Goal: Task Accomplishment & Management: Manage account settings

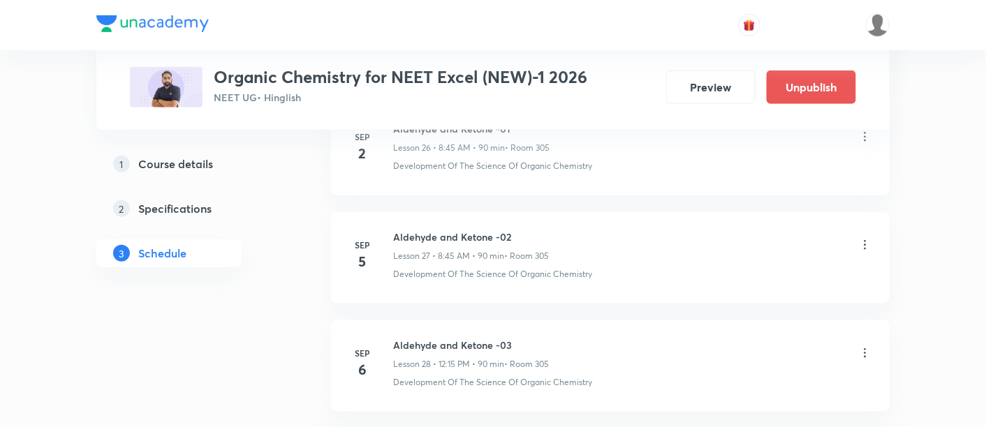
scroll to position [3613, 0]
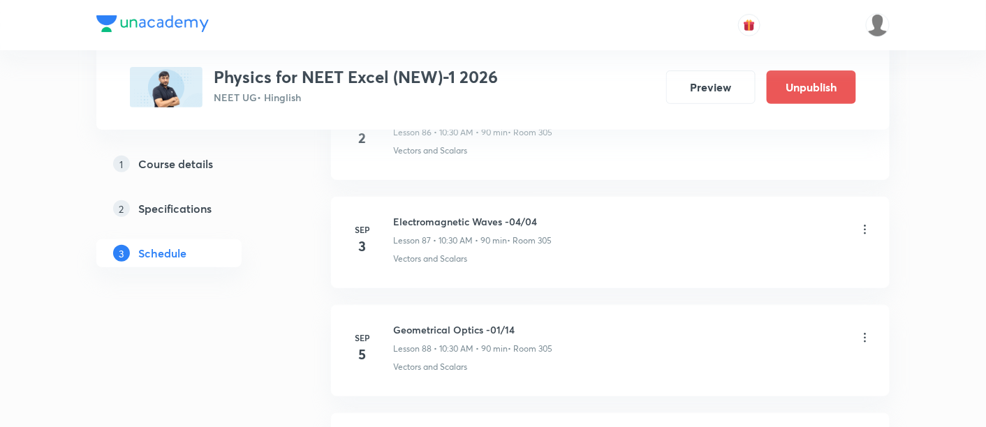
scroll to position [10116, 0]
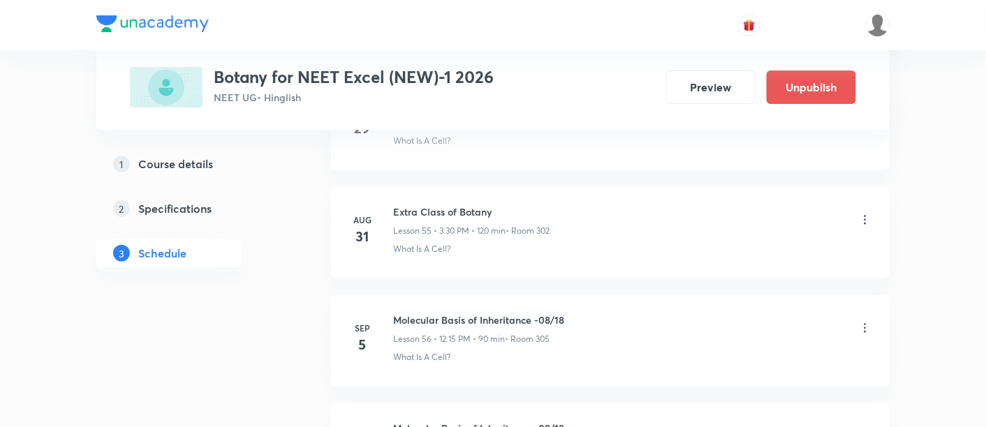
scroll to position [6686, 0]
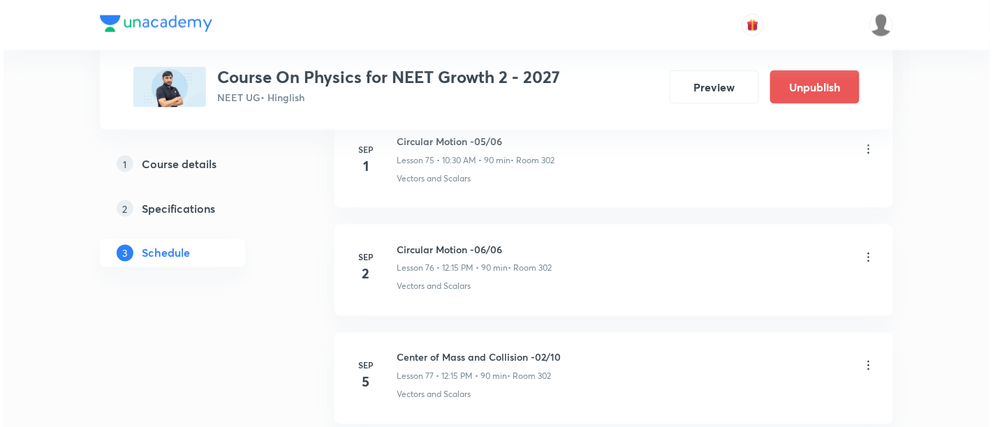
scroll to position [8905, 0]
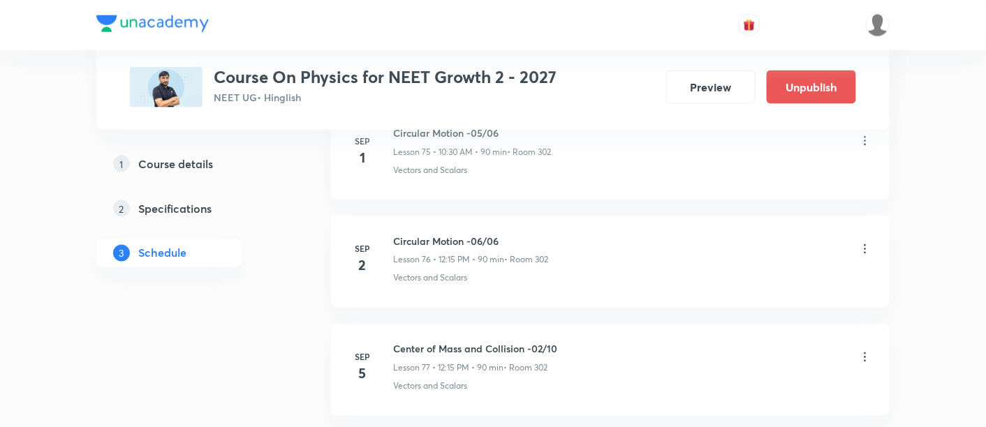
click at [866, 351] on icon at bounding box center [865, 358] width 14 height 14
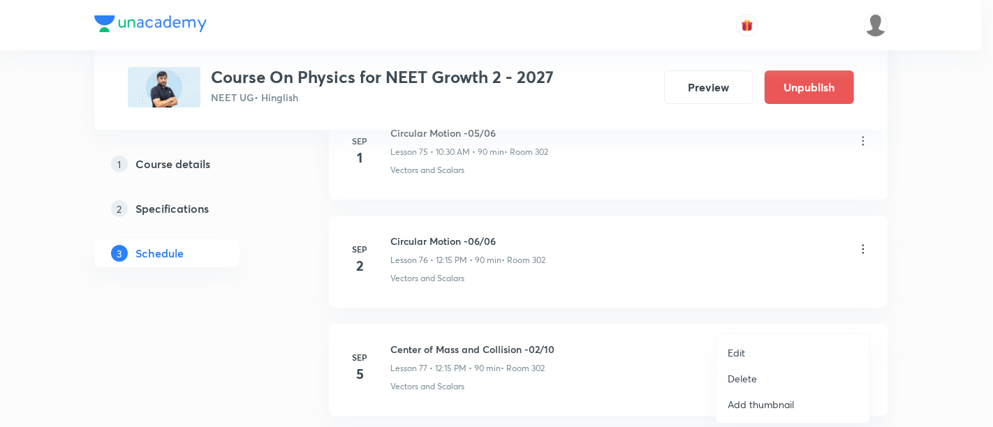
click at [731, 353] on p "Edit" at bounding box center [736, 353] width 17 height 15
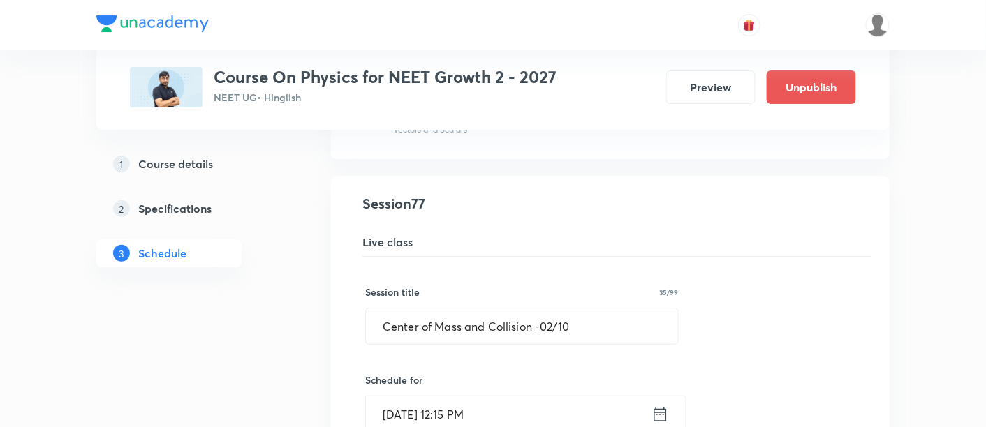
scroll to position [8331, 0]
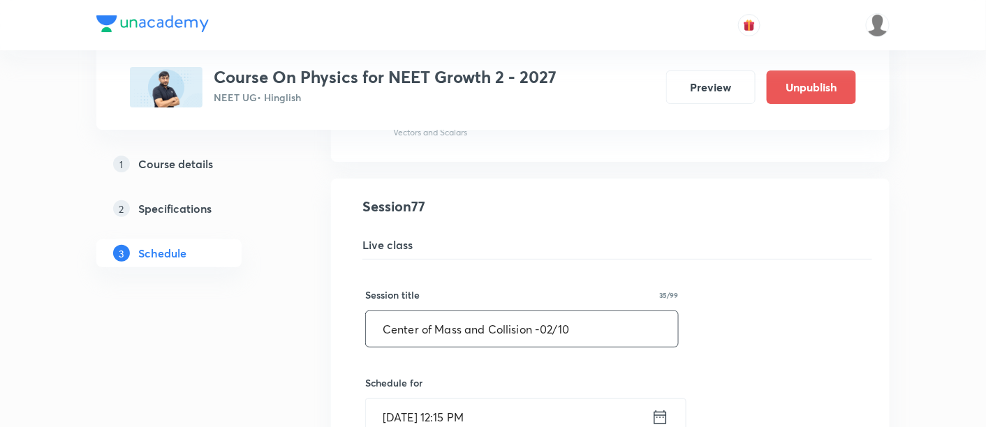
click at [550, 311] on input "Center of Mass and Collision -02/10" at bounding box center [522, 329] width 312 height 36
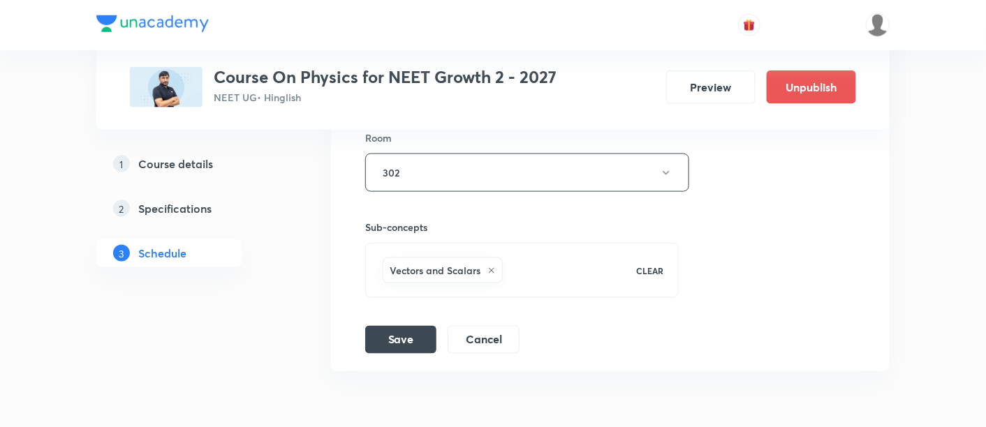
scroll to position [8846, 0]
type input "Center of Mass and Collision -01/10"
click at [399, 324] on button "Save" at bounding box center [400, 338] width 71 height 28
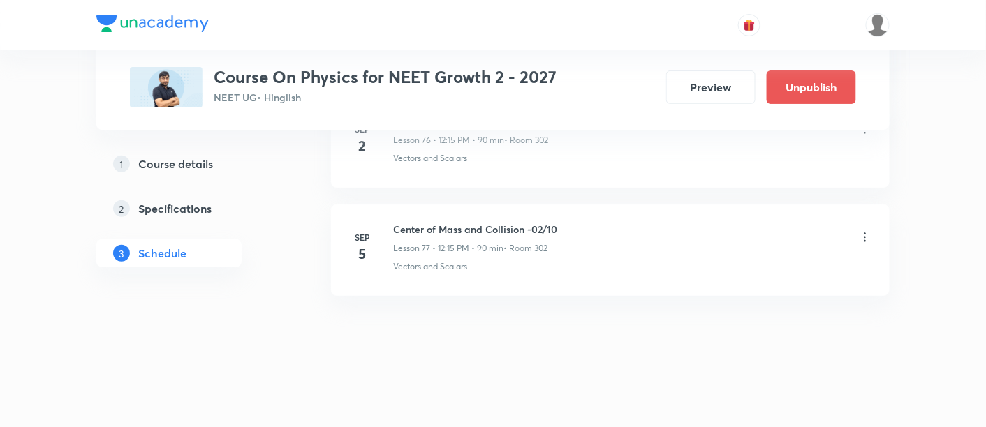
scroll to position [8353, 0]
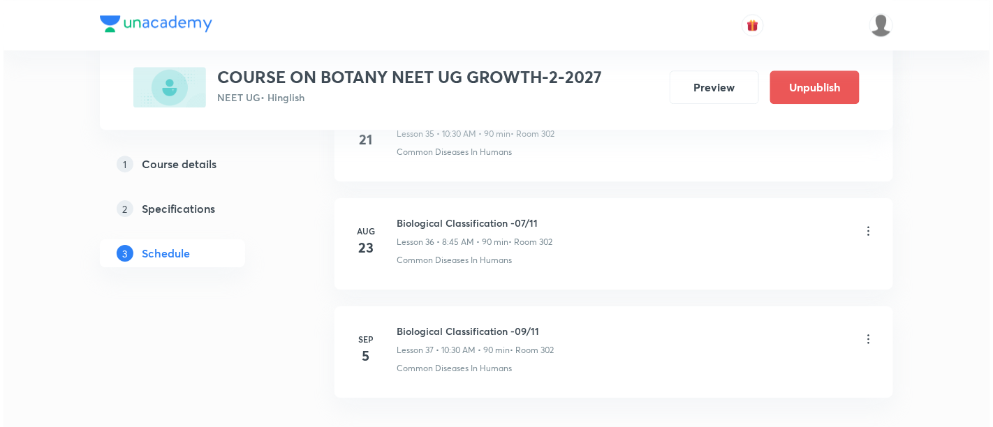
scroll to position [4589, 0]
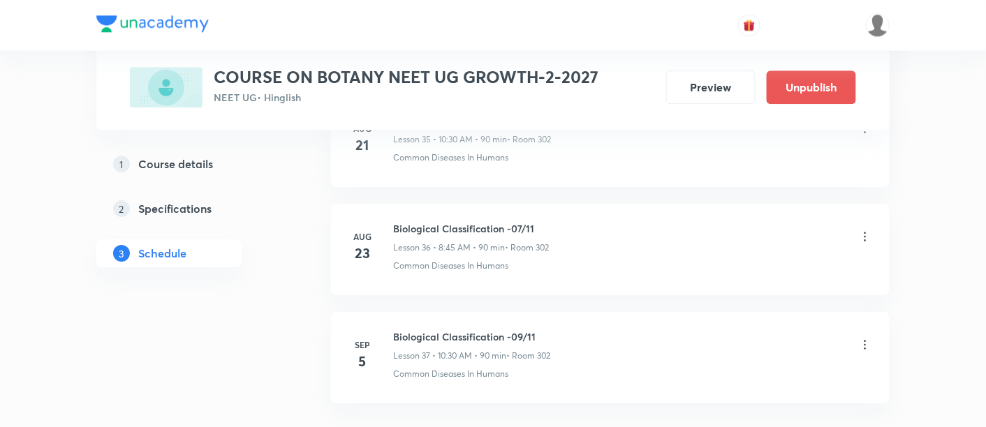
click at [866, 338] on icon at bounding box center [865, 345] width 14 height 14
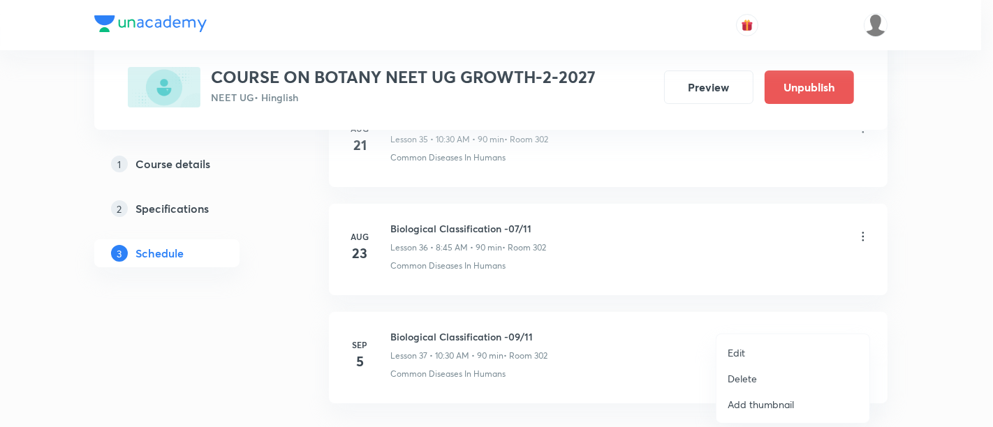
click at [739, 348] on p "Edit" at bounding box center [736, 353] width 17 height 15
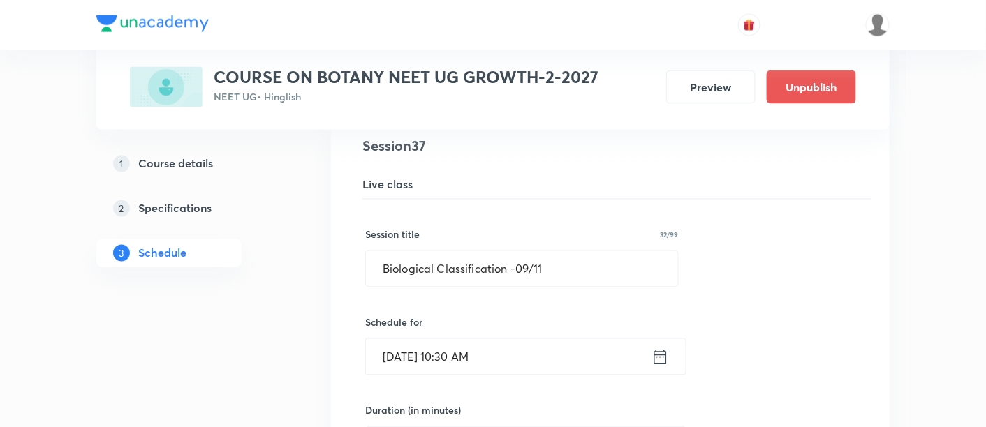
scroll to position [4059, 0]
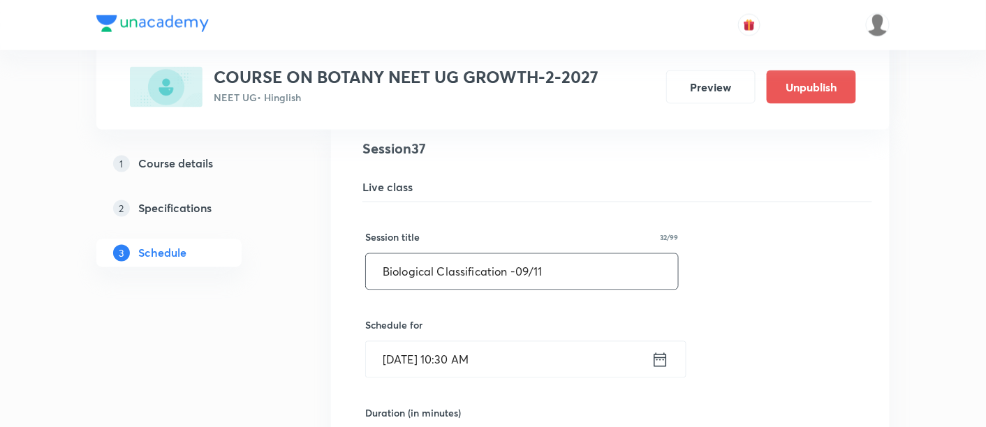
click at [529, 254] on input "Biological Classification -09/11" at bounding box center [522, 272] width 312 height 36
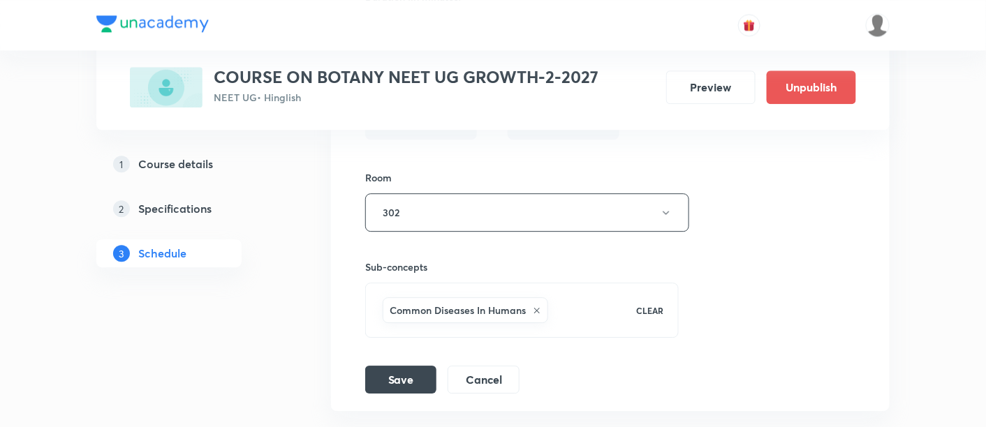
scroll to position [4574, 0]
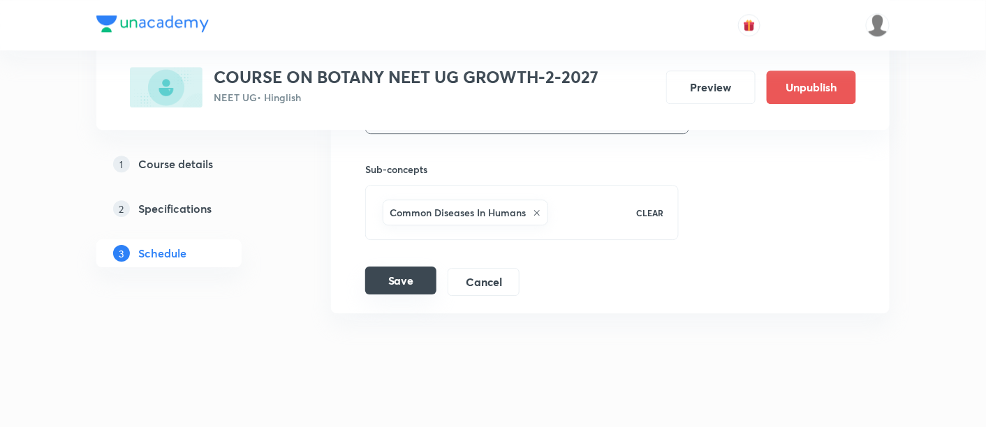
type input "Biological Classification -08/11"
click at [405, 267] on button "Save" at bounding box center [400, 281] width 71 height 28
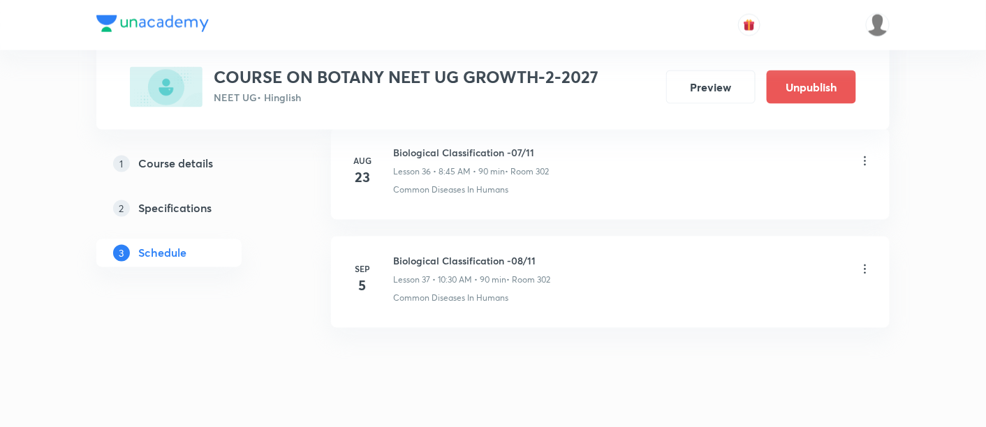
scroll to position [3975, 0]
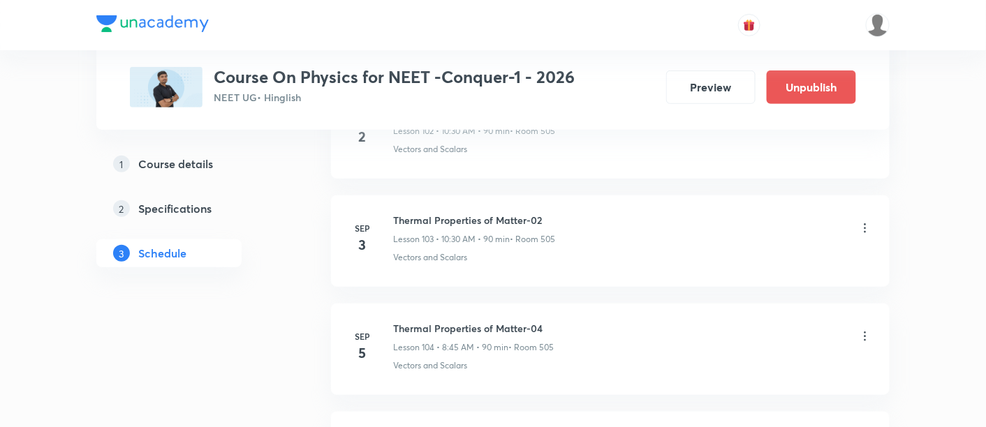
scroll to position [11847, 0]
click at [864, 331] on icon at bounding box center [865, 338] width 14 height 14
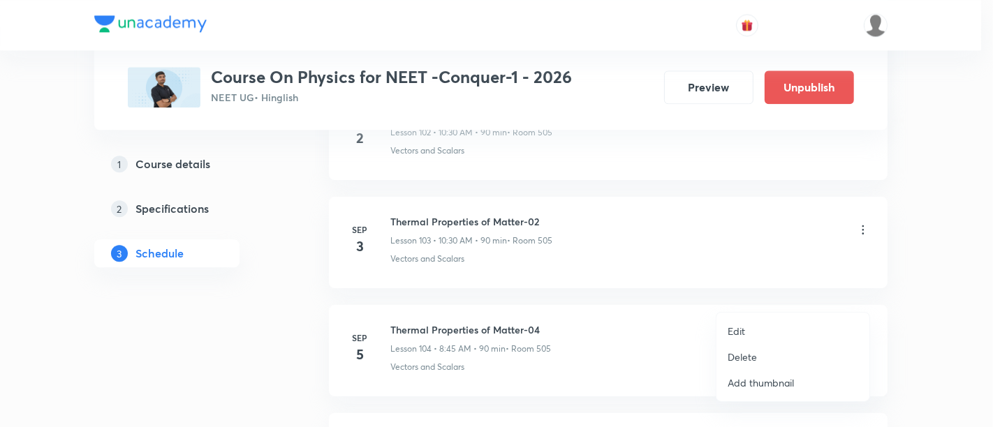
click at [726, 330] on li "Edit" at bounding box center [792, 331] width 153 height 26
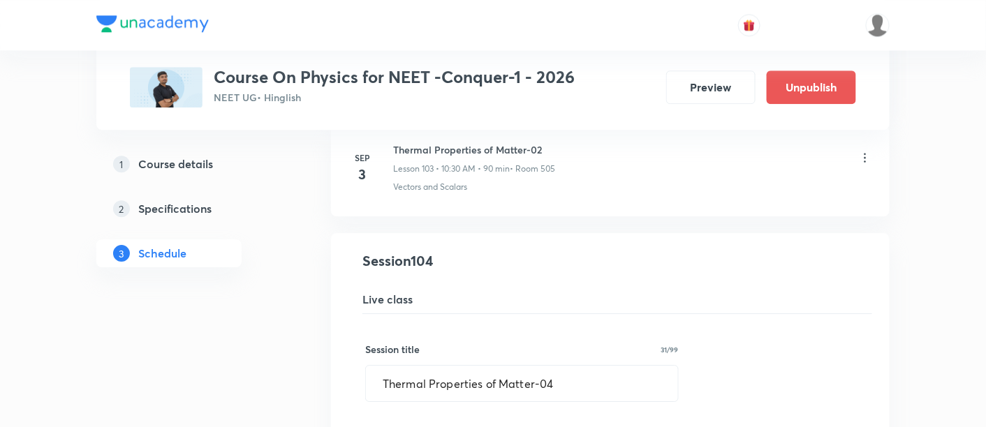
scroll to position [11197, 0]
click at [554, 367] on input "Thermal Properties of Matter-04" at bounding box center [522, 385] width 312 height 36
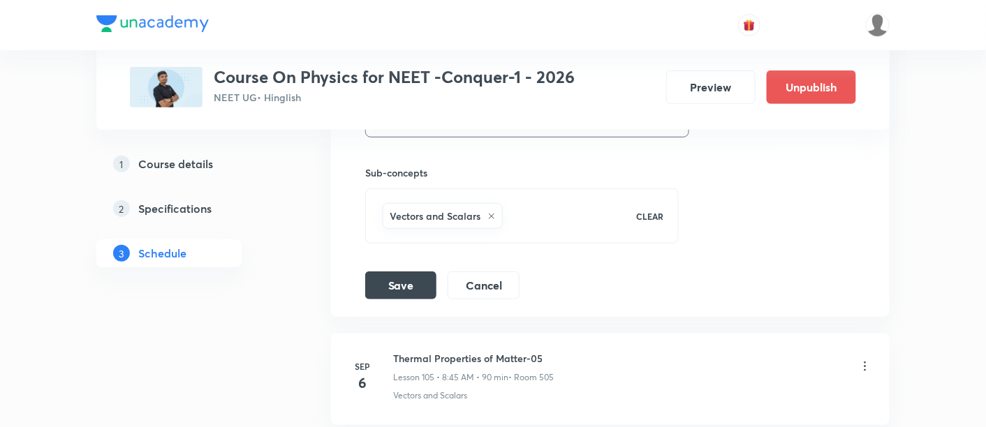
scroll to position [11826, 0]
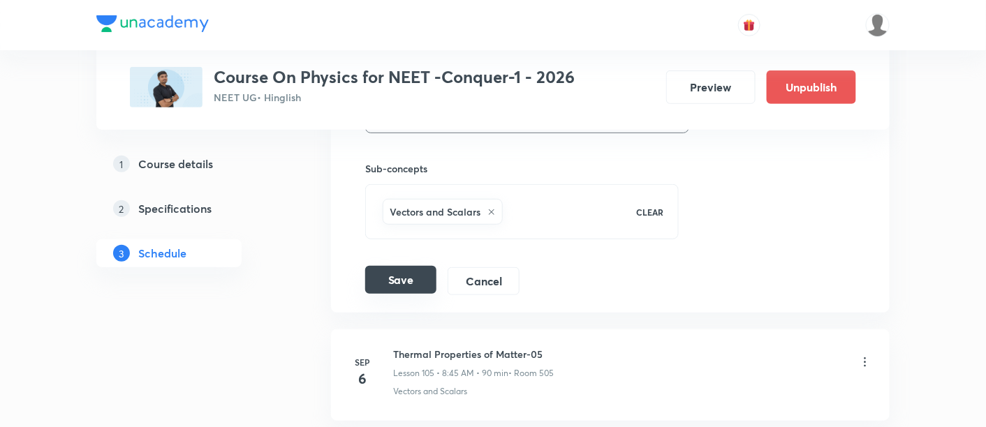
type input "Thermal Properties of Matter-03"
click at [389, 266] on button "Save" at bounding box center [400, 280] width 71 height 28
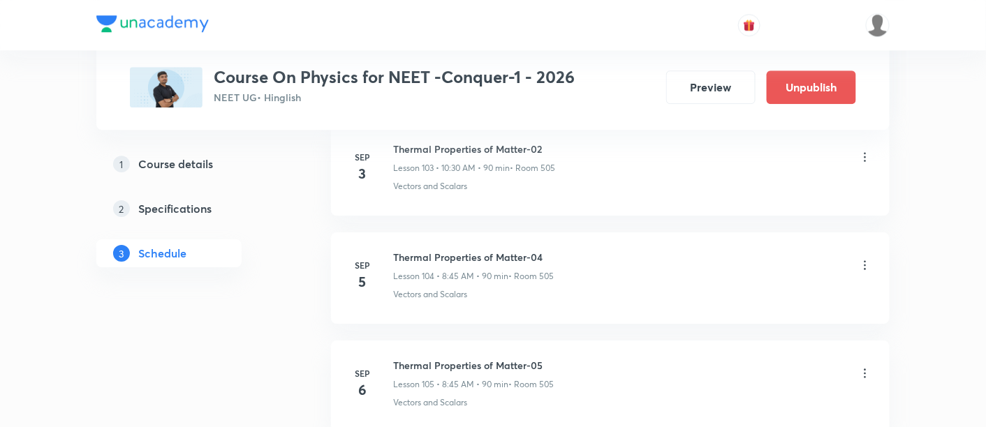
scroll to position [11277, 0]
click at [869, 367] on icon at bounding box center [865, 374] width 14 height 14
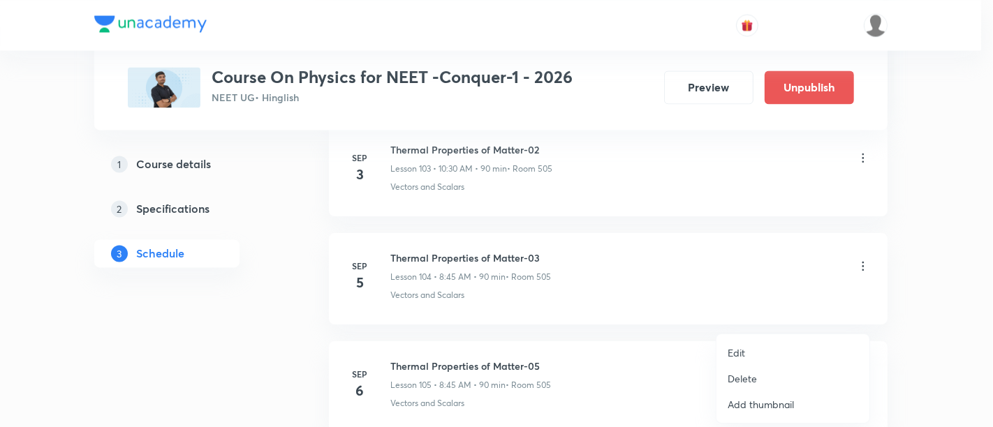
click at [740, 351] on p "Edit" at bounding box center [736, 353] width 17 height 15
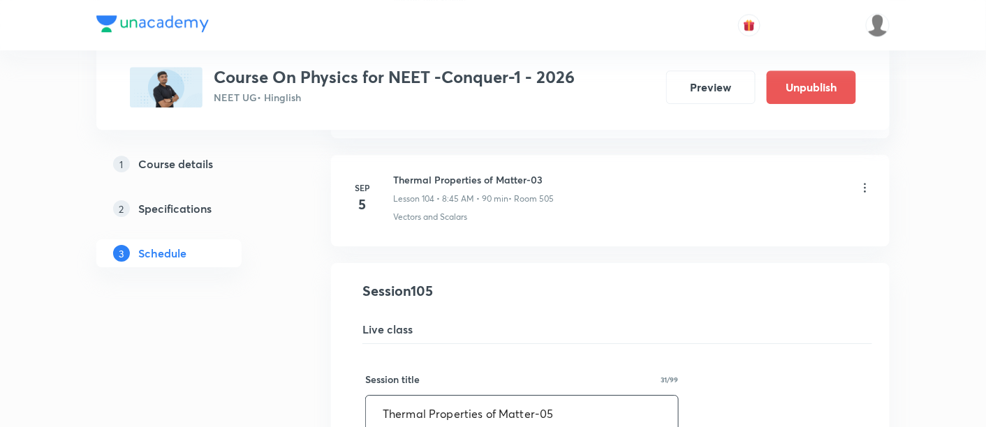
click at [559, 396] on input "Thermal Properties of Matter-05" at bounding box center [522, 414] width 312 height 36
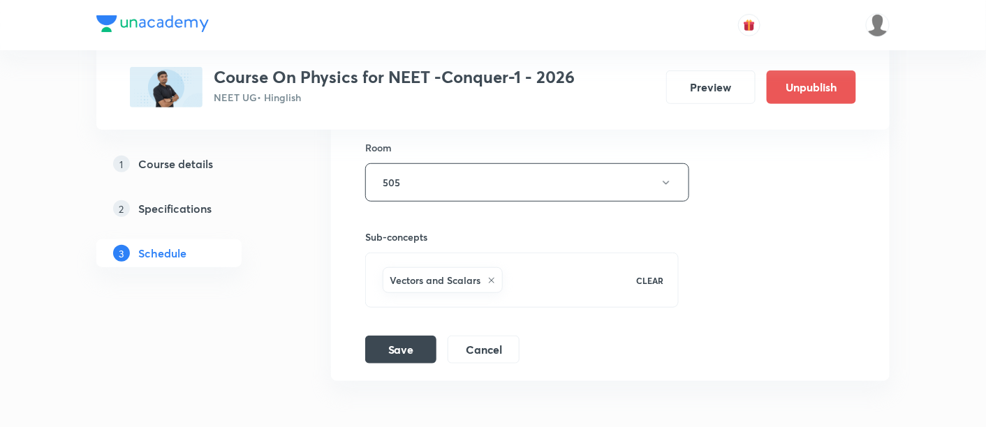
scroll to position [11869, 0]
type input "Thermal Properties of Matter-04"
click at [387, 331] on button "Save" at bounding box center [400, 345] width 71 height 28
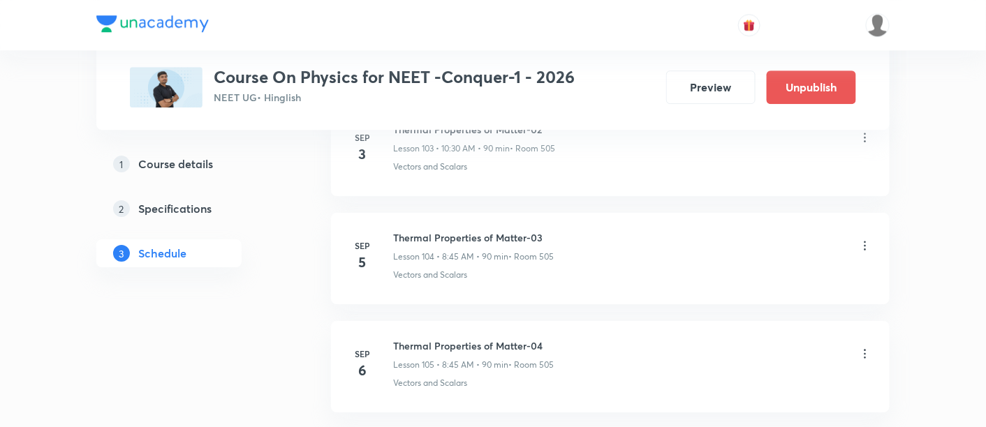
scroll to position [11303, 0]
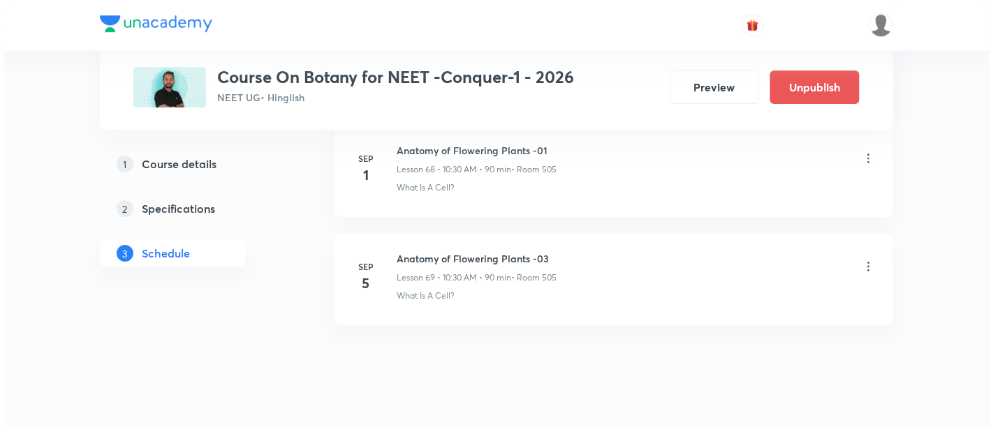
scroll to position [8037, 0]
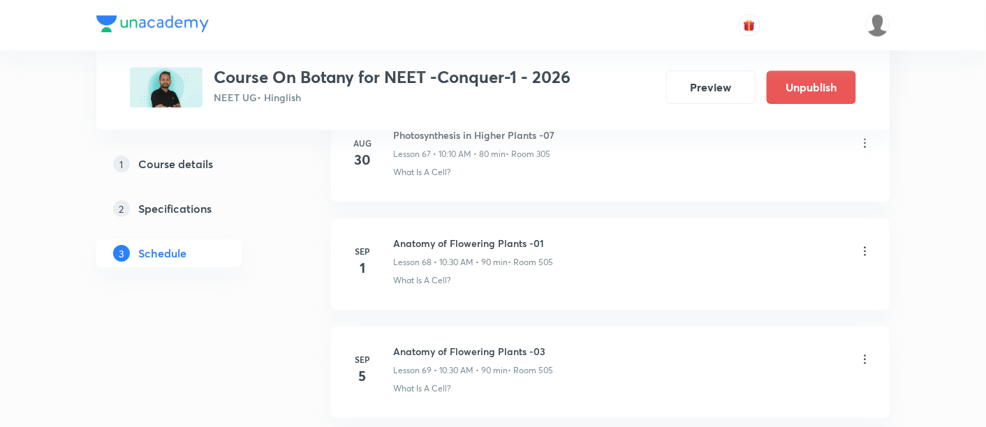
click at [864, 353] on icon at bounding box center [865, 360] width 14 height 14
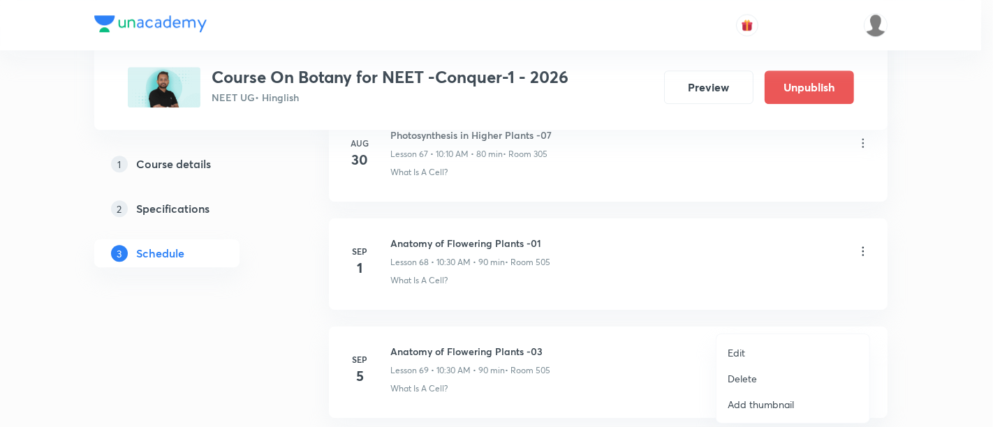
click at [732, 355] on p "Edit" at bounding box center [736, 353] width 17 height 15
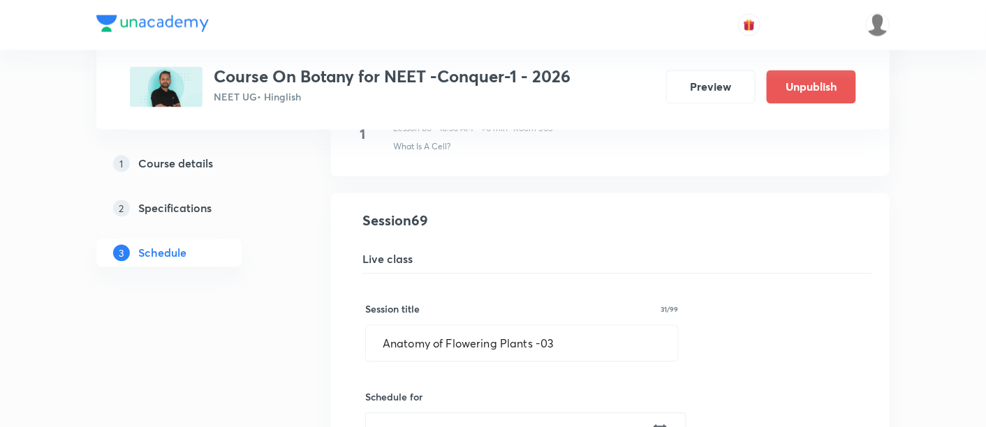
scroll to position [7449, 0]
click at [559, 328] on input "Anatomy of Flowering Plants -03" at bounding box center [522, 346] width 312 height 36
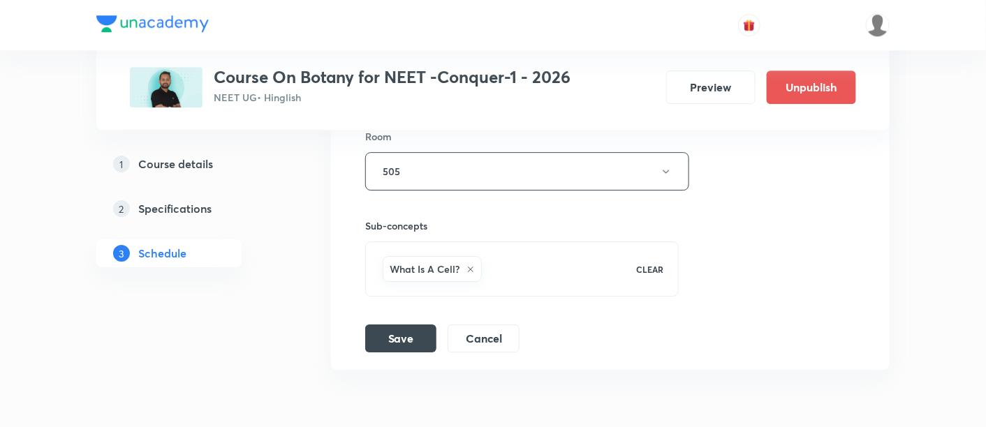
scroll to position [7983, 0]
type input "Anatomy of Flowering Plants -02"
click at [402, 320] on button "Save" at bounding box center [400, 334] width 71 height 28
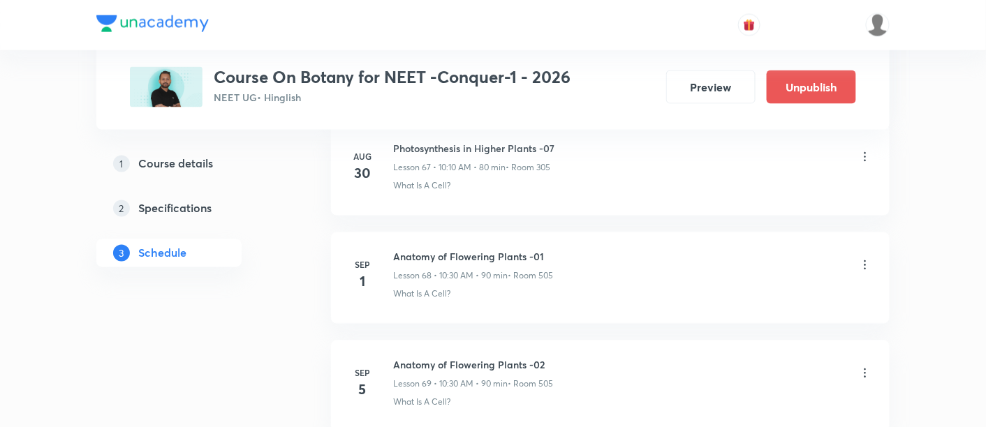
scroll to position [7490, 0]
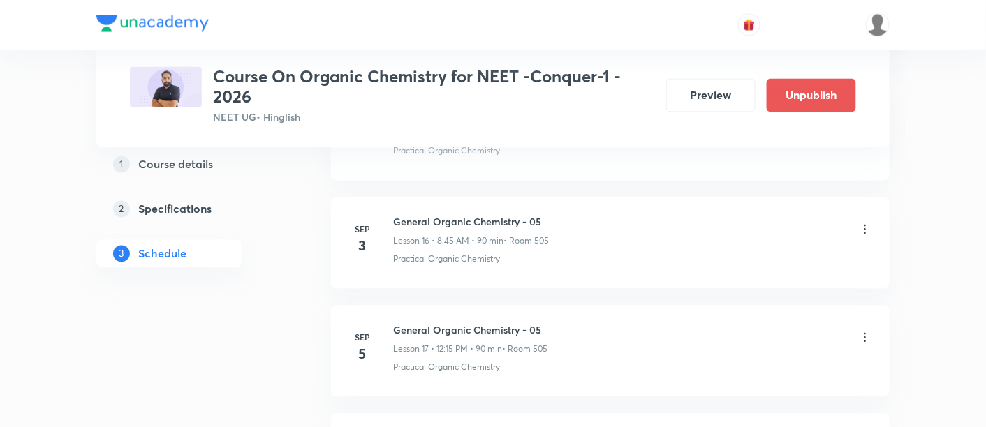
scroll to position [2456, 0]
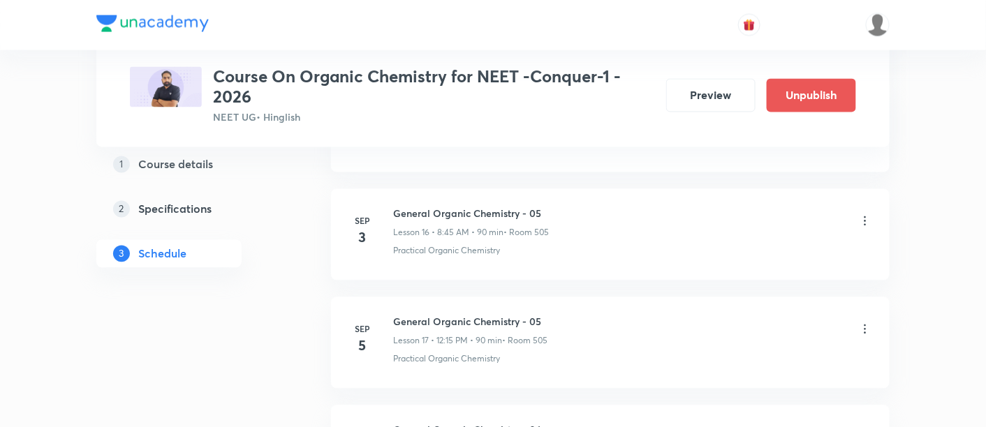
click at [862, 323] on icon at bounding box center [865, 330] width 14 height 14
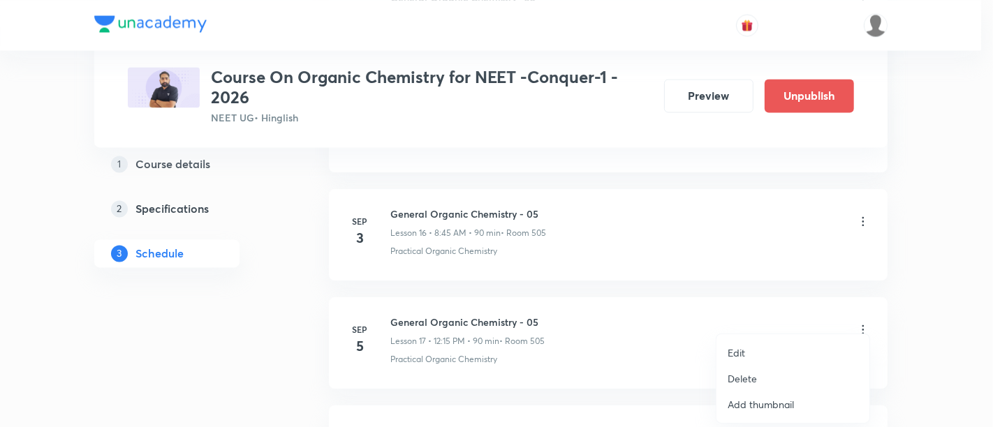
click at [735, 356] on p "Edit" at bounding box center [736, 353] width 17 height 15
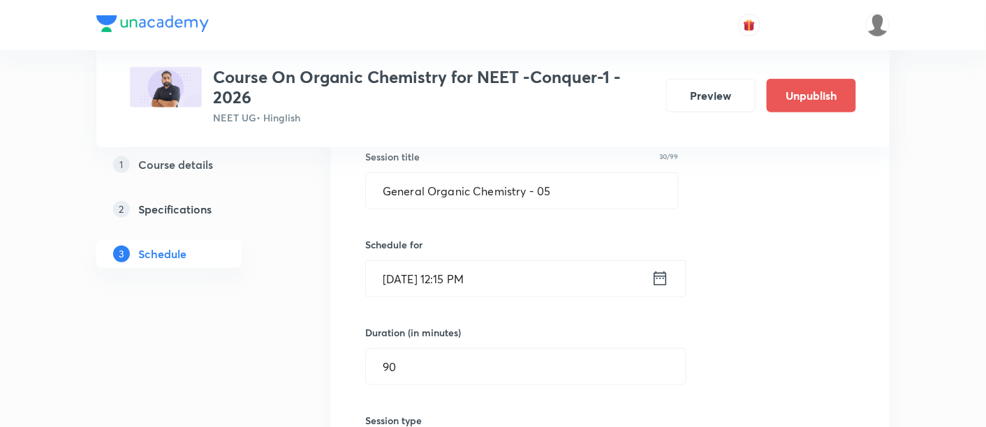
scroll to position [1989, 0]
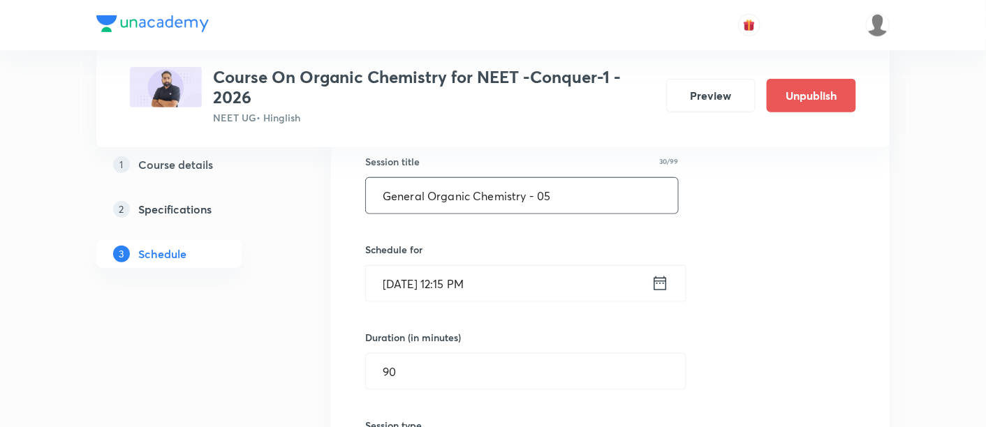
click at [593, 192] on input "General Organic Chemistry - 05" at bounding box center [522, 196] width 312 height 36
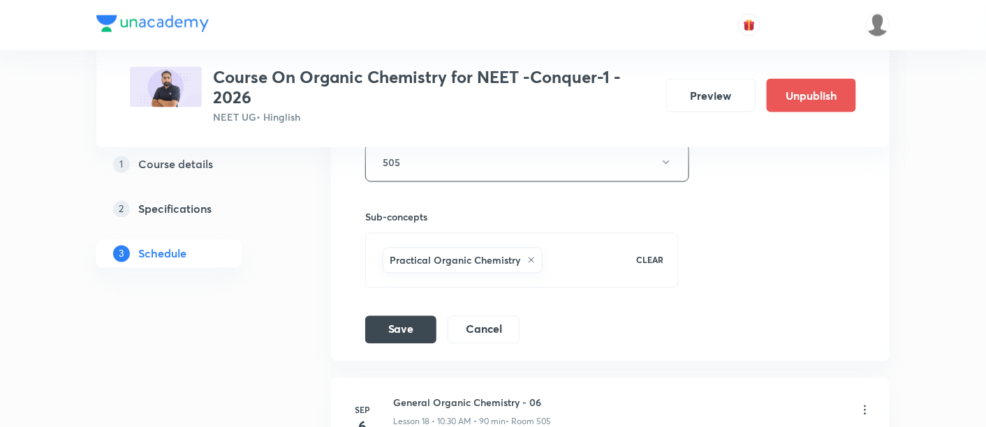
scroll to position [2382, 0]
type input "General Organic Chemistry - 06"
click at [394, 312] on button "Save" at bounding box center [400, 326] width 71 height 28
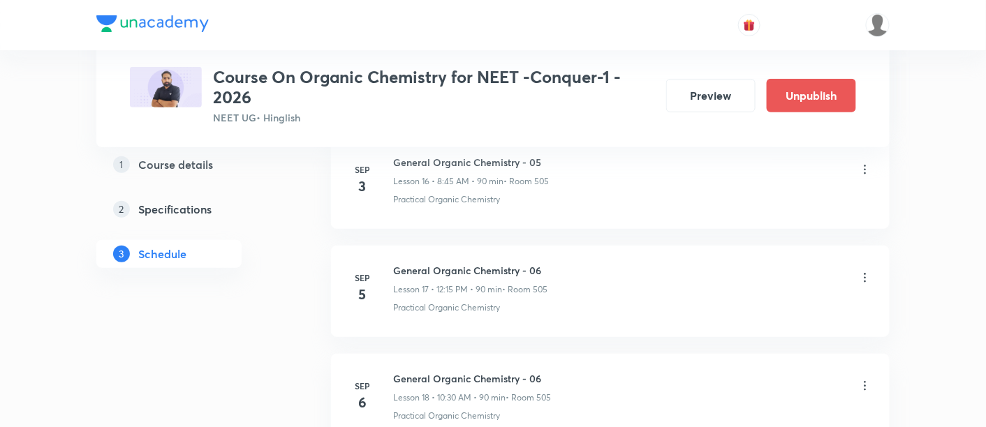
scroll to position [1889, 0]
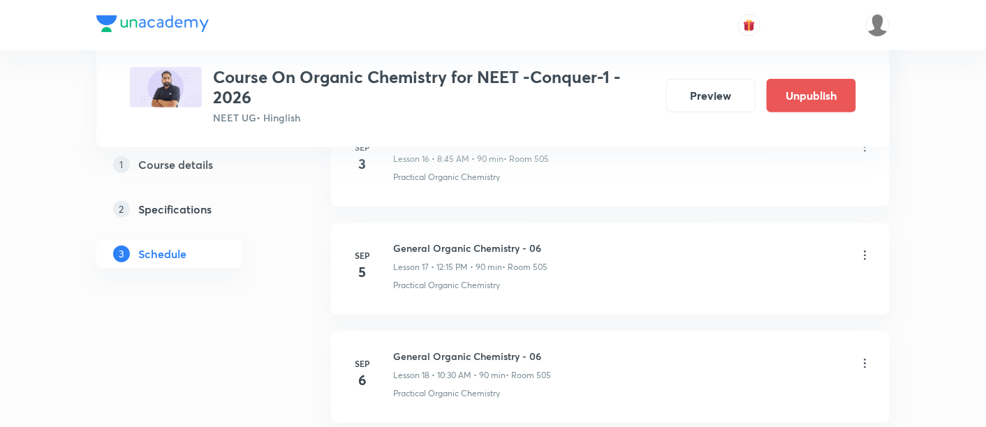
click at [864, 357] on icon at bounding box center [865, 364] width 14 height 14
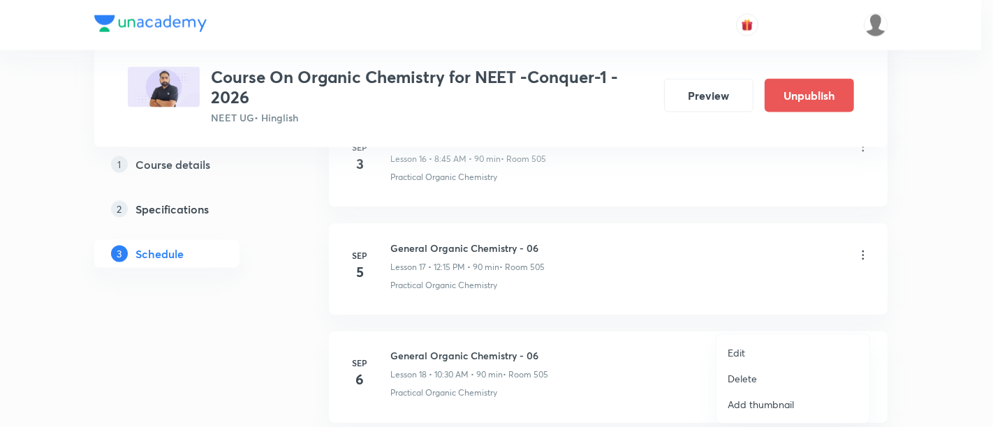
click at [739, 351] on p "Edit" at bounding box center [736, 353] width 17 height 15
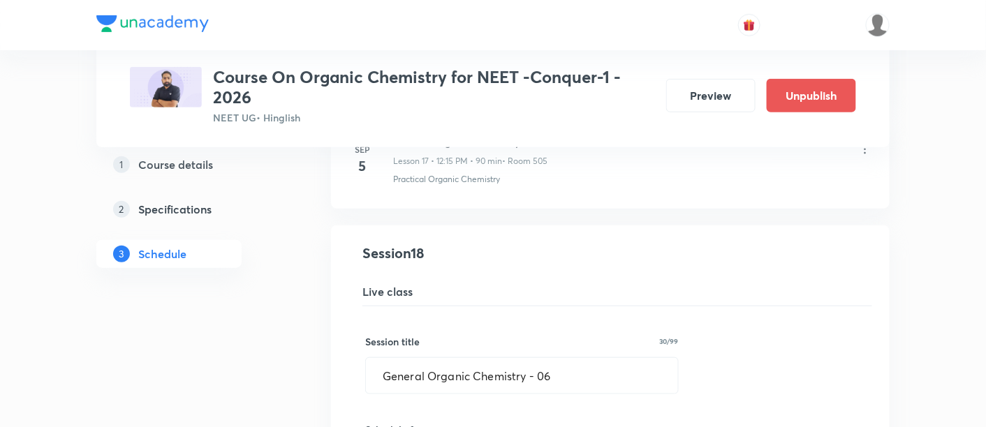
scroll to position [1917, 0]
click at [555, 368] on input "General Organic Chemistry - 06" at bounding box center [522, 376] width 312 height 36
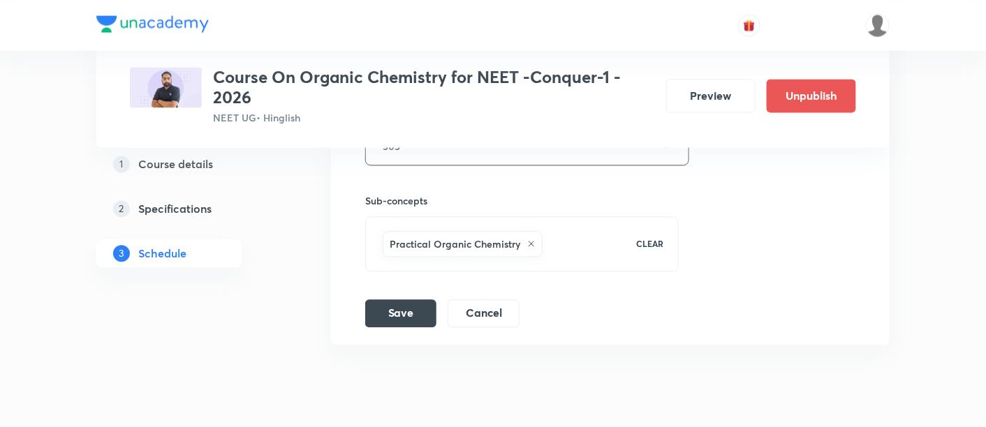
scroll to position [2517, 0]
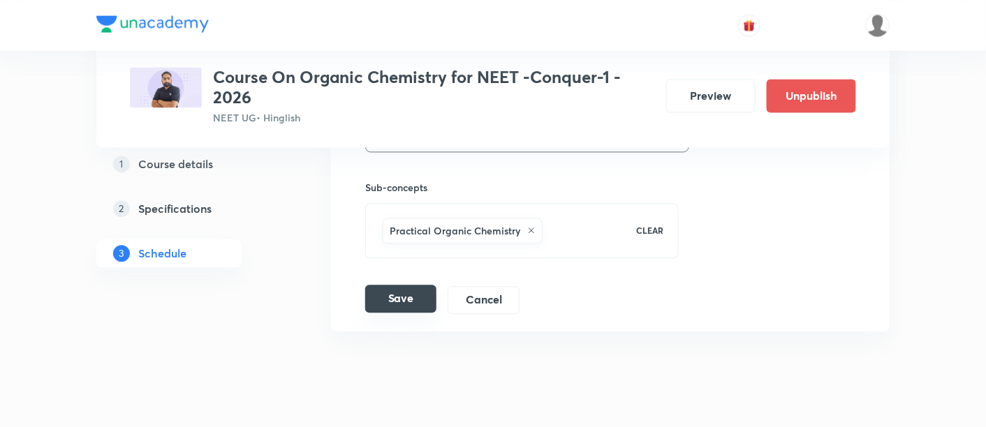
type input "General Organic Chemistry - 07"
click at [383, 285] on button "Save" at bounding box center [400, 299] width 71 height 28
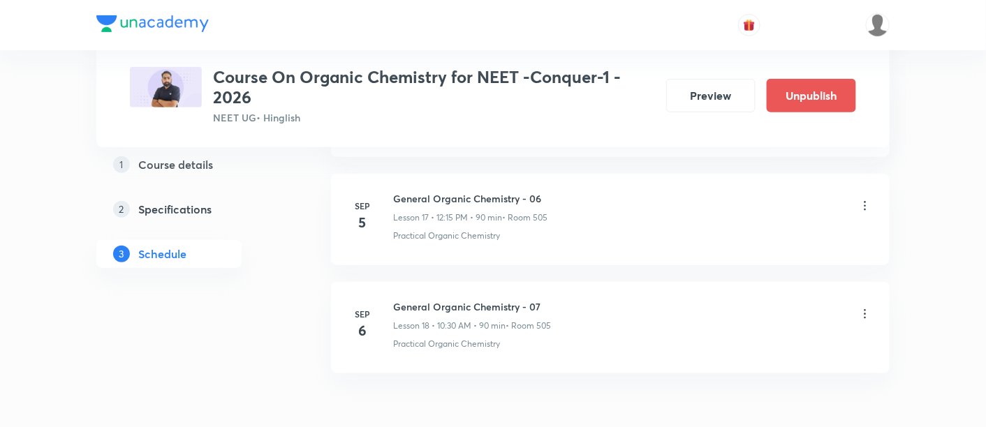
scroll to position [1956, 0]
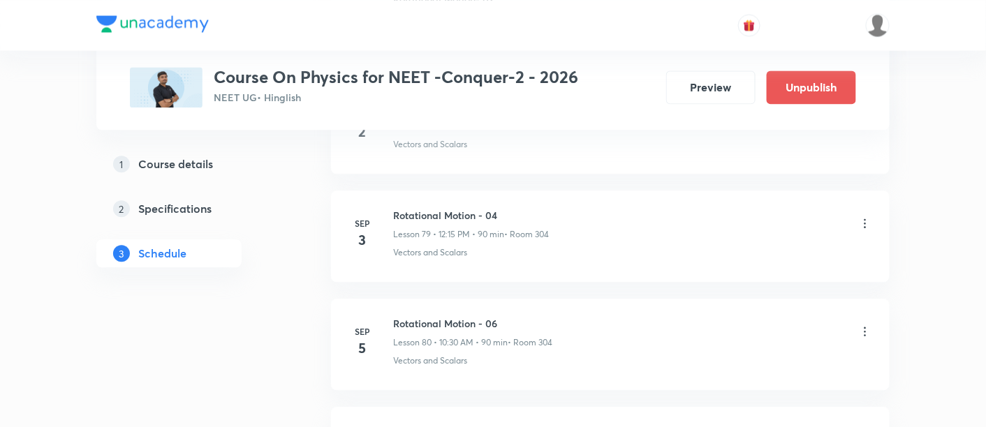
scroll to position [9258, 0]
click at [864, 323] on icon at bounding box center [865, 330] width 14 height 14
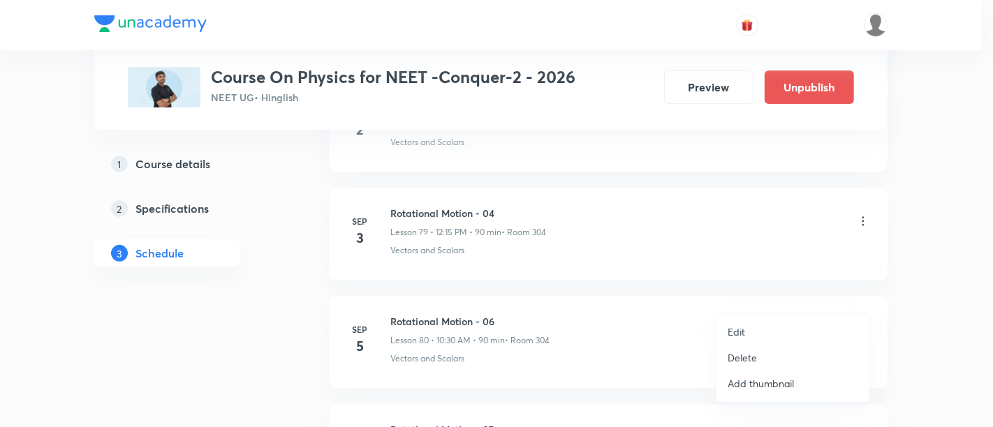
click at [741, 334] on p "Edit" at bounding box center [736, 332] width 17 height 15
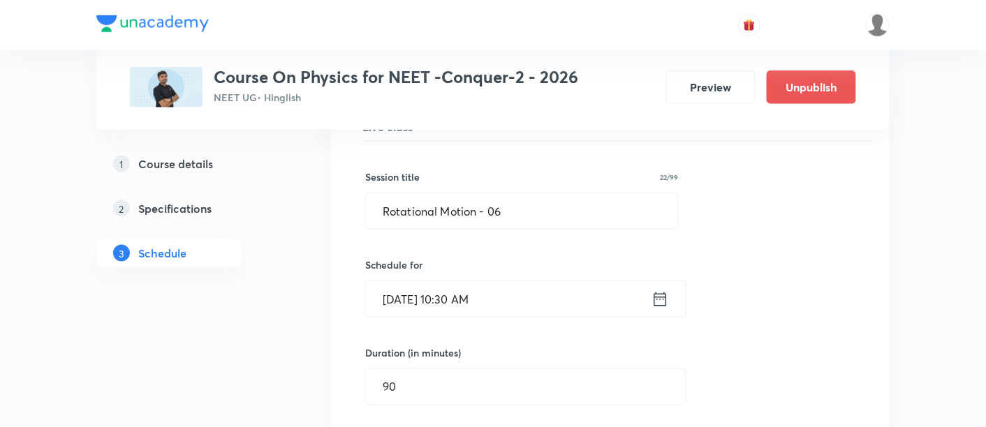
scroll to position [8769, 0]
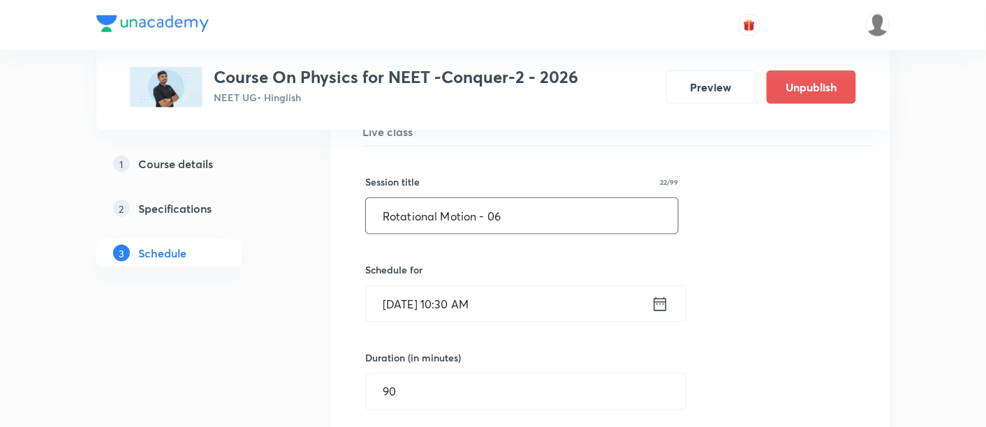
click at [514, 198] on input "Rotational Motion - 06" at bounding box center [522, 216] width 312 height 36
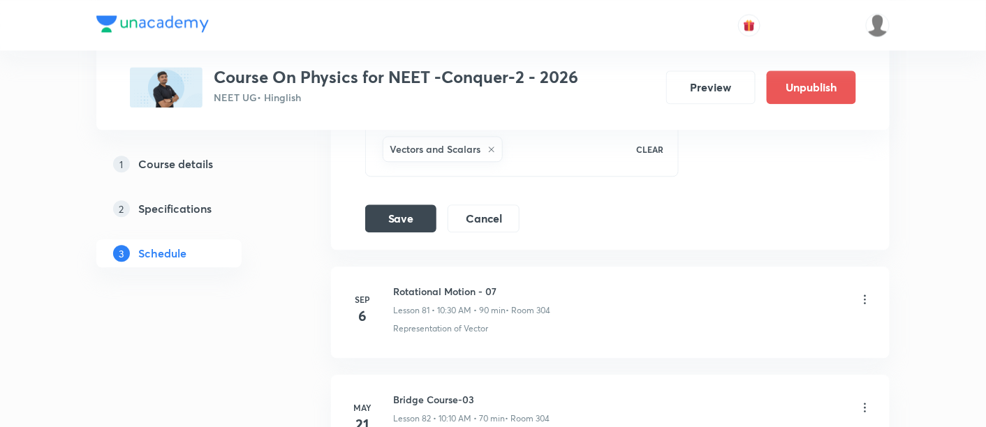
scroll to position [9294, 0]
type input "Rotational Motion - 05"
click at [403, 200] on button "Save" at bounding box center [400, 214] width 71 height 28
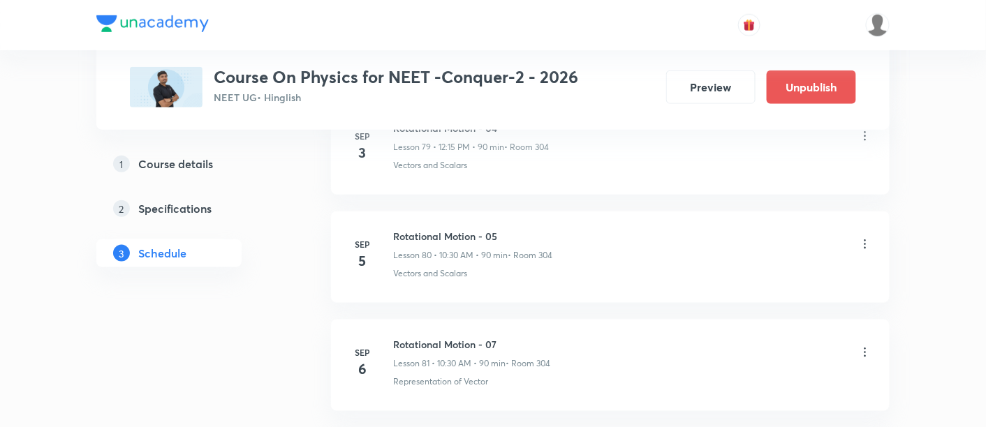
scroll to position [8696, 0]
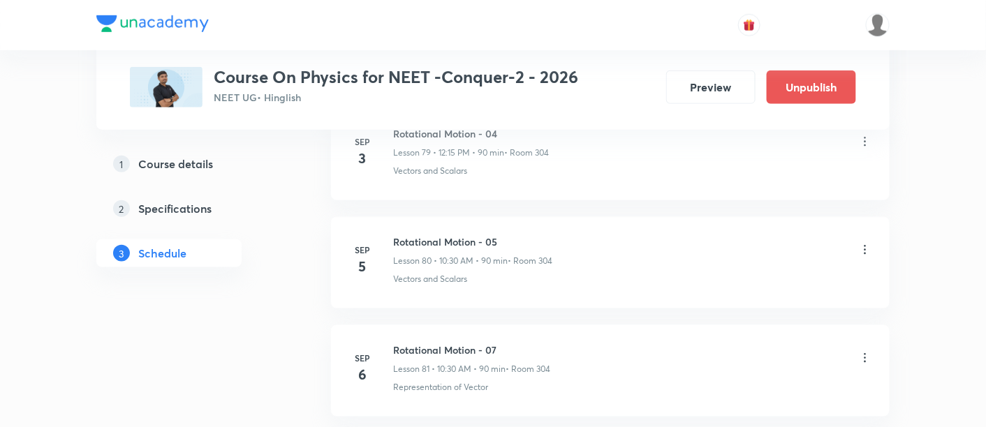
click at [867, 351] on icon at bounding box center [865, 358] width 14 height 14
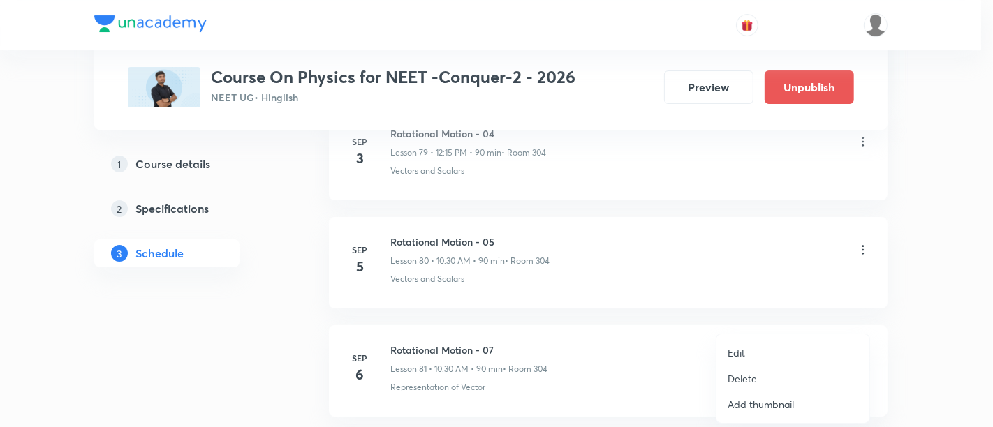
click at [734, 353] on p "Edit" at bounding box center [736, 353] width 17 height 15
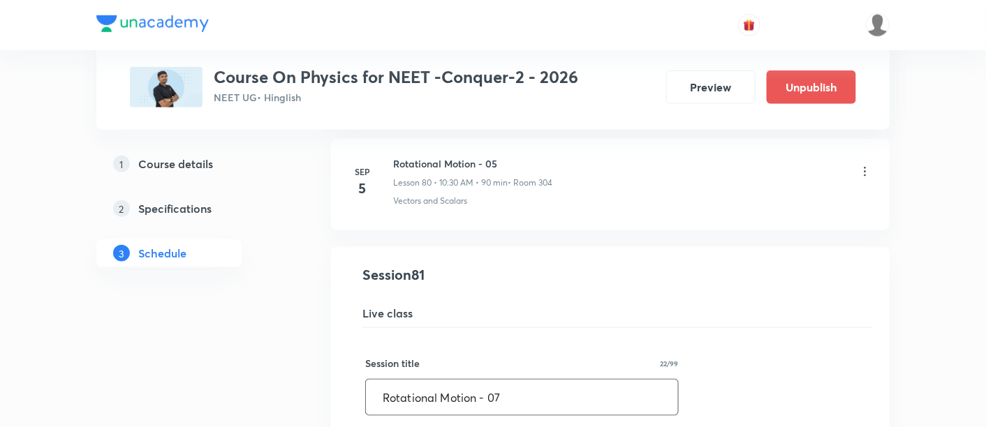
click at [503, 380] on input "Rotational Motion - 07" at bounding box center [522, 398] width 312 height 36
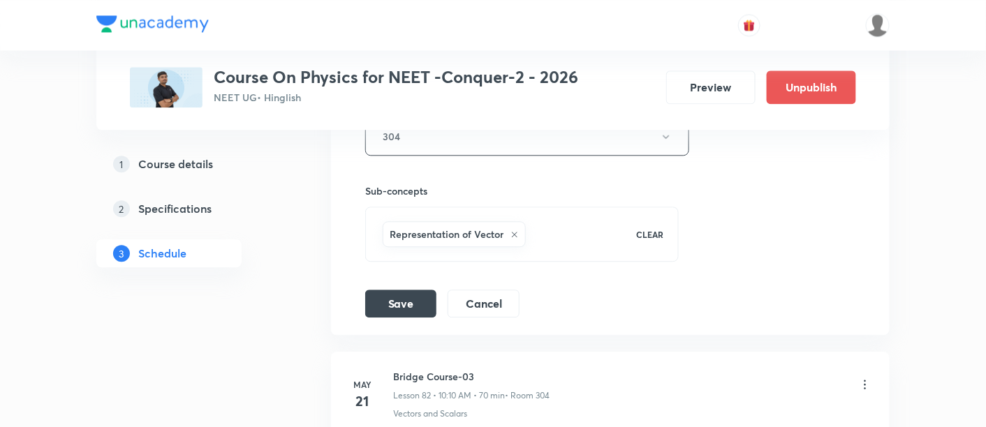
scroll to position [9316, 0]
type input "Rotational Motion - 06"
click at [397, 287] on button "Save" at bounding box center [400, 301] width 71 height 28
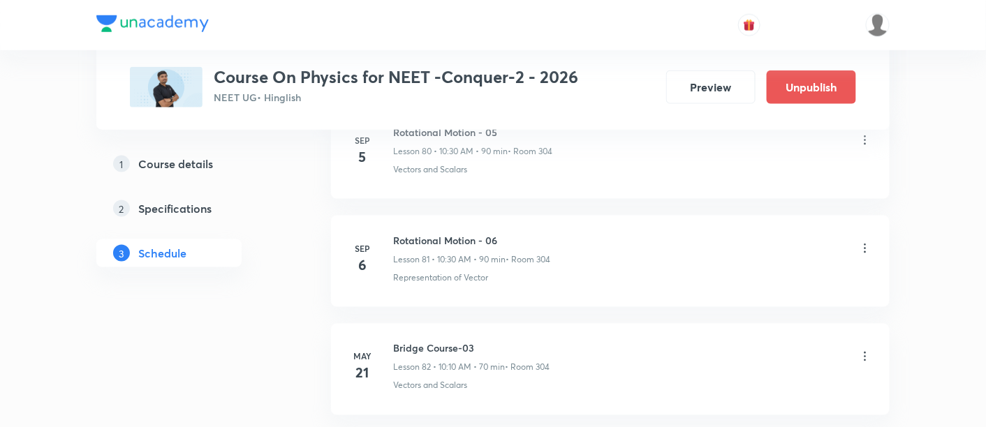
scroll to position [8817, 0]
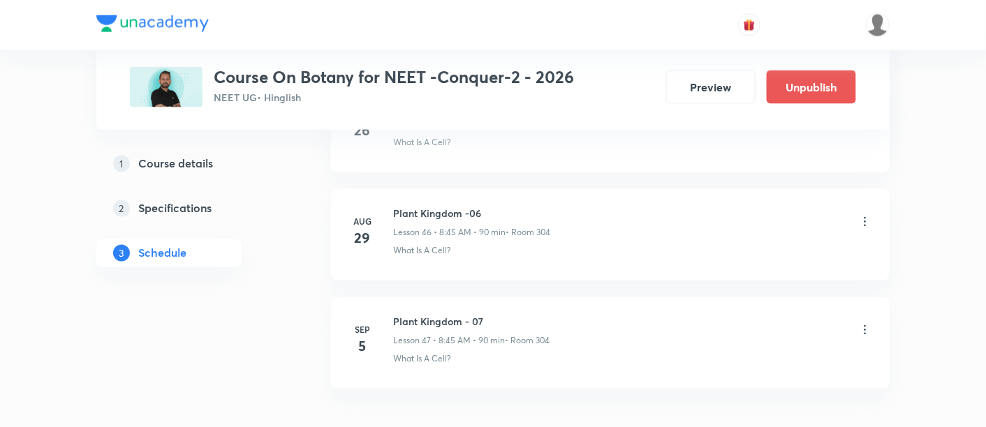
scroll to position [5757, 0]
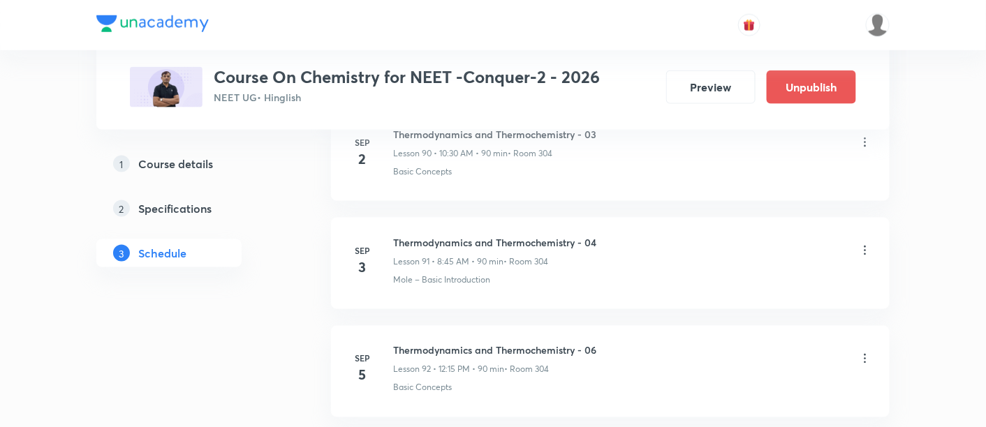
scroll to position [10555, 0]
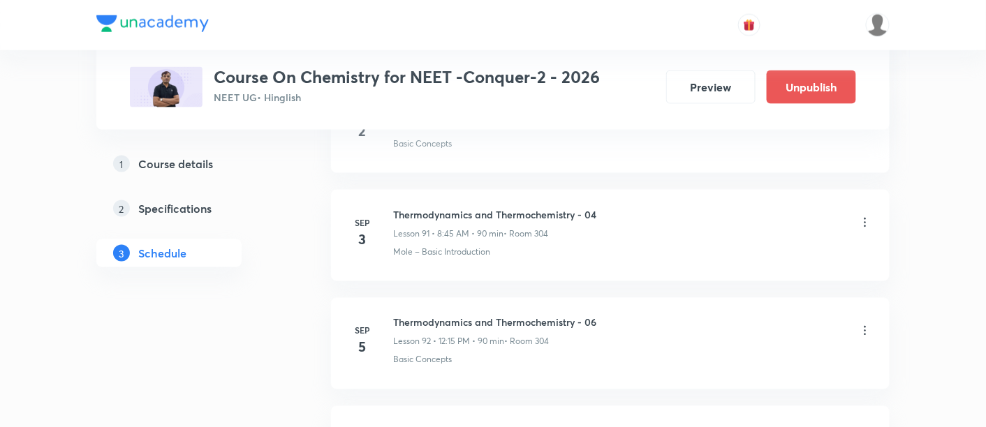
click at [866, 324] on icon at bounding box center [865, 331] width 14 height 14
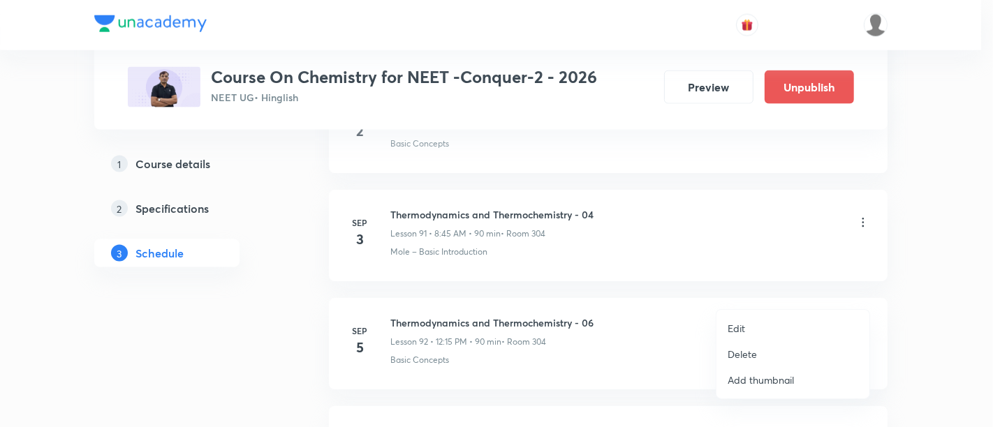
click at [736, 325] on p "Edit" at bounding box center [736, 328] width 17 height 15
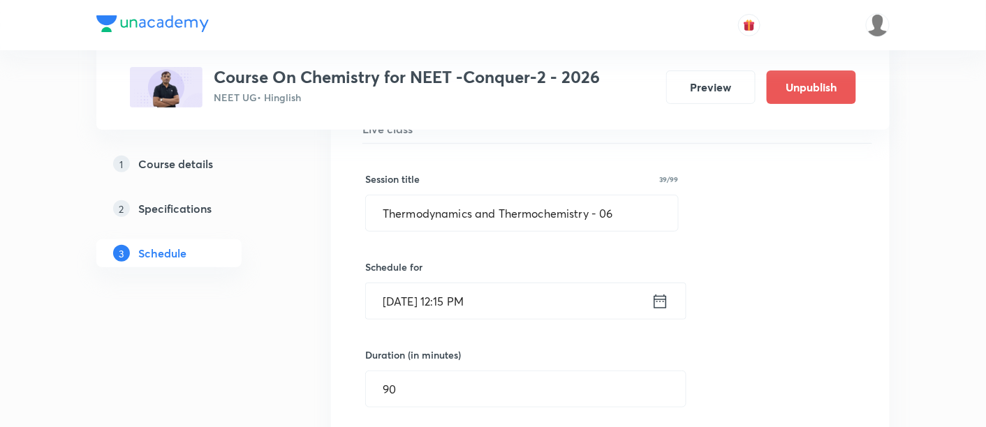
scroll to position [10066, 0]
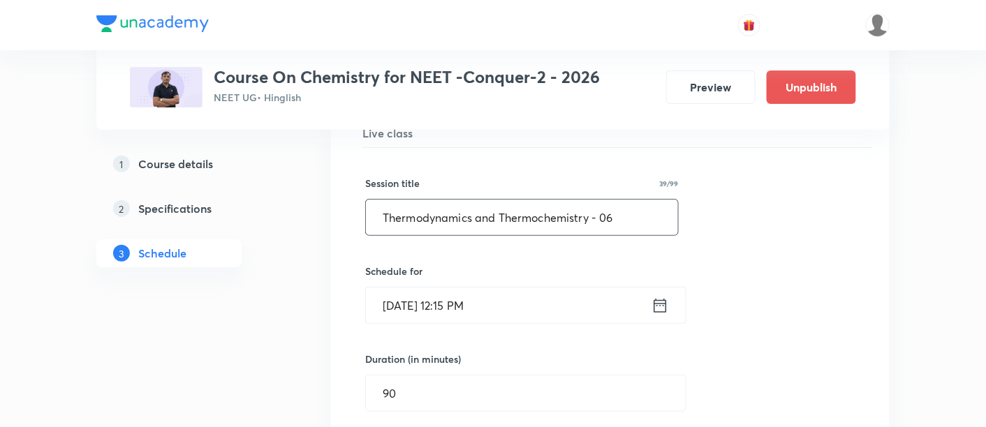
click at [625, 200] on input "Thermodynamics and Thermochemistry - 06" at bounding box center [522, 218] width 312 height 36
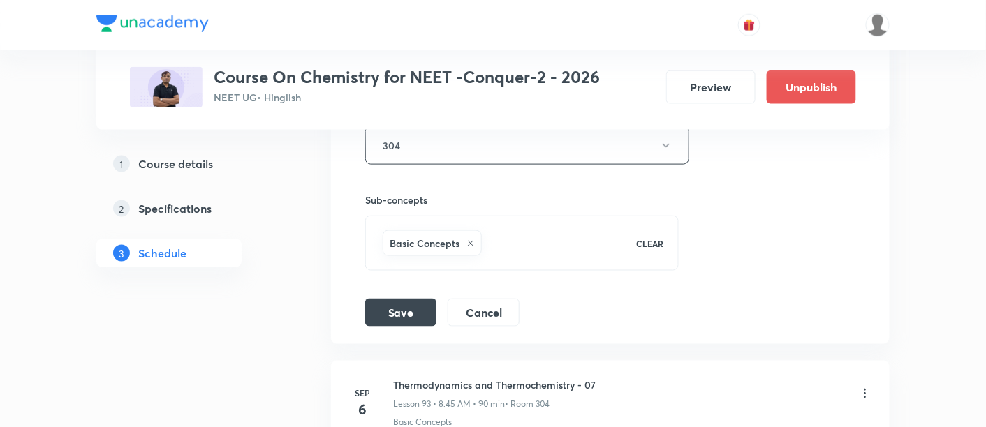
scroll to position [10501, 0]
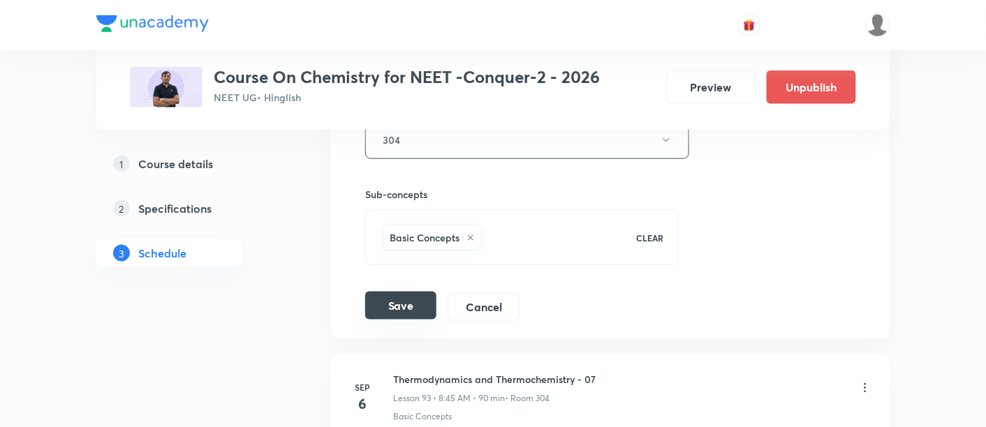
type input "Thermodynamics and Thermochemistry - 05"
click at [406, 292] on button "Save" at bounding box center [400, 306] width 71 height 28
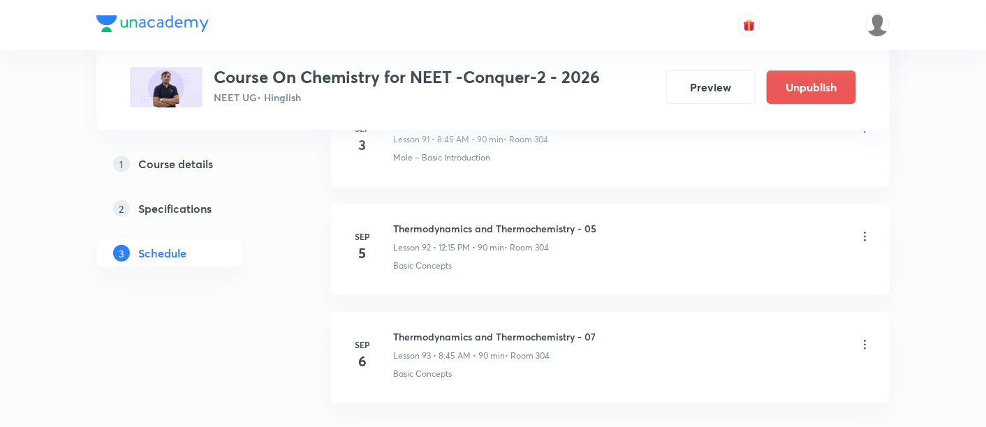
scroll to position [10011, 0]
click at [867, 334] on icon at bounding box center [865, 341] width 14 height 14
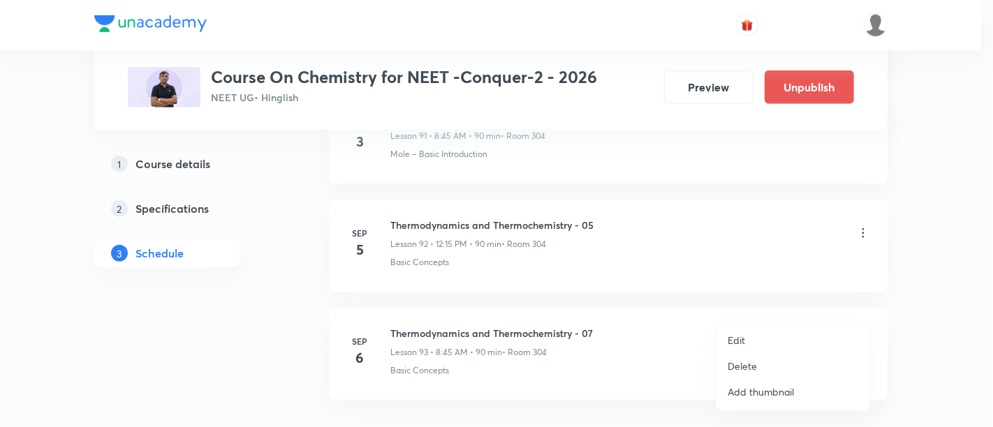
click at [735, 338] on p "Edit" at bounding box center [736, 340] width 17 height 15
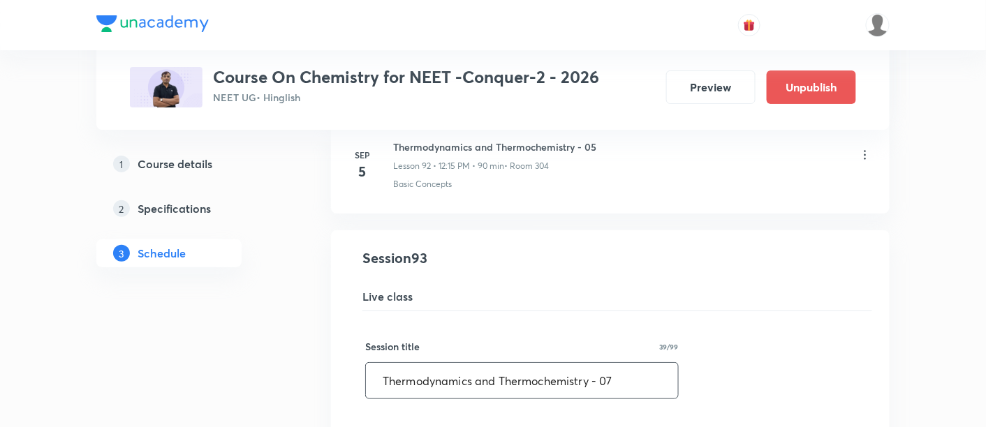
click at [630, 363] on input "Thermodynamics and Thermochemistry - 07" at bounding box center [522, 381] width 312 height 36
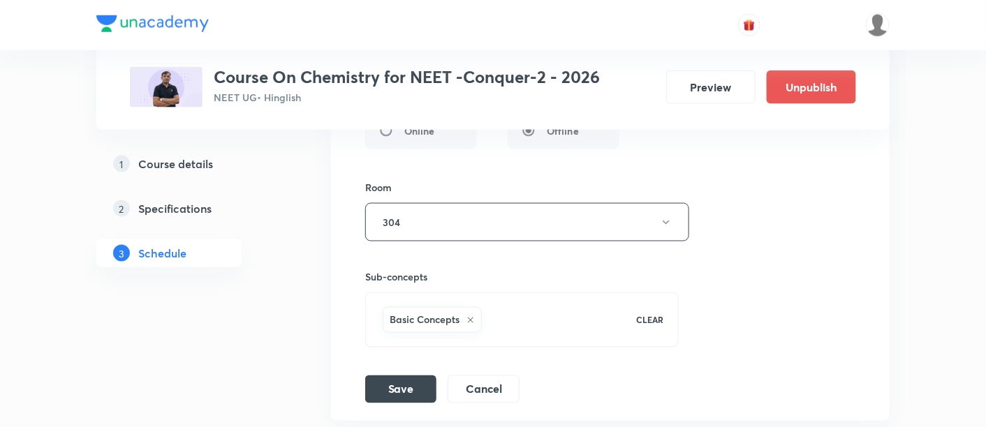
scroll to position [10533, 0]
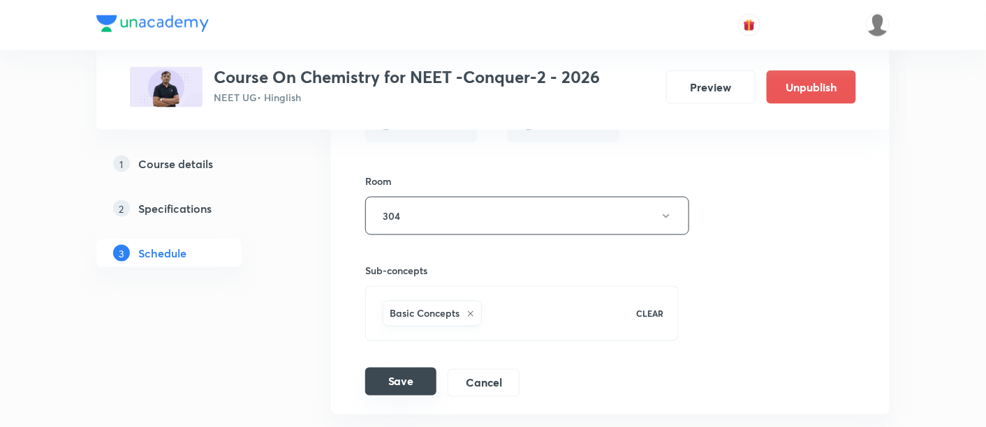
type input "Thermodynamics and Thermochemistry - 06"
click at [402, 368] on button "Save" at bounding box center [400, 382] width 71 height 28
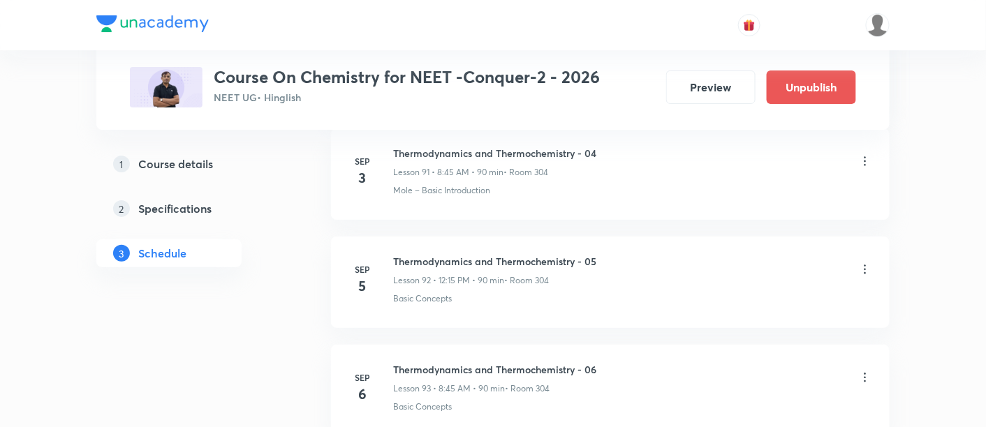
scroll to position [10078, 0]
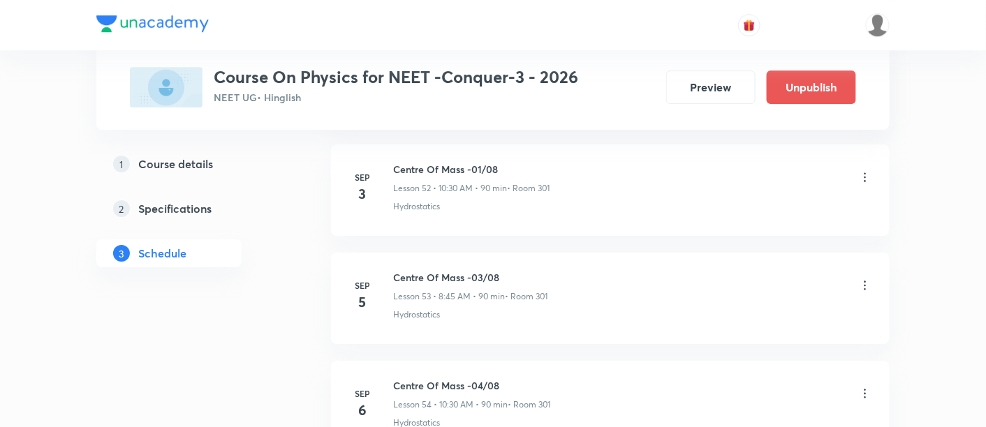
scroll to position [6383, 0]
click at [867, 275] on icon at bounding box center [865, 282] width 14 height 14
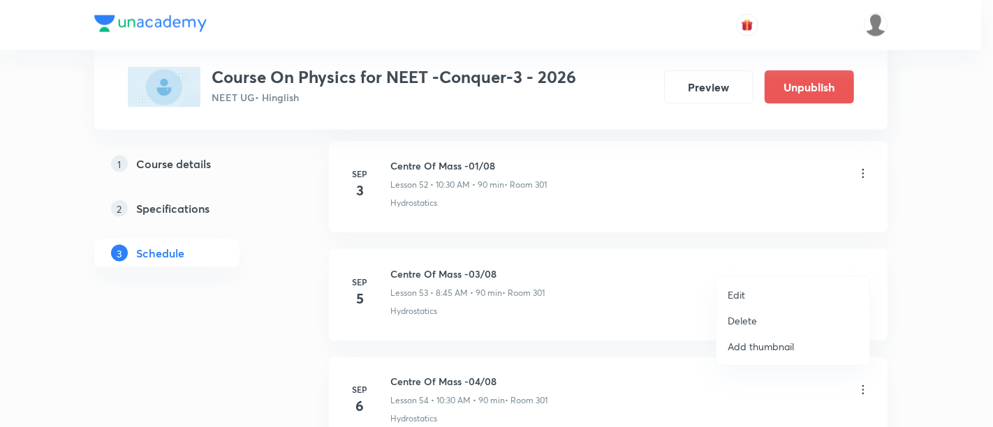
click at [741, 290] on p "Edit" at bounding box center [736, 295] width 17 height 15
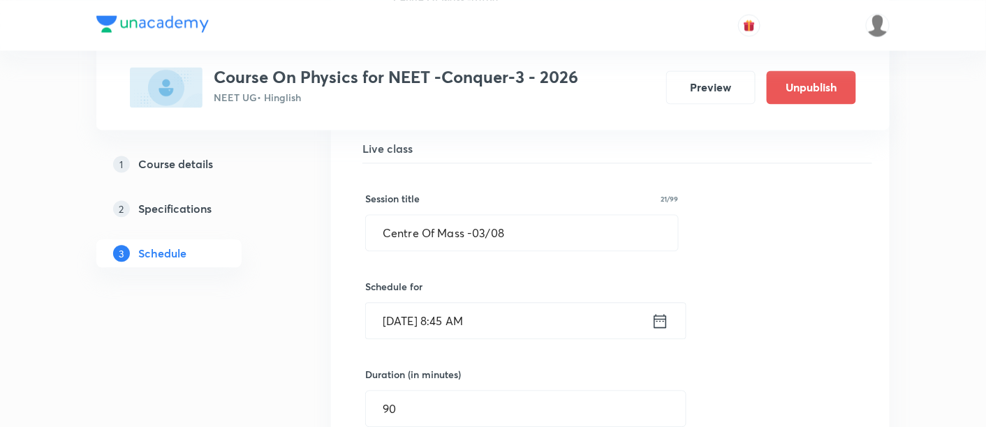
scroll to position [5829, 0]
click at [484, 216] on input "Centre Of Mass -03/08" at bounding box center [522, 234] width 312 height 36
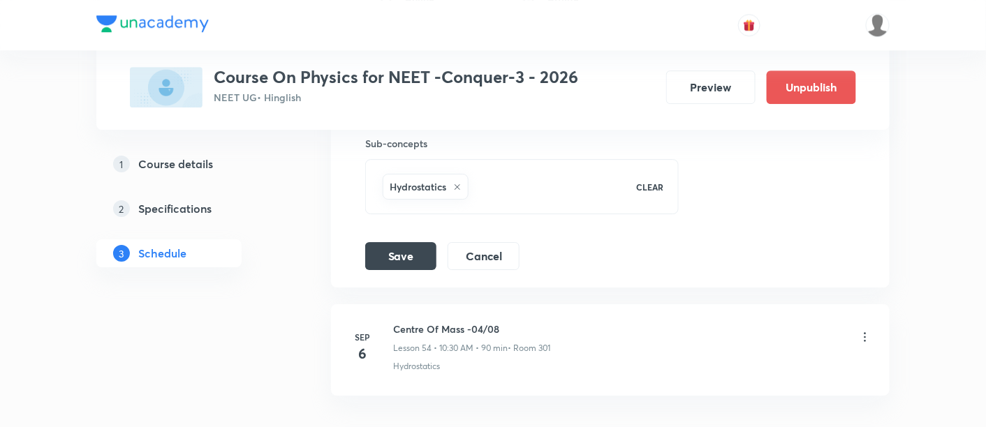
scroll to position [6341, 0]
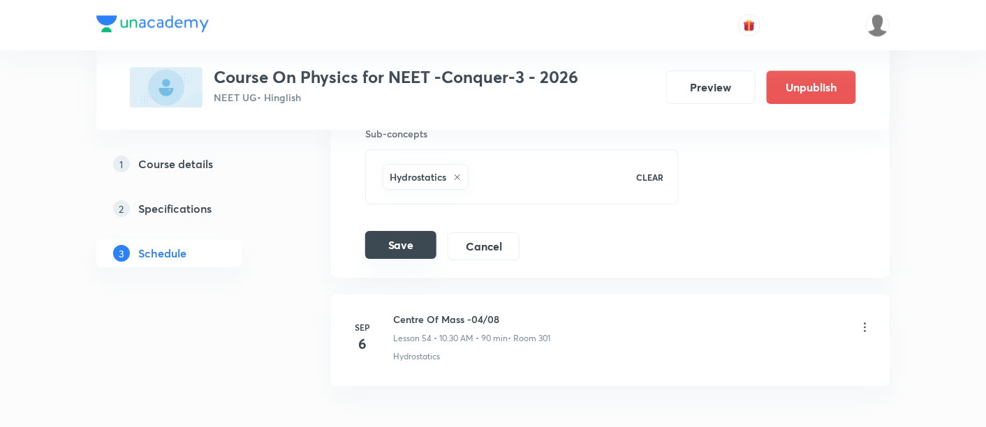
type input "Centre Of Mass -02/08"
click at [408, 231] on button "Save" at bounding box center [400, 245] width 71 height 28
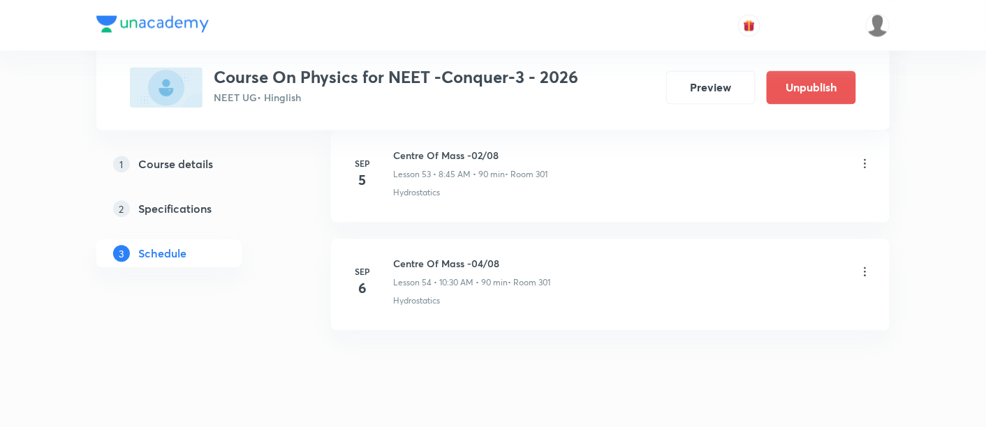
scroll to position [5870, 0]
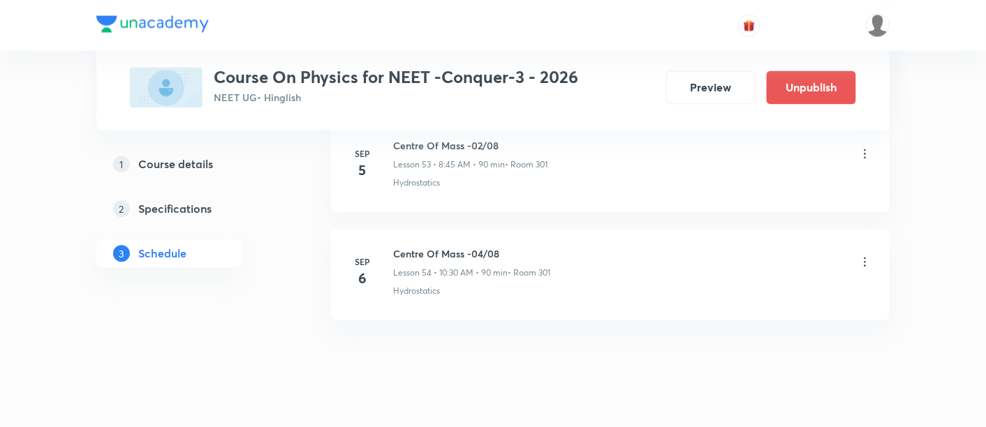
click at [867, 255] on icon at bounding box center [865, 262] width 14 height 14
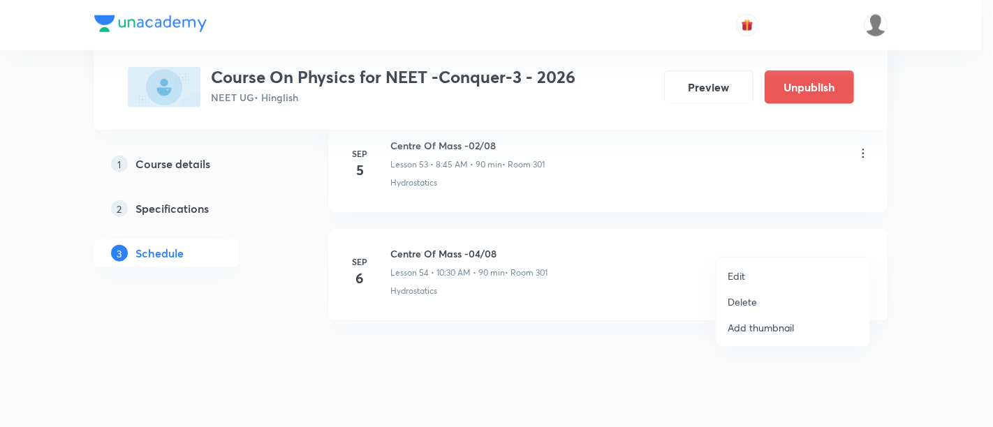
click at [742, 277] on p "Edit" at bounding box center [736, 276] width 17 height 15
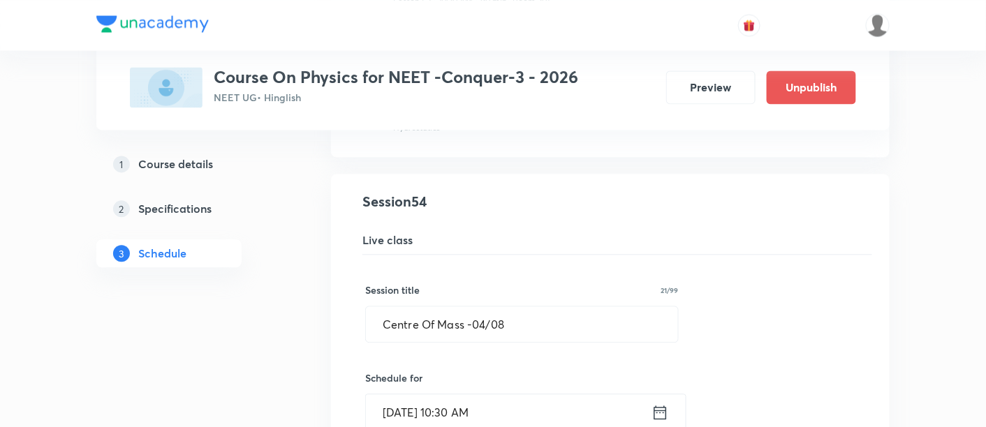
scroll to position [5857, 0]
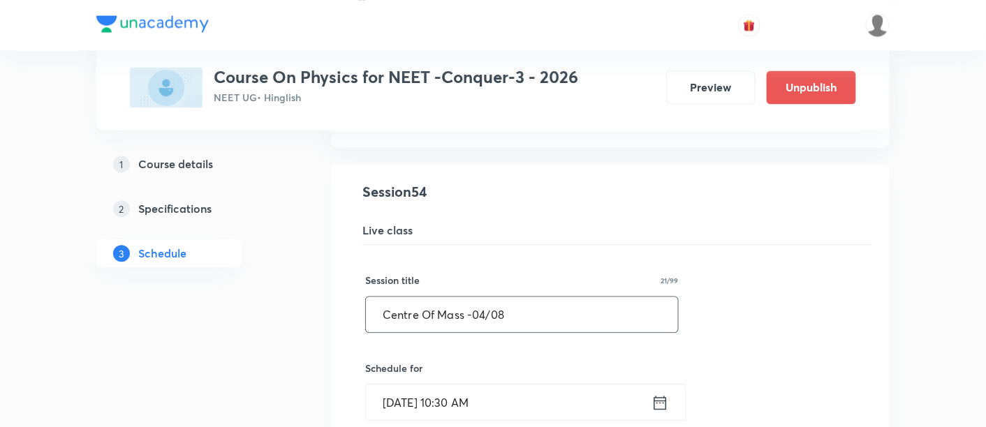
click at [486, 297] on input "Centre Of Mass -04/08" at bounding box center [522, 315] width 312 height 36
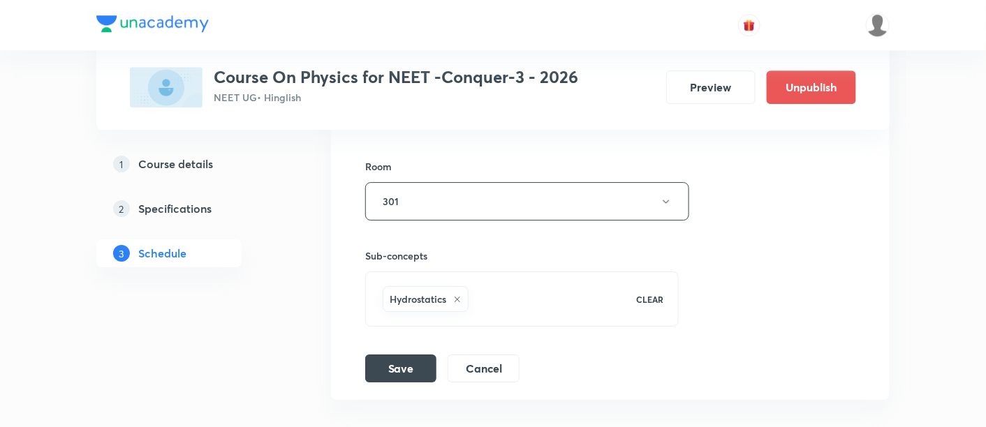
scroll to position [6408, 0]
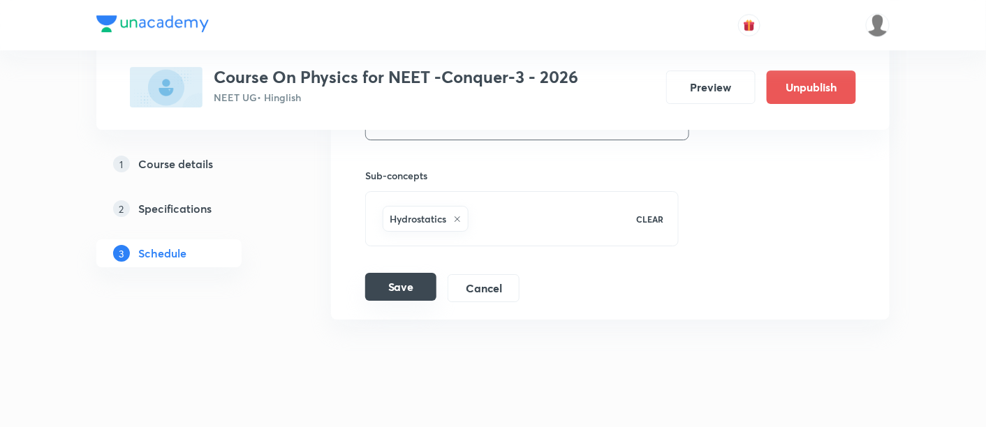
type input "Centre Of Mass -03/08"
click at [415, 273] on button "Save" at bounding box center [400, 287] width 71 height 28
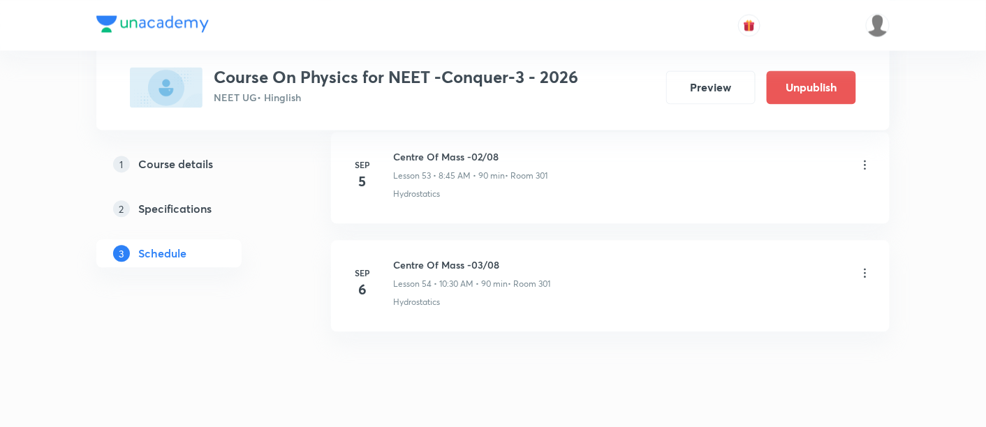
scroll to position [5862, 0]
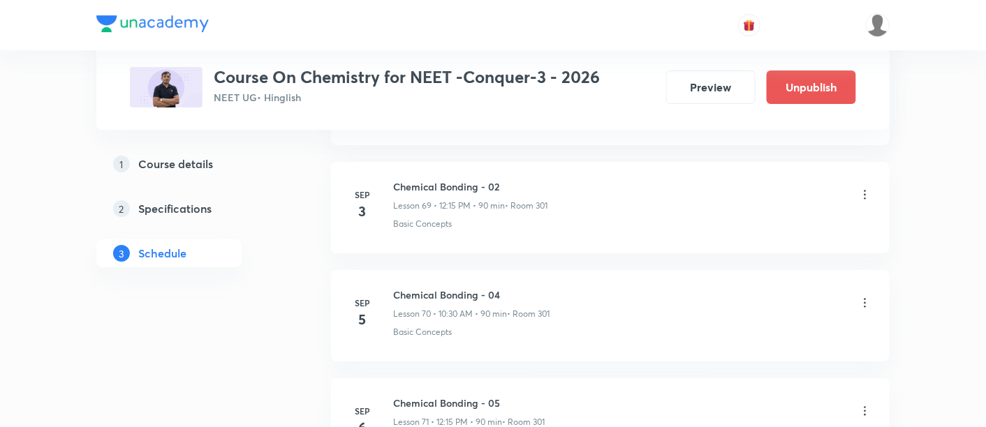
scroll to position [8217, 0]
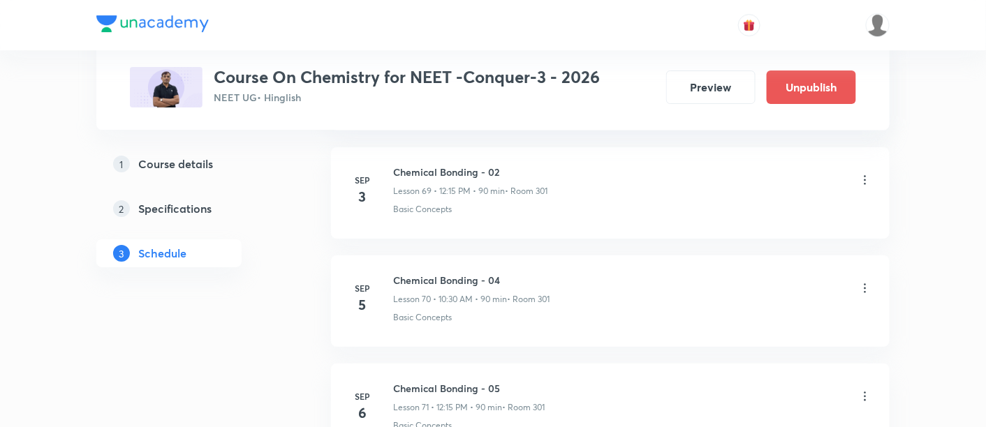
click at [864, 281] on icon at bounding box center [865, 288] width 14 height 14
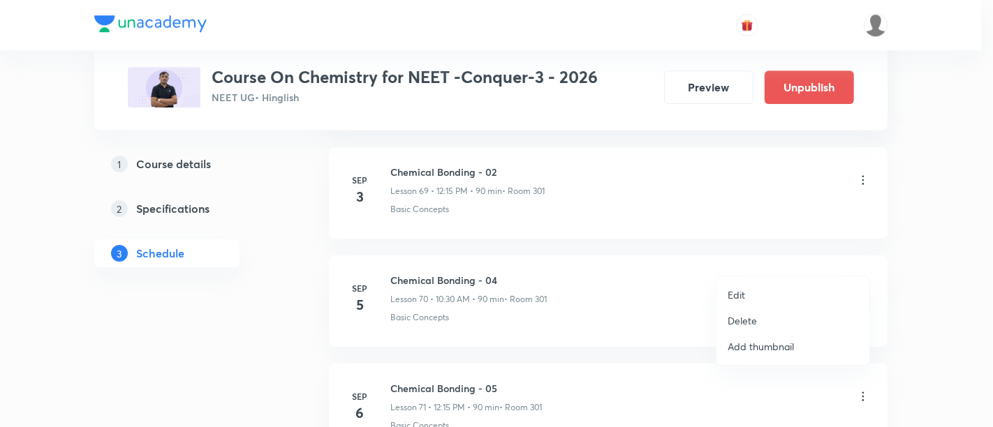
click at [736, 298] on p "Edit" at bounding box center [736, 295] width 17 height 15
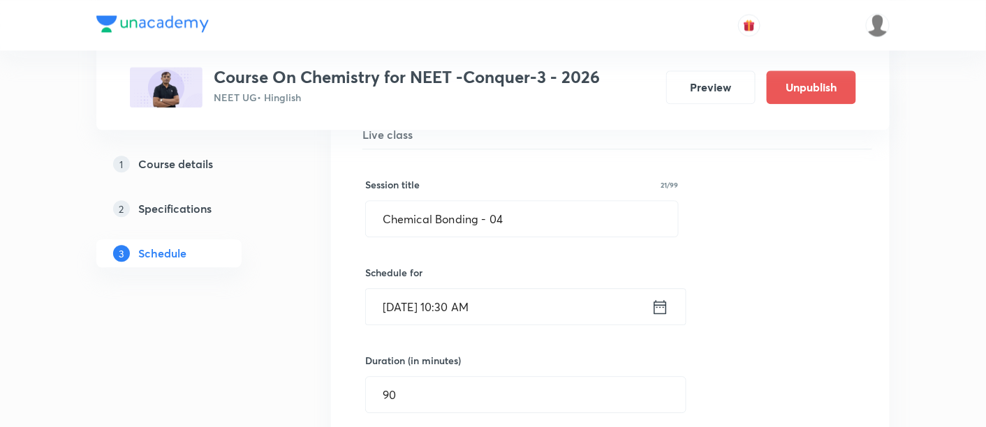
scroll to position [7671, 0]
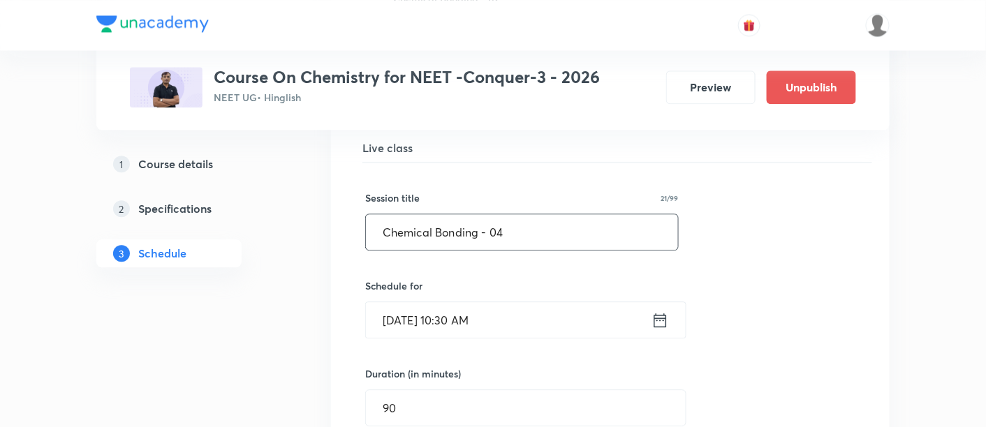
click at [524, 214] on input "Chemical Bonding - 04" at bounding box center [522, 232] width 312 height 36
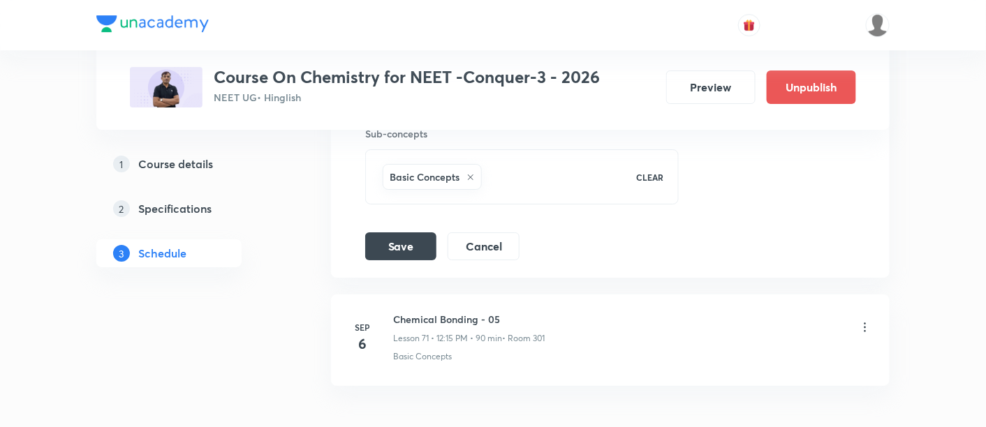
scroll to position [8188, 0]
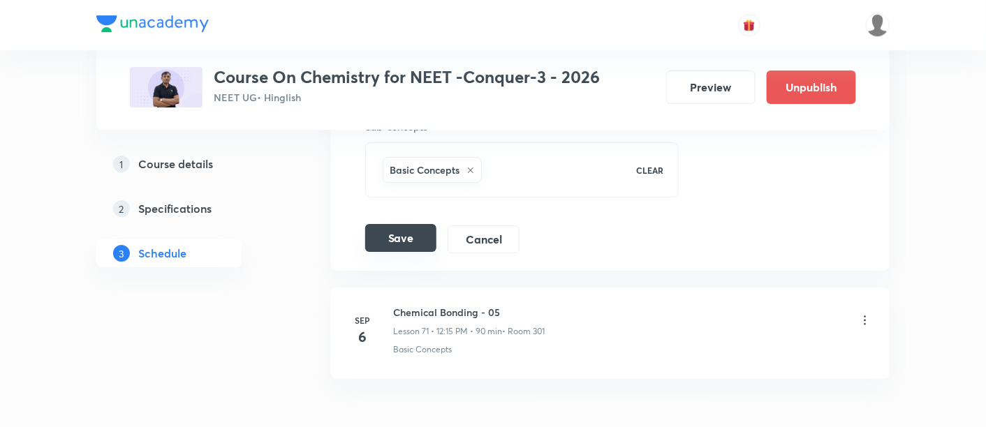
type input "Chemical Bonding - 03"
click at [401, 224] on button "Save" at bounding box center [400, 238] width 71 height 28
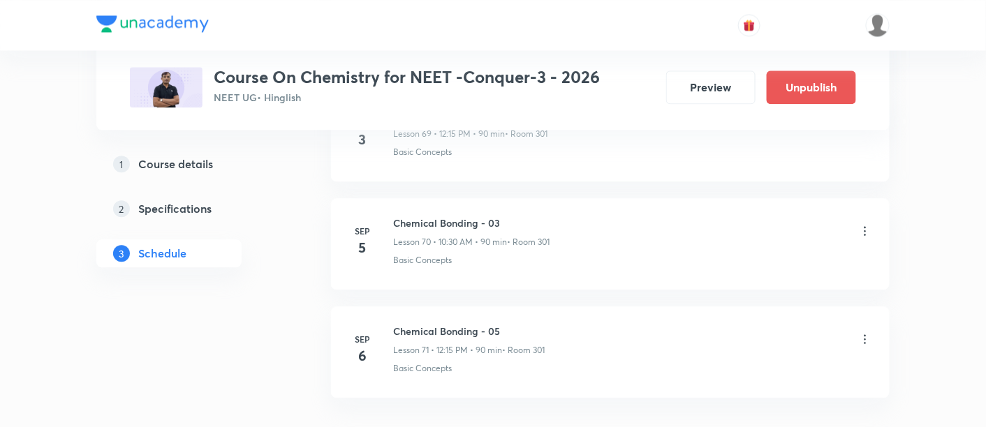
scroll to position [7664, 0]
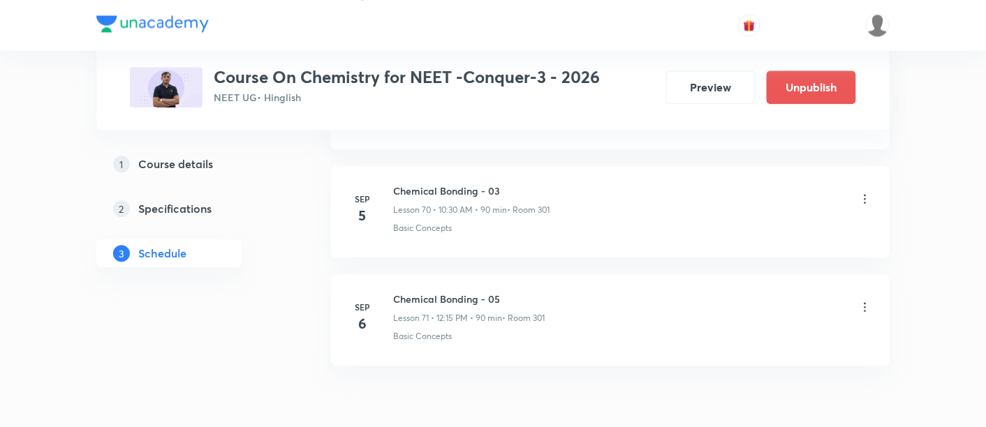
click at [863, 300] on icon at bounding box center [865, 307] width 14 height 14
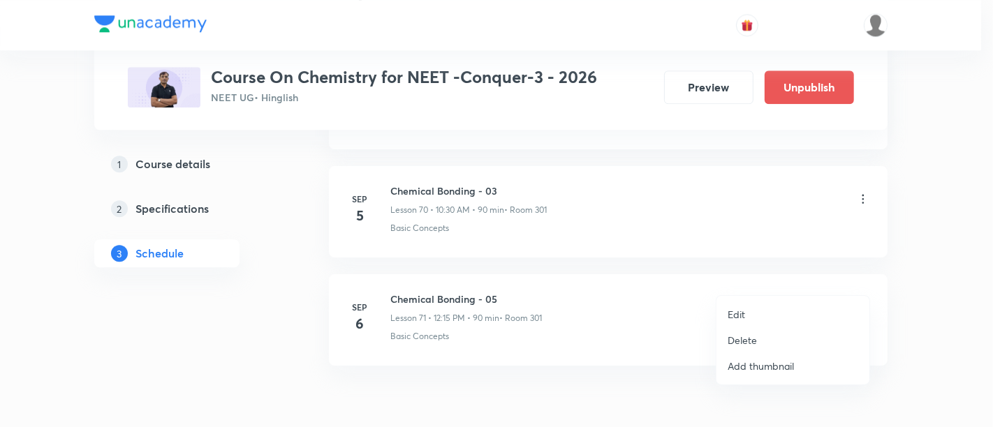
click at [735, 314] on p "Edit" at bounding box center [736, 314] width 17 height 15
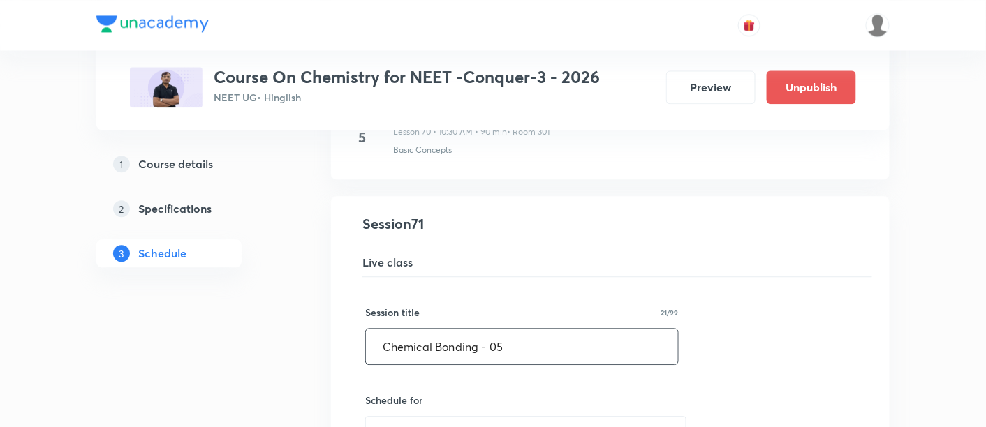
click at [523, 329] on input "Chemical Bonding - 05" at bounding box center [522, 347] width 312 height 36
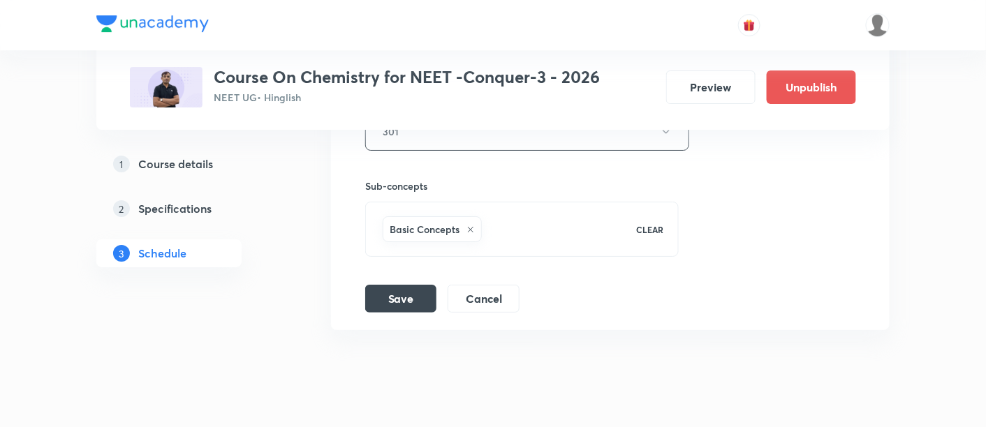
scroll to position [8240, 0]
type input "Chemical Bonding - 04"
click at [393, 280] on button "Save" at bounding box center [400, 294] width 71 height 28
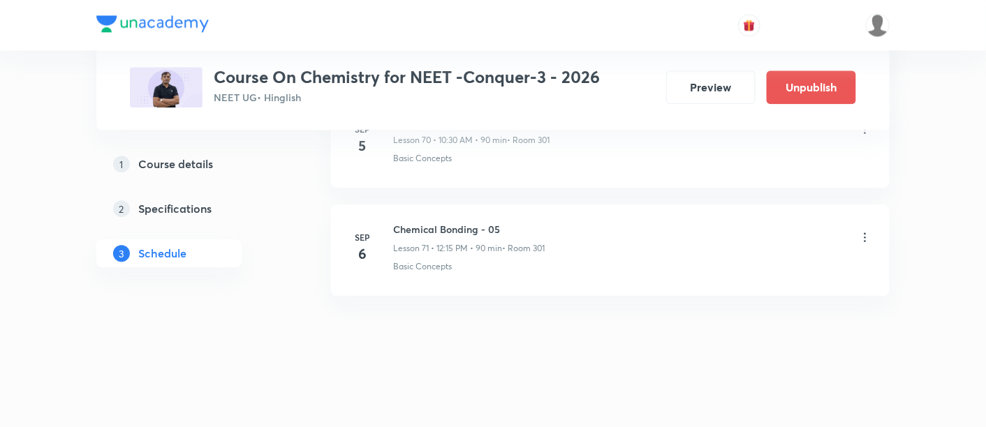
scroll to position [7706, 0]
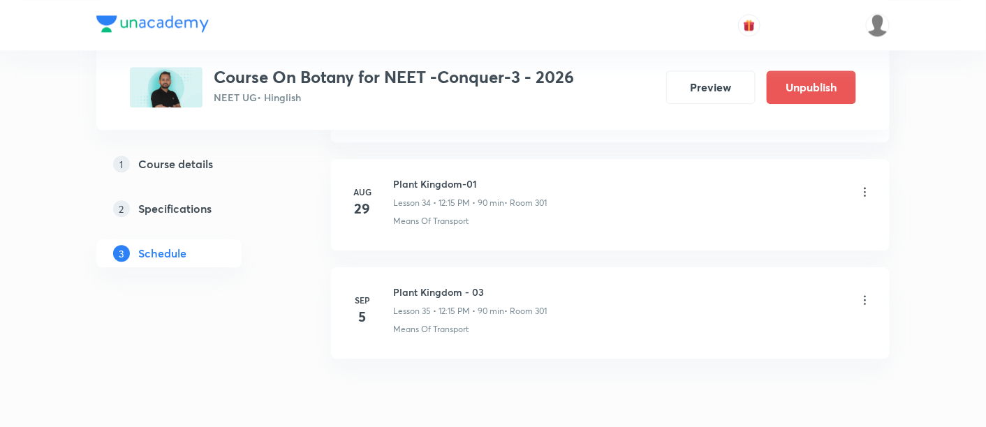
click at [865, 295] on icon at bounding box center [865, 299] width 2 height 9
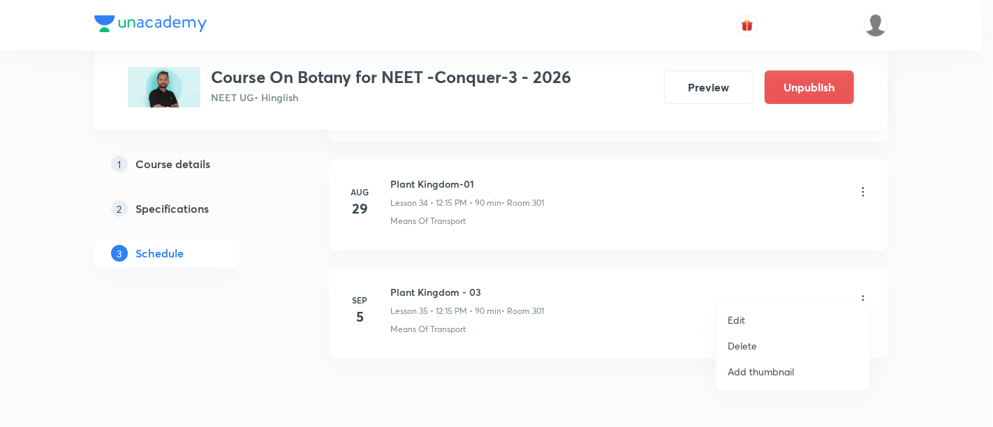
click at [737, 319] on p "Edit" at bounding box center [736, 320] width 17 height 15
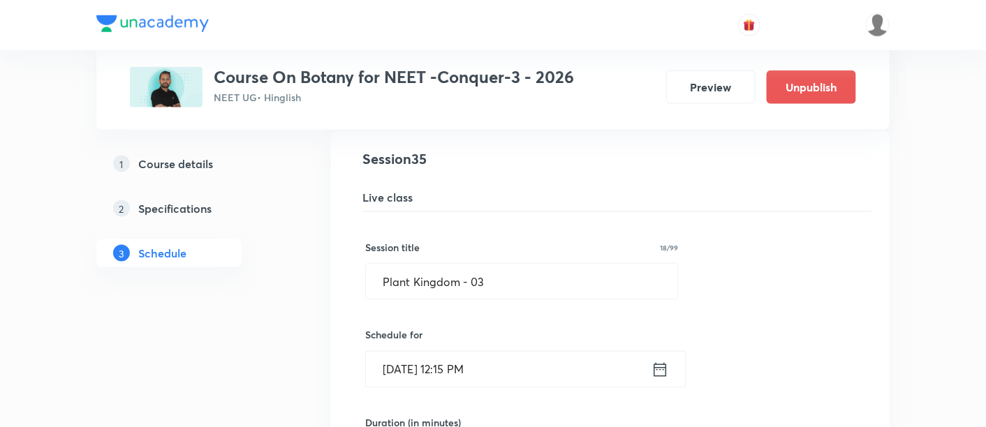
scroll to position [3830, 0]
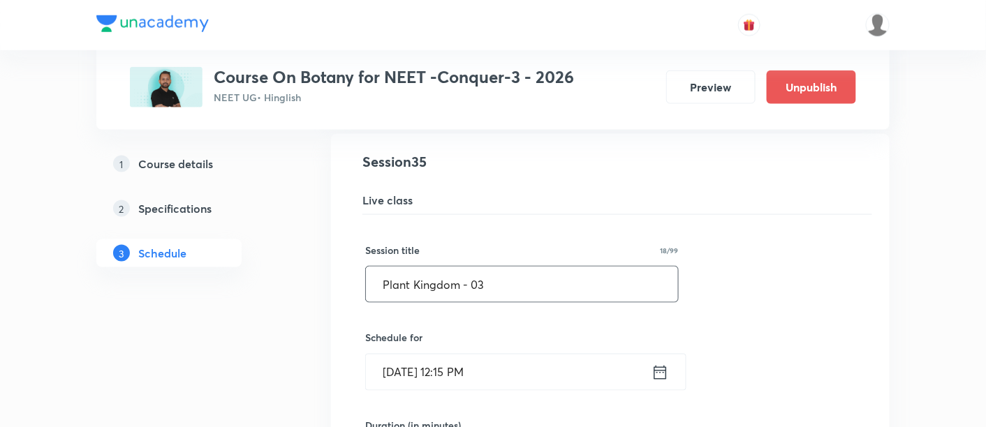
click at [503, 272] on input "Plant Kingdom - 03" at bounding box center [522, 285] width 312 height 36
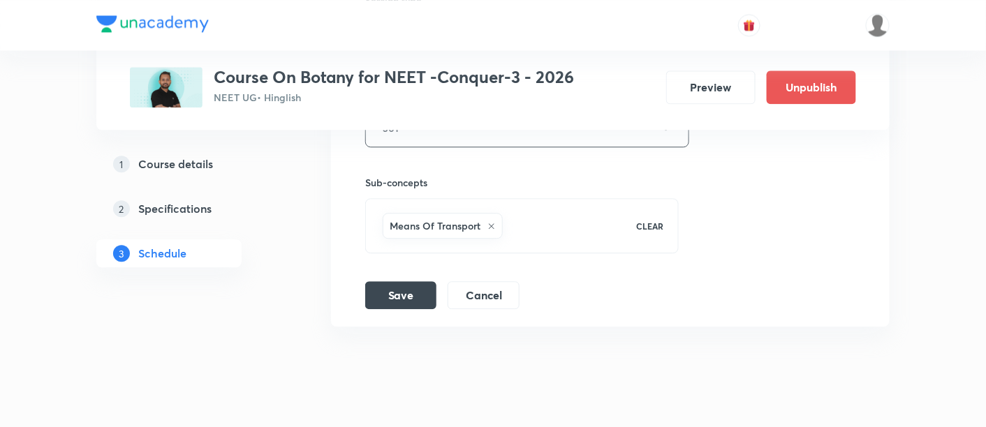
scroll to position [4345, 0]
type input "Plant Kingdom - 02"
click at [396, 279] on button "Save" at bounding box center [400, 293] width 71 height 28
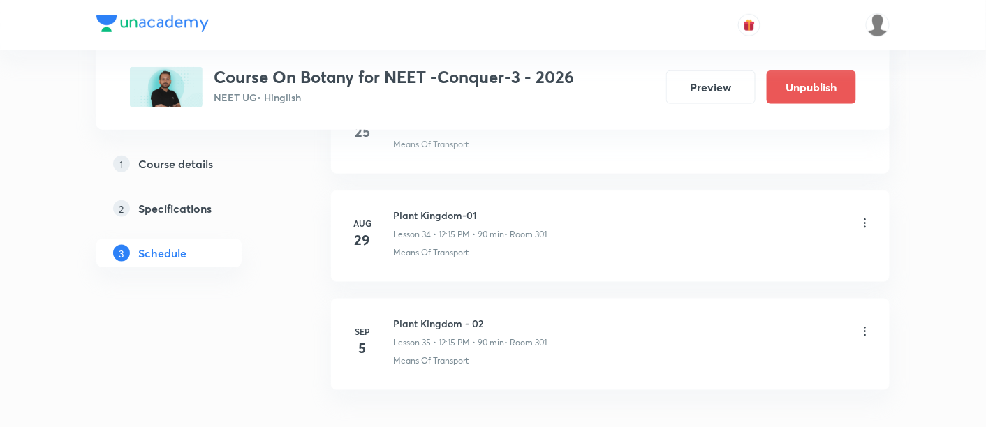
scroll to position [3824, 0]
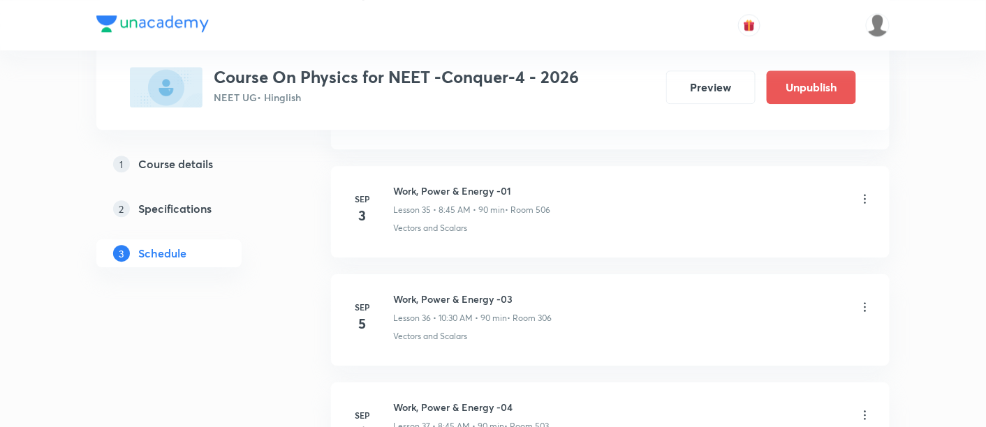
scroll to position [4503, 0]
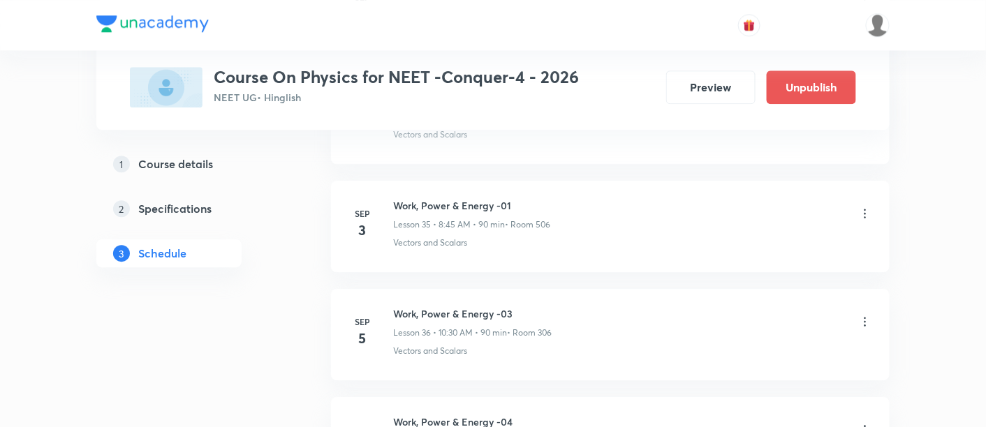
click at [866, 315] on icon at bounding box center [865, 322] width 14 height 14
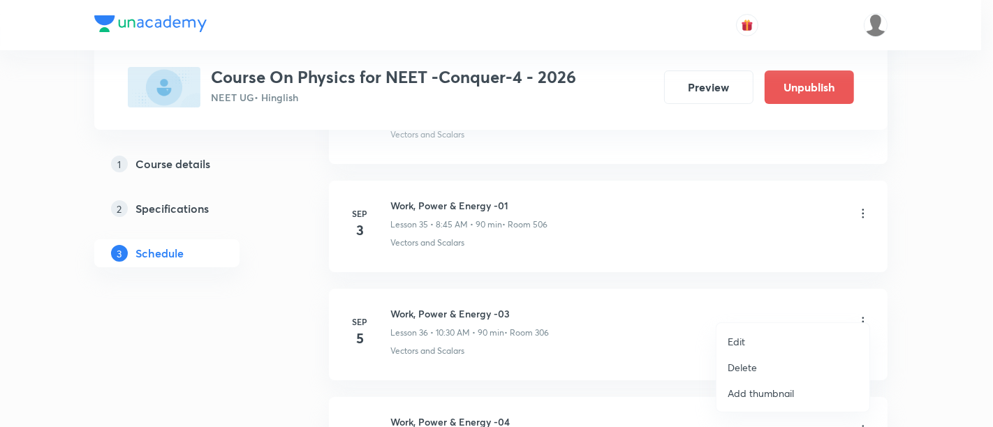
click at [735, 338] on p "Edit" at bounding box center [736, 341] width 17 height 15
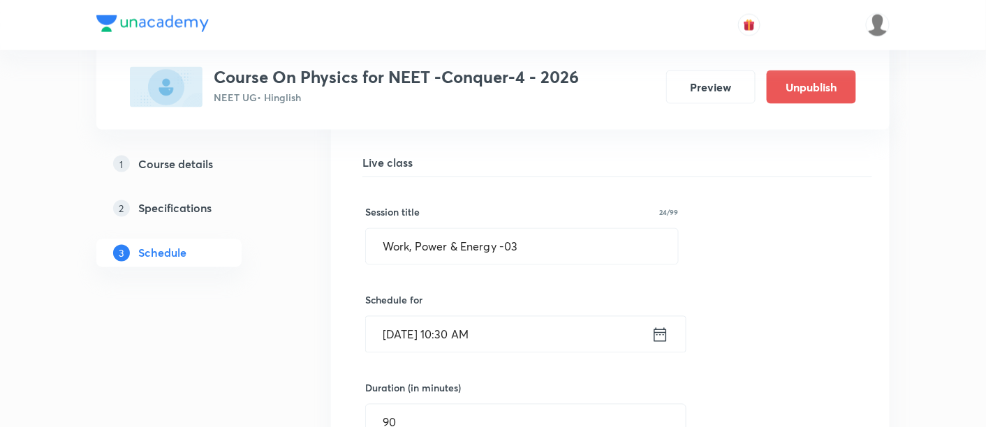
scroll to position [3976, 0]
click at [536, 230] on input "Work, Power & Energy -03" at bounding box center [522, 248] width 312 height 36
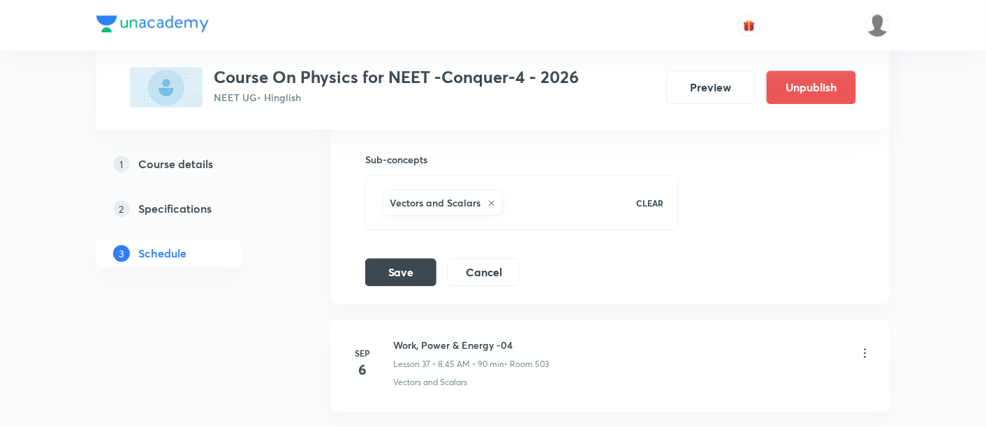
scroll to position [4488, 0]
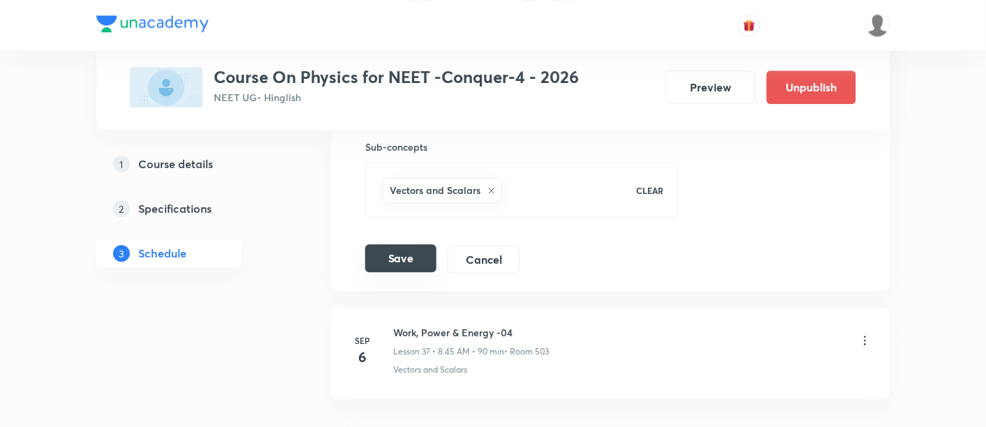
type input "Work, Power & Energy -02"
click at [394, 249] on button "Save" at bounding box center [400, 258] width 71 height 28
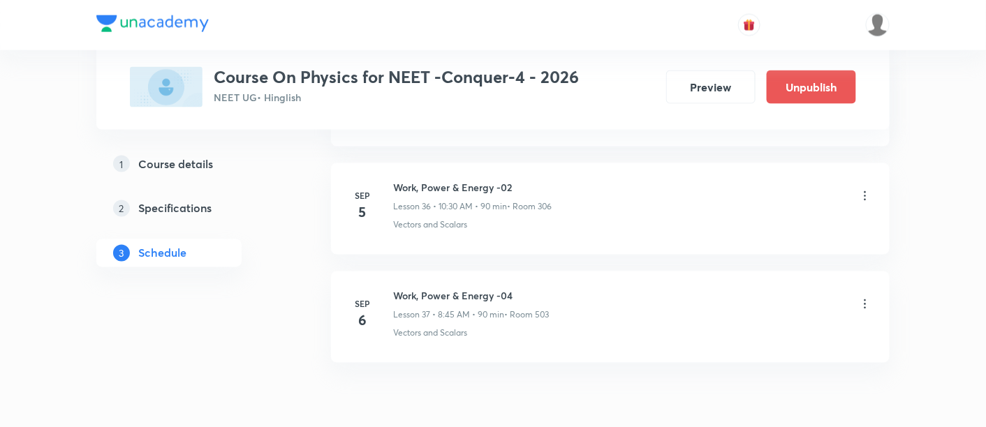
scroll to position [3998, 0]
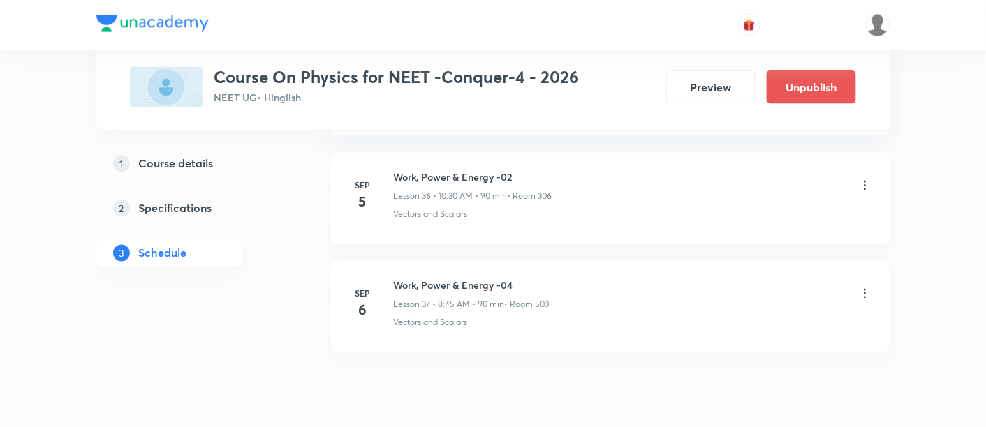
click at [865, 287] on icon at bounding box center [865, 294] width 14 height 14
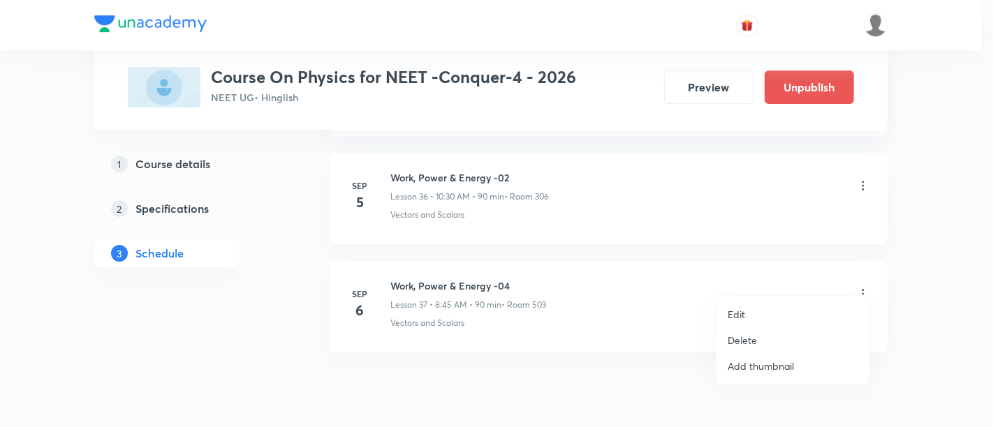
click at [740, 311] on p "Edit" at bounding box center [736, 314] width 17 height 15
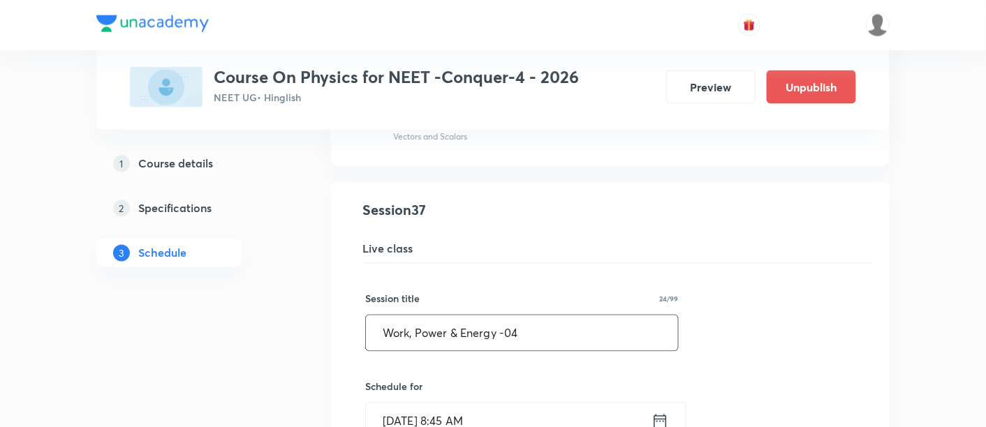
click at [540, 328] on input "Work, Power & Energy -04" at bounding box center [522, 334] width 312 height 36
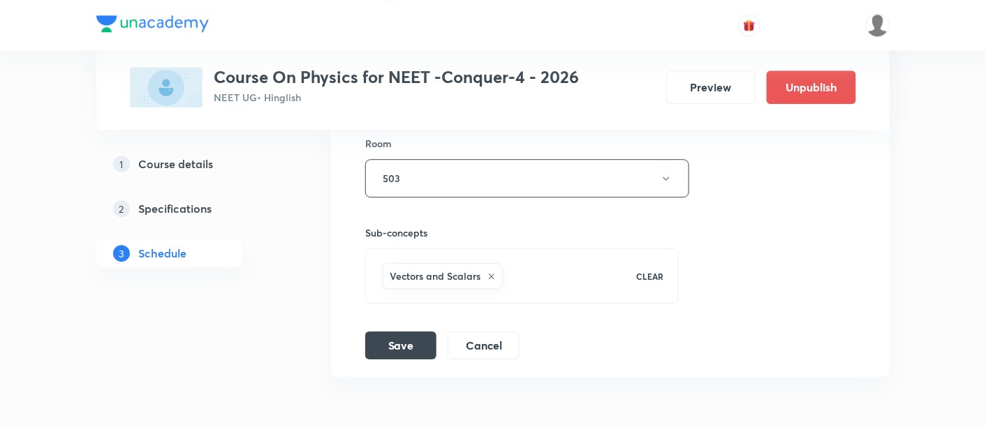
scroll to position [4526, 0]
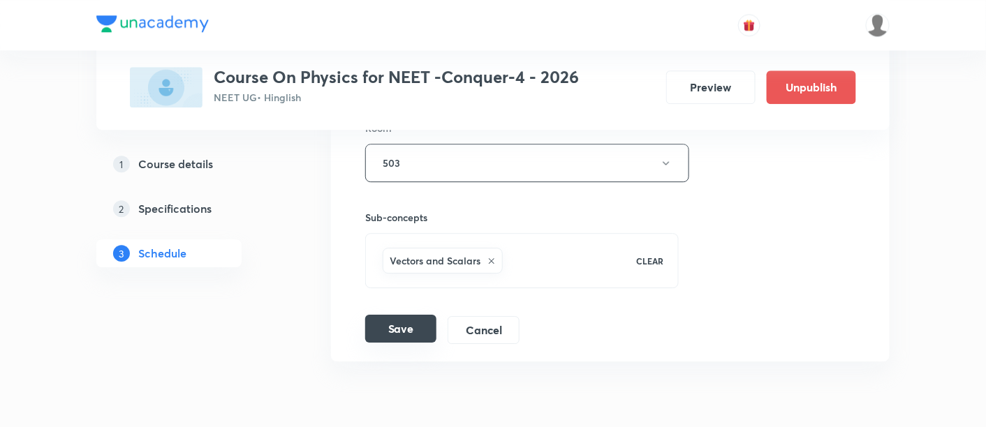
type input "Work, Power & Energy -03"
click at [394, 315] on button "Save" at bounding box center [400, 329] width 71 height 28
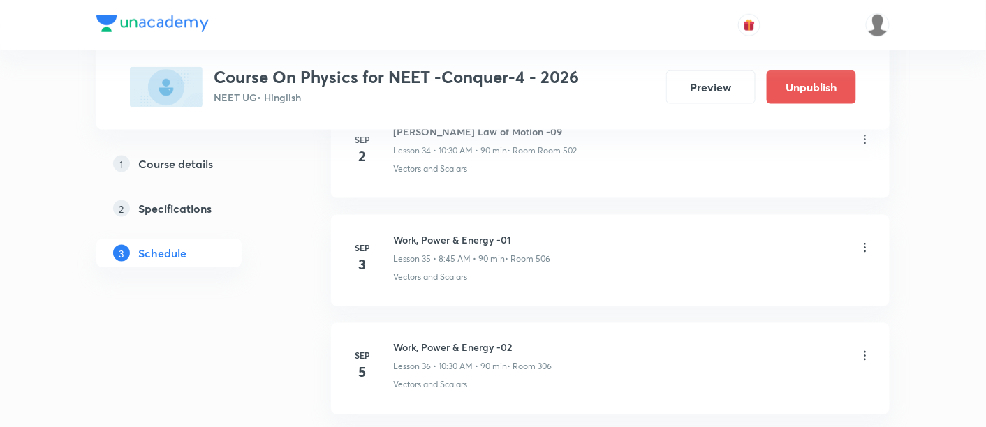
scroll to position [4039, 0]
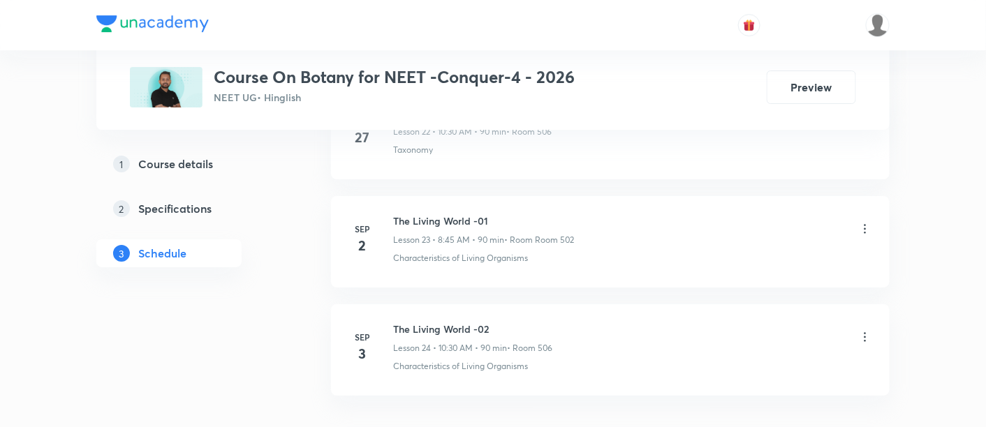
scroll to position [3189, 0]
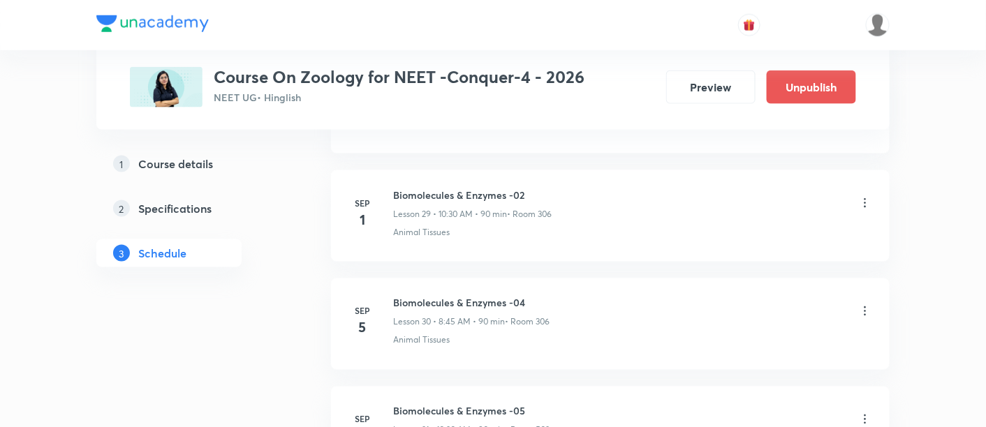
scroll to position [3864, 0]
click at [864, 305] on icon at bounding box center [865, 312] width 14 height 14
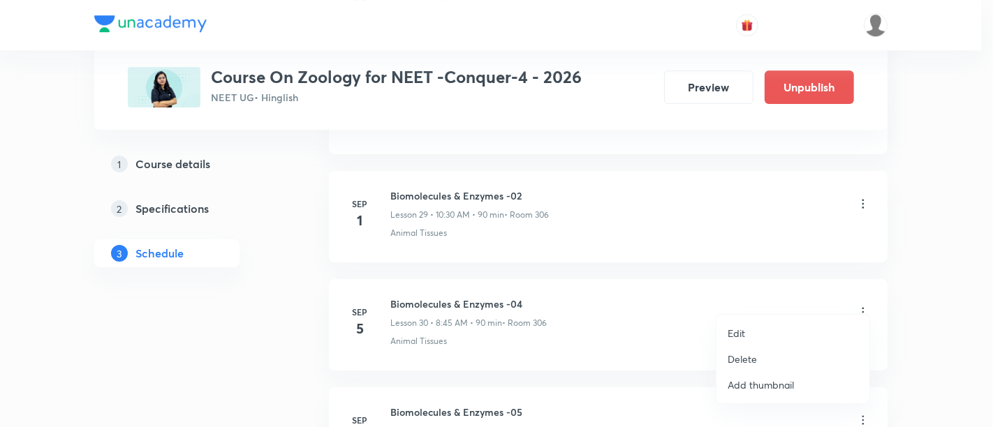
click at [737, 332] on p "Edit" at bounding box center [736, 333] width 17 height 15
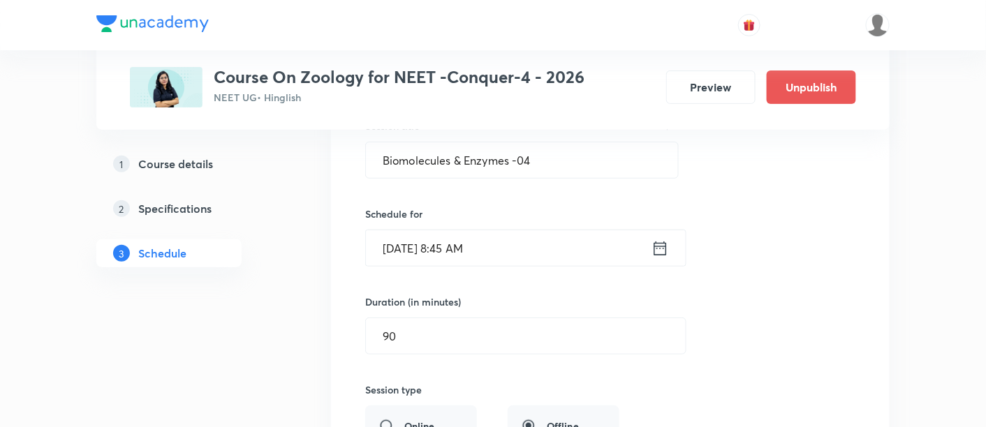
scroll to position [3321, 0]
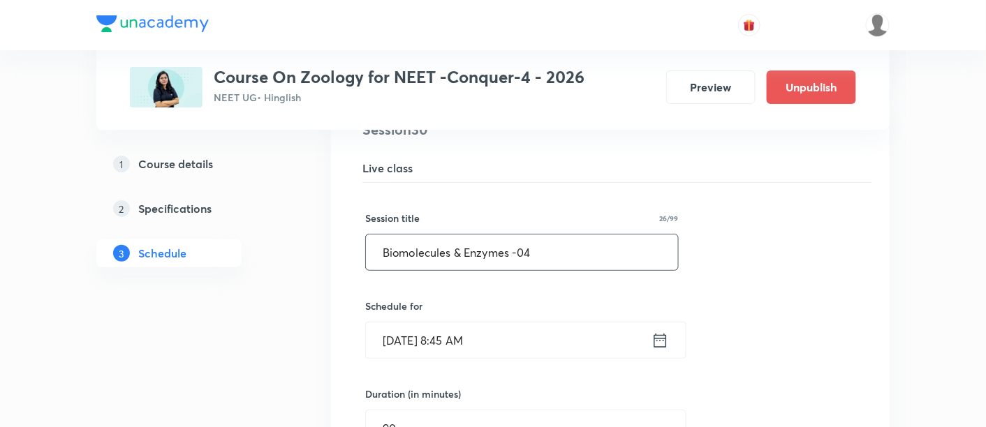
click at [556, 242] on input "Biomolecules & Enzymes -04" at bounding box center [522, 253] width 312 height 36
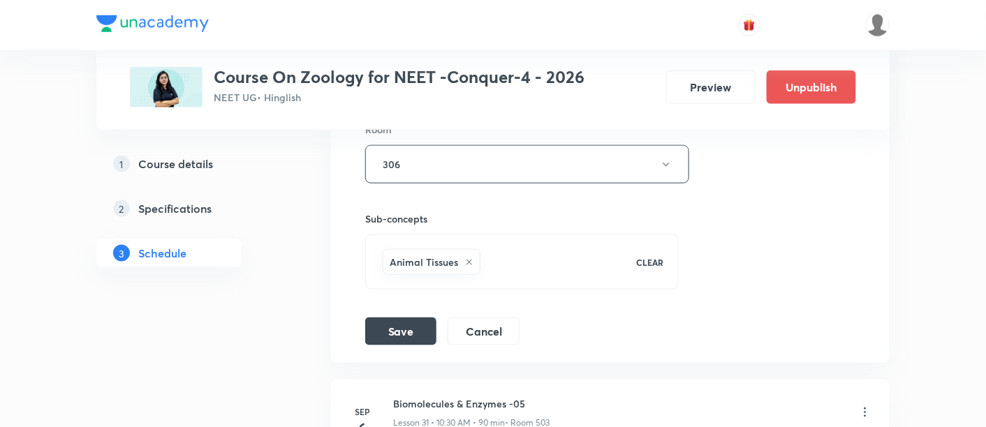
scroll to position [3768, 0]
type input "Biomolecules & Enzymes -03"
click at [383, 315] on button "Save" at bounding box center [400, 329] width 71 height 28
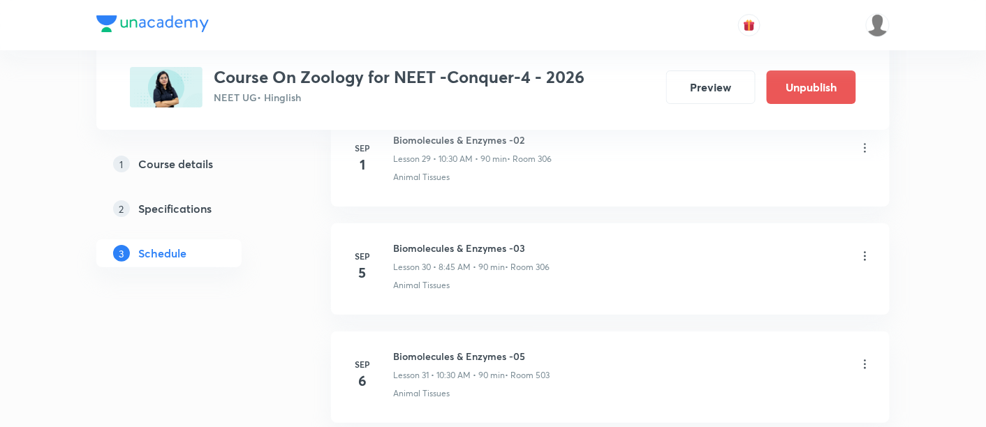
scroll to position [3286, 0]
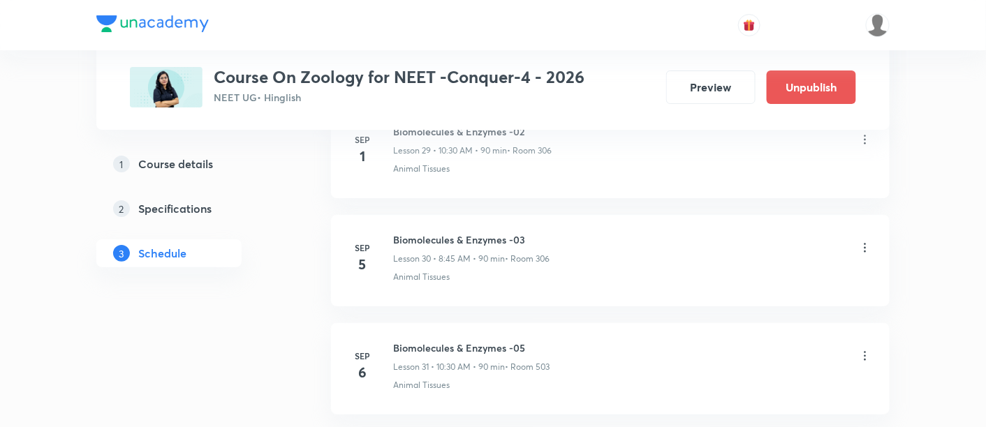
click at [865, 349] on icon at bounding box center [865, 356] width 14 height 14
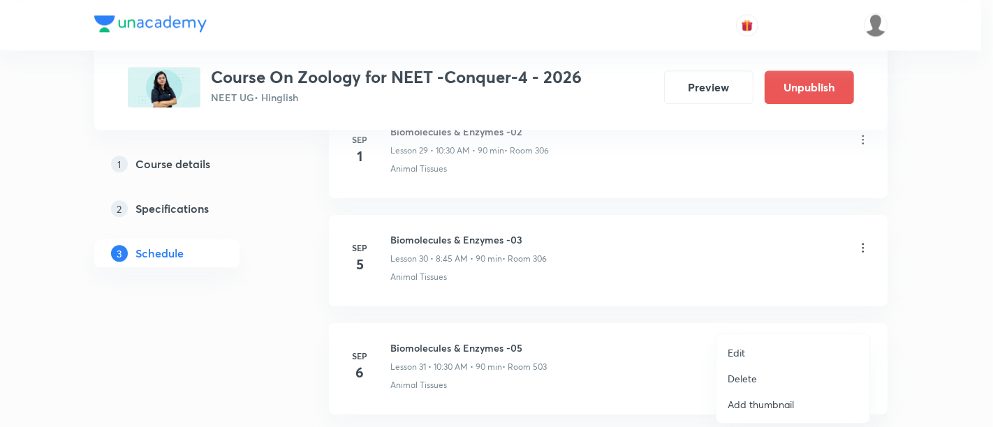
click at [746, 348] on li "Edit" at bounding box center [792, 353] width 153 height 26
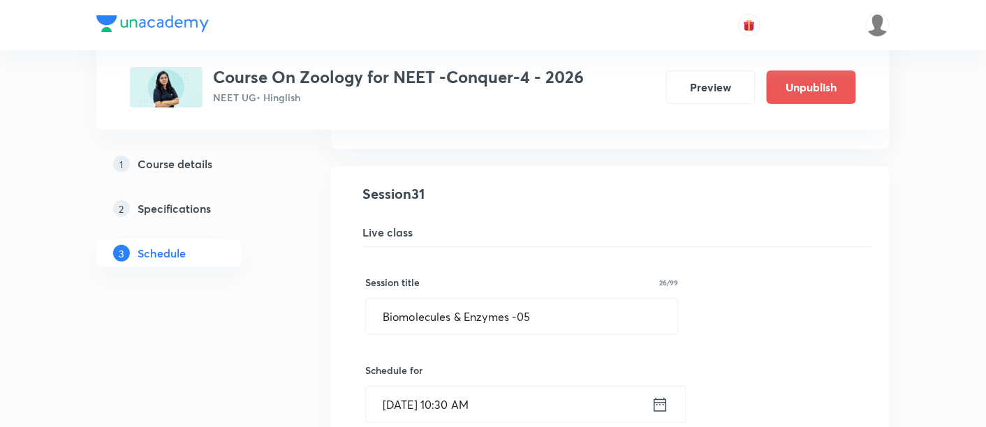
scroll to position [3374, 0]
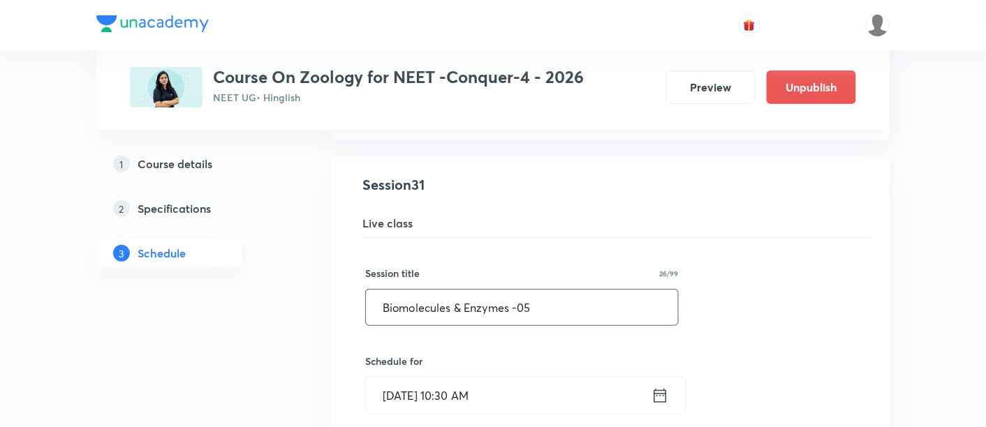
click at [556, 293] on input "Biomolecules & Enzymes -05" at bounding box center [522, 308] width 312 height 36
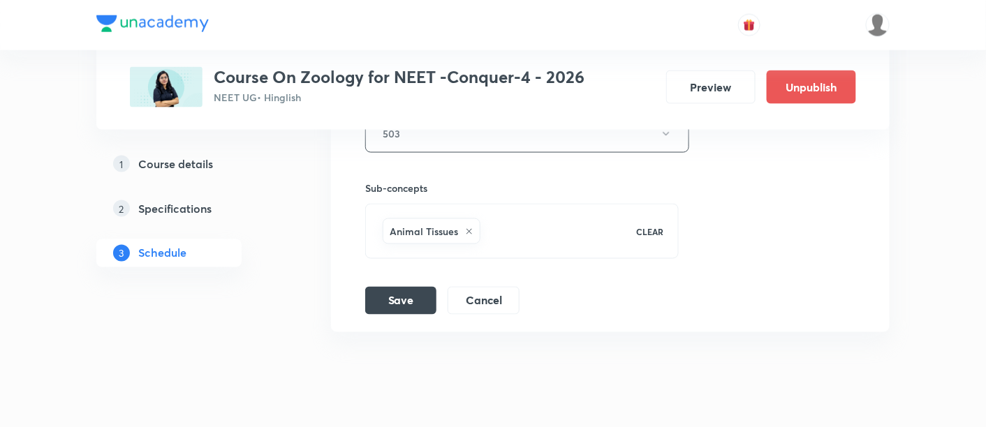
scroll to position [3910, 0]
type input "Biomolecules & Enzymes -04"
click at [394, 281] on button "Save" at bounding box center [400, 295] width 71 height 28
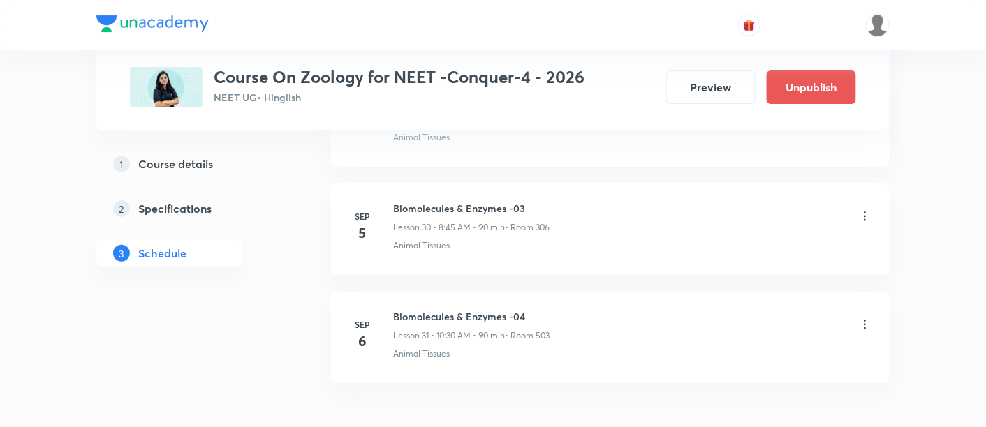
scroll to position [3393, 0]
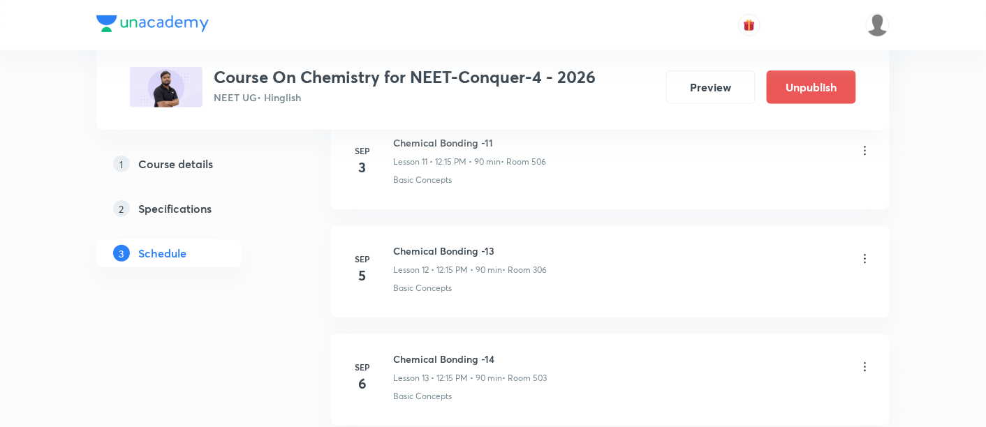
scroll to position [1975, 0]
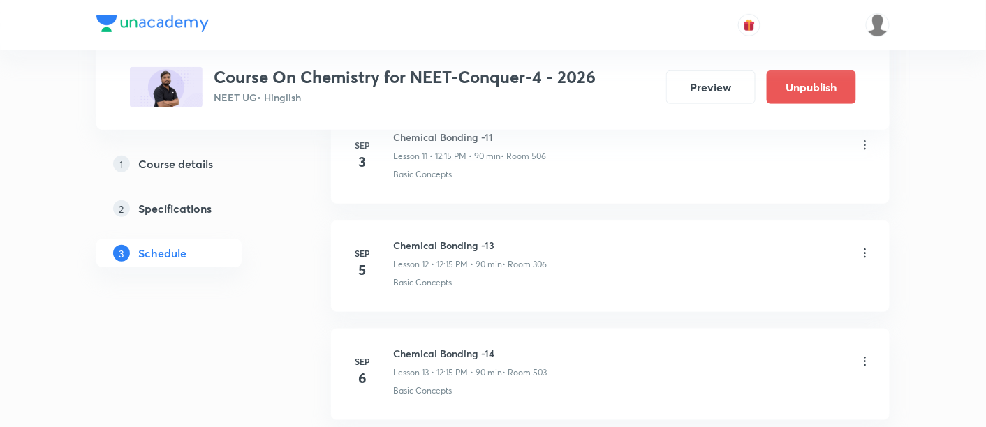
click at [866, 249] on icon at bounding box center [865, 253] width 2 height 9
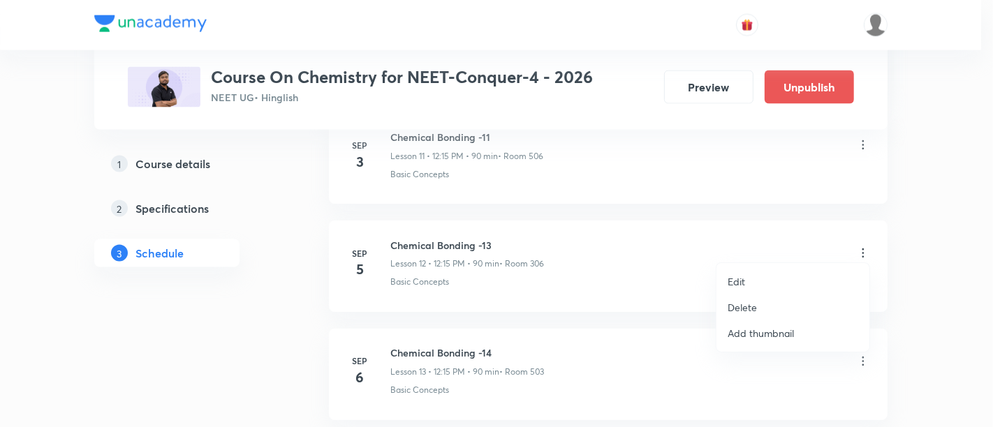
click at [739, 280] on p "Edit" at bounding box center [736, 281] width 17 height 15
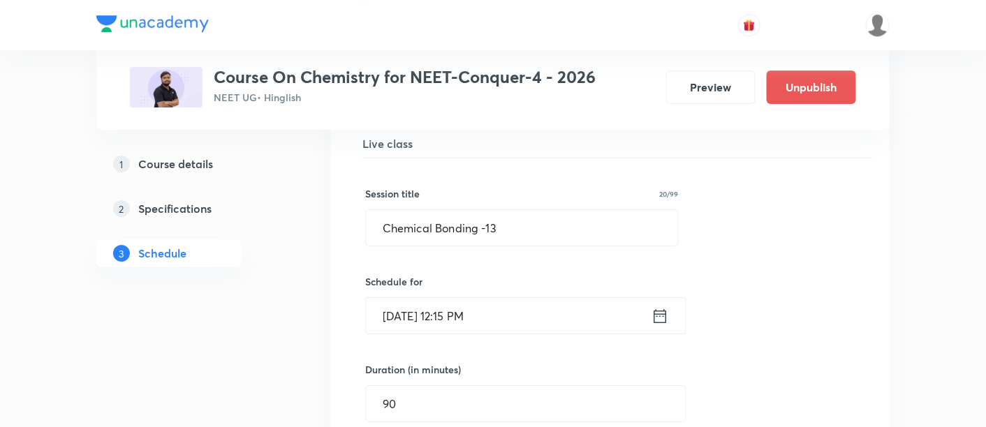
scroll to position [1393, 0]
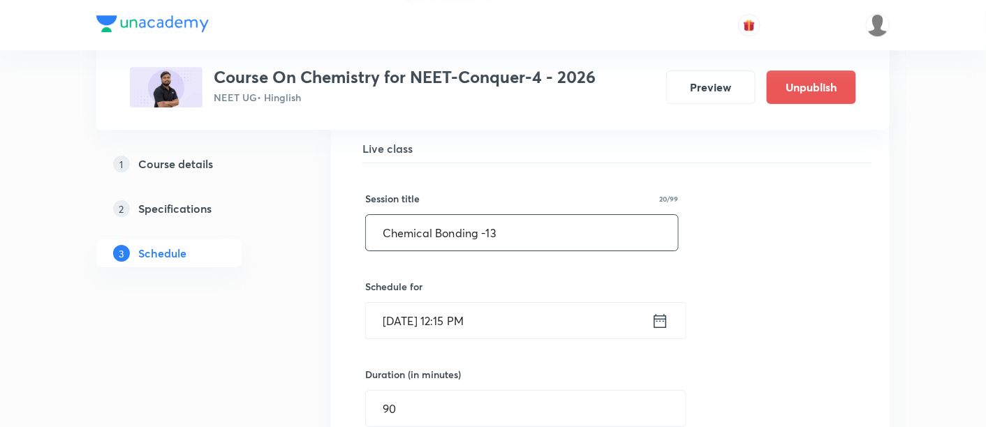
click at [505, 232] on input "Chemical Bonding -13" at bounding box center [522, 233] width 312 height 36
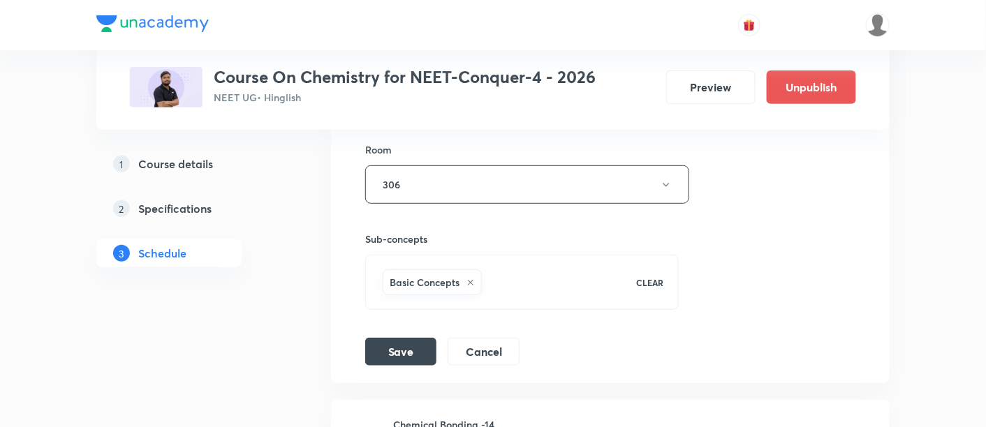
scroll to position [1817, 0]
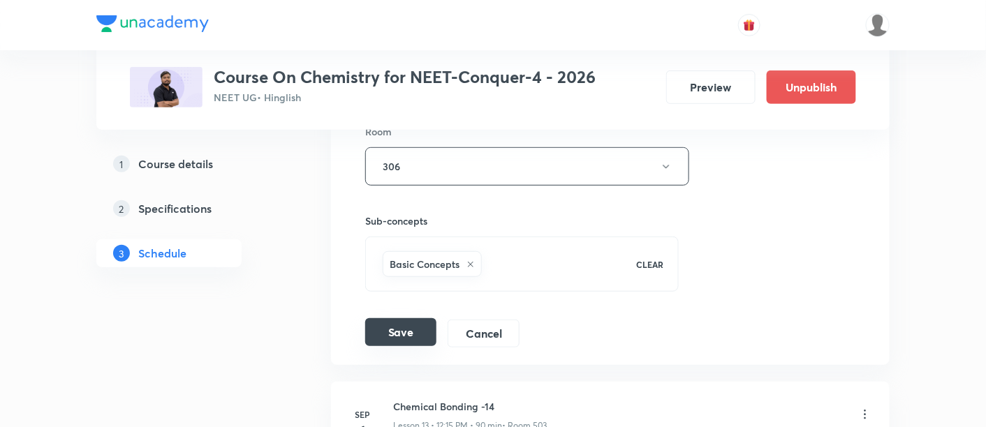
type input "Chemical Bonding -12"
click at [392, 336] on button "Save" at bounding box center [400, 332] width 71 height 28
click at [374, 323] on button "Save" at bounding box center [400, 332] width 71 height 28
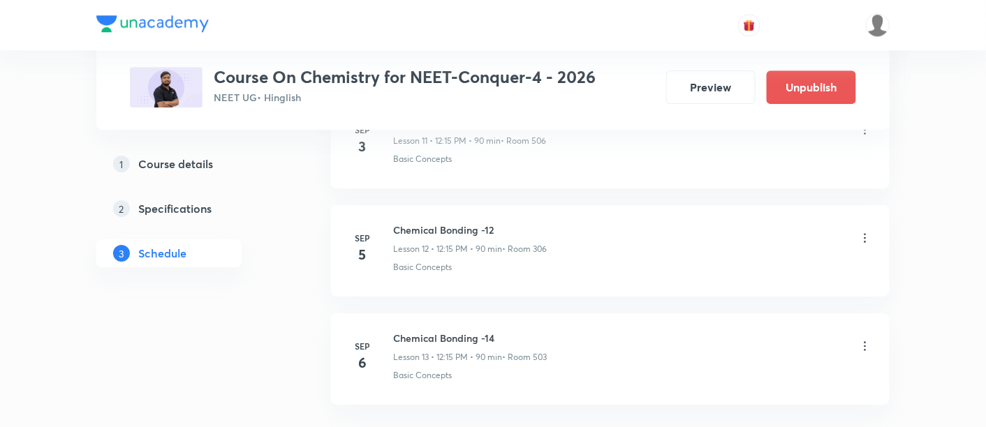
scroll to position [1353, 0]
click at [865, 337] on icon at bounding box center [865, 341] width 2 height 9
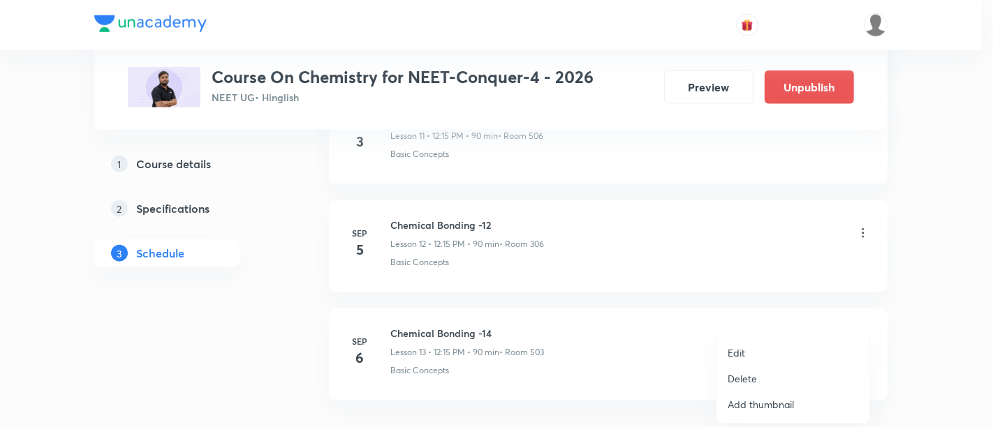
click at [735, 353] on p "Edit" at bounding box center [736, 353] width 17 height 15
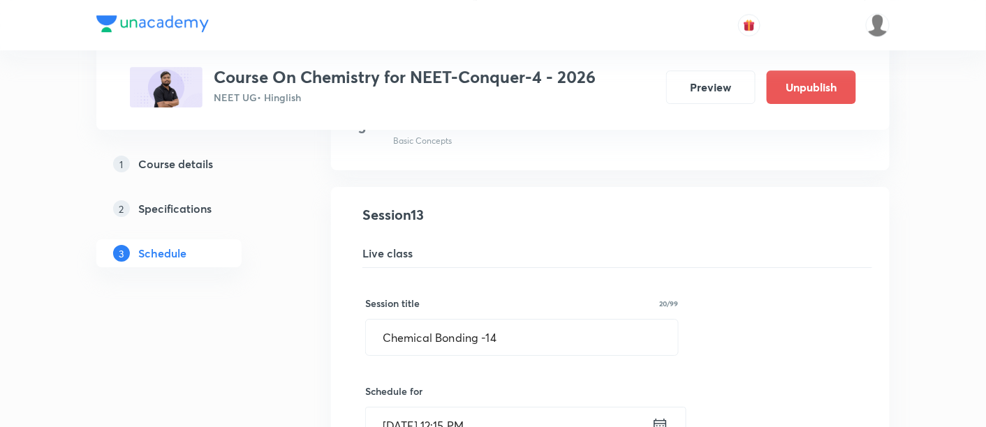
scroll to position [1397, 0]
click at [515, 332] on input "Chemical Bonding -14" at bounding box center [522, 337] width 312 height 36
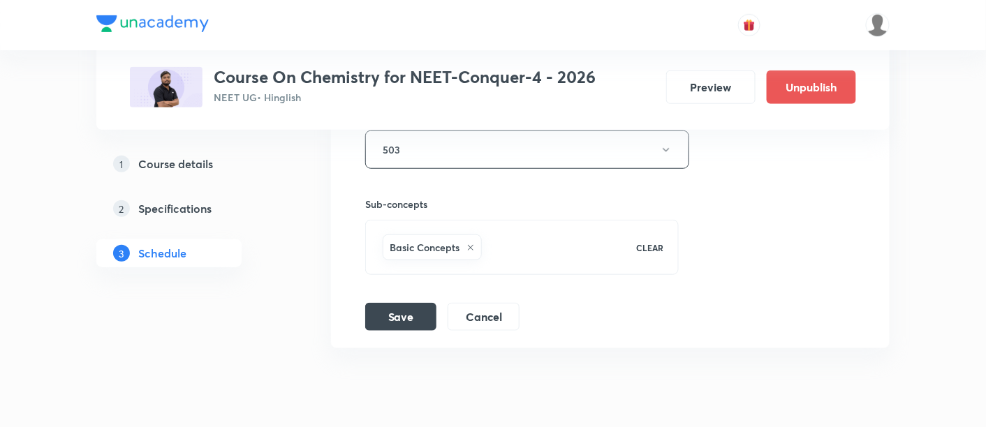
scroll to position [1986, 0]
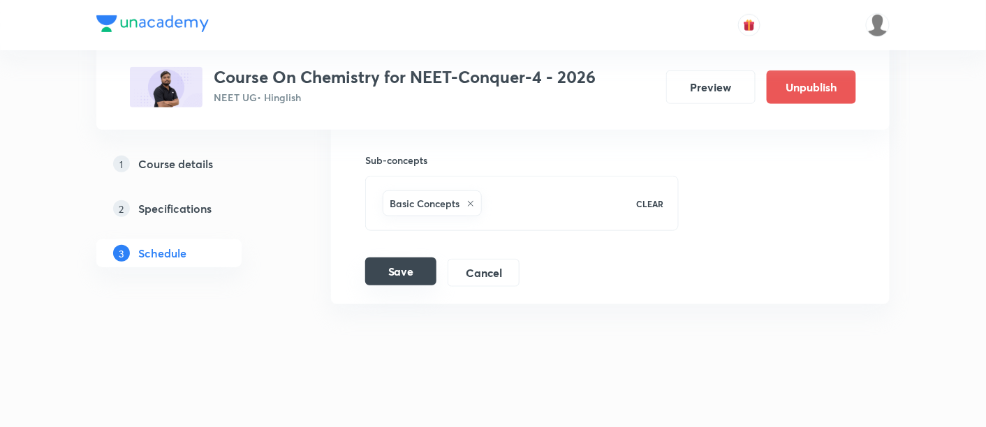
type input "Chemical Bonding -13"
click at [413, 265] on button "Save" at bounding box center [400, 272] width 71 height 28
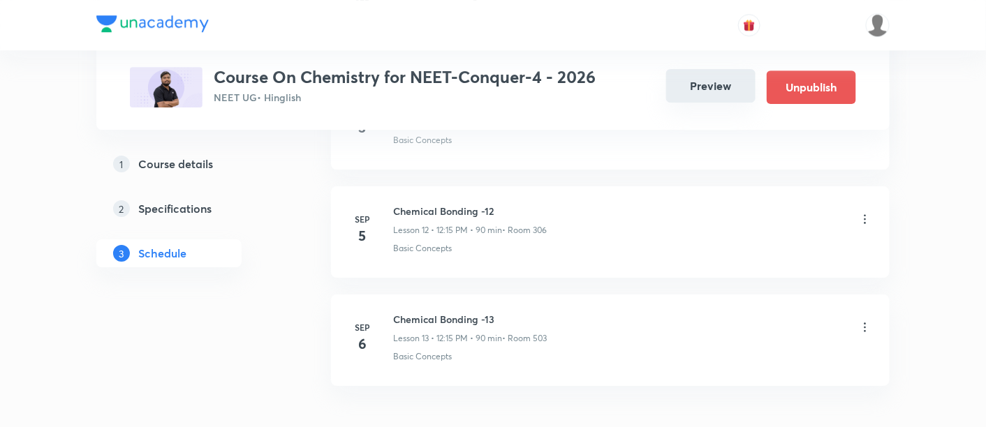
scroll to position [1353, 0]
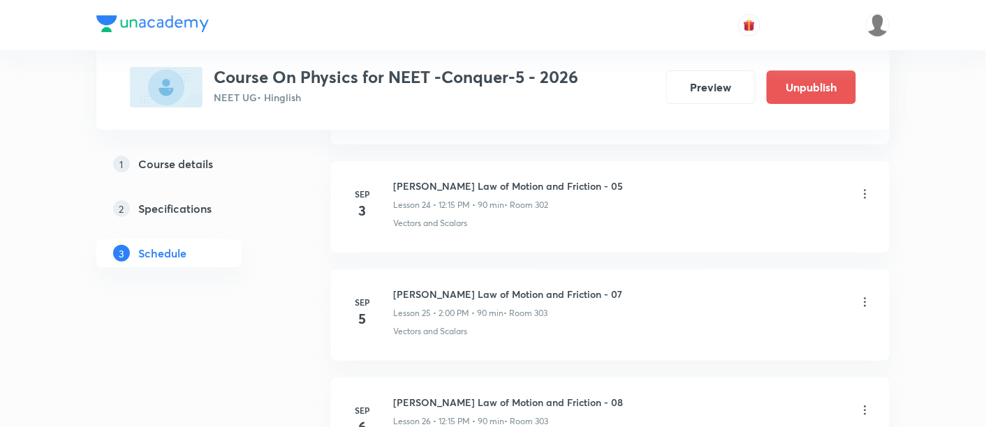
click at [863, 295] on icon at bounding box center [865, 302] width 14 height 14
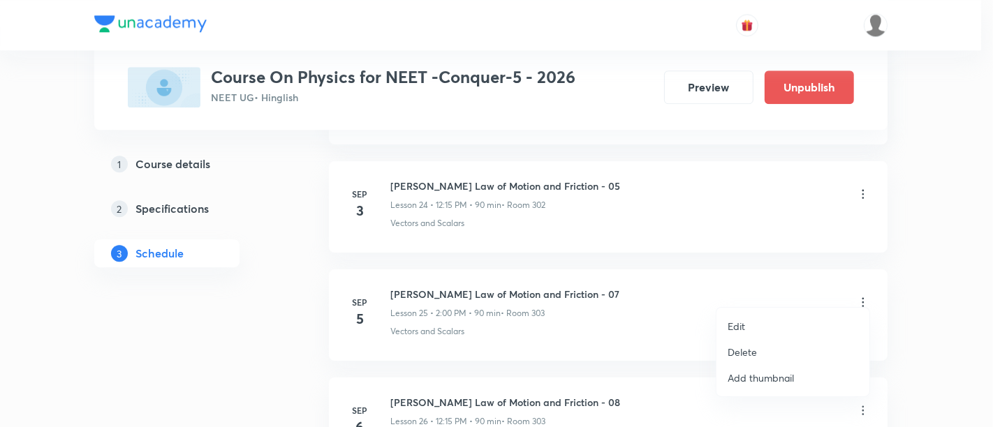
click at [739, 327] on p "Edit" at bounding box center [736, 326] width 17 height 15
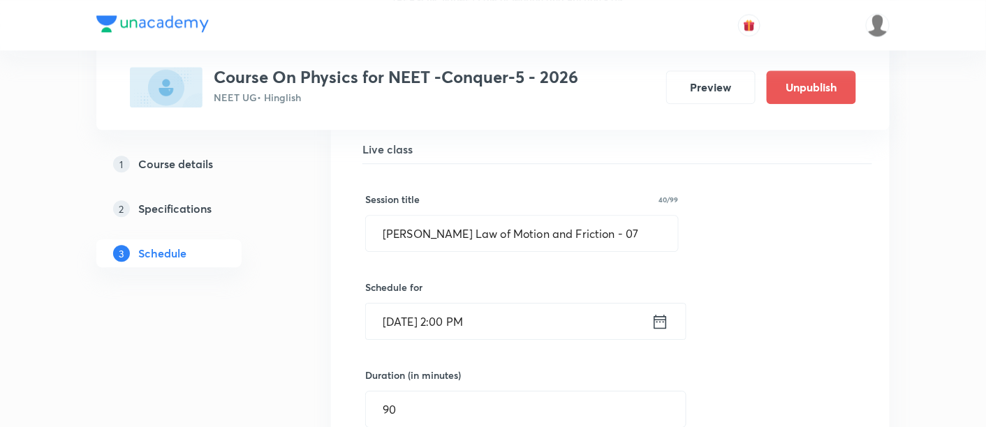
scroll to position [2753, 0]
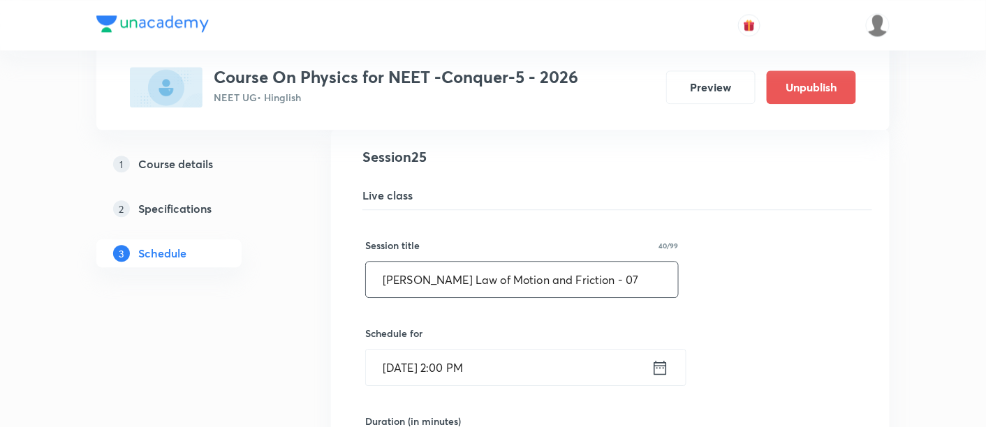
click at [619, 265] on input "[PERSON_NAME] Law of Motion and Friction - 07" at bounding box center [522, 280] width 312 height 36
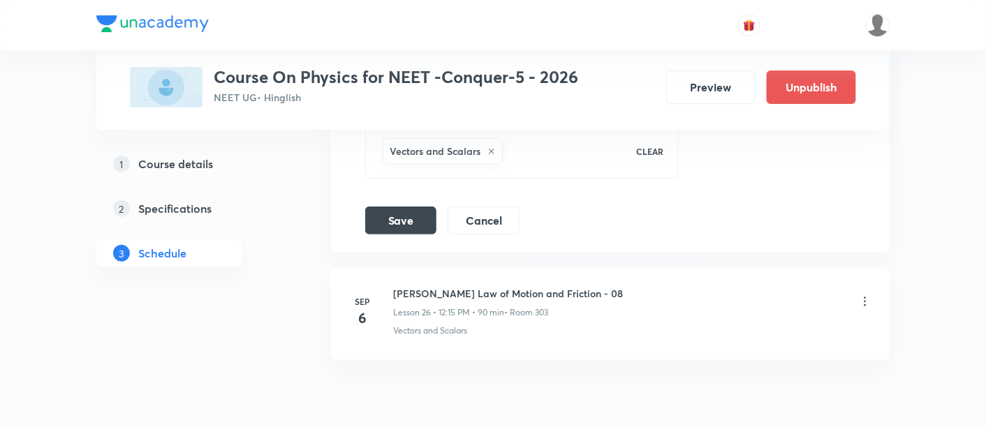
scroll to position [3343, 0]
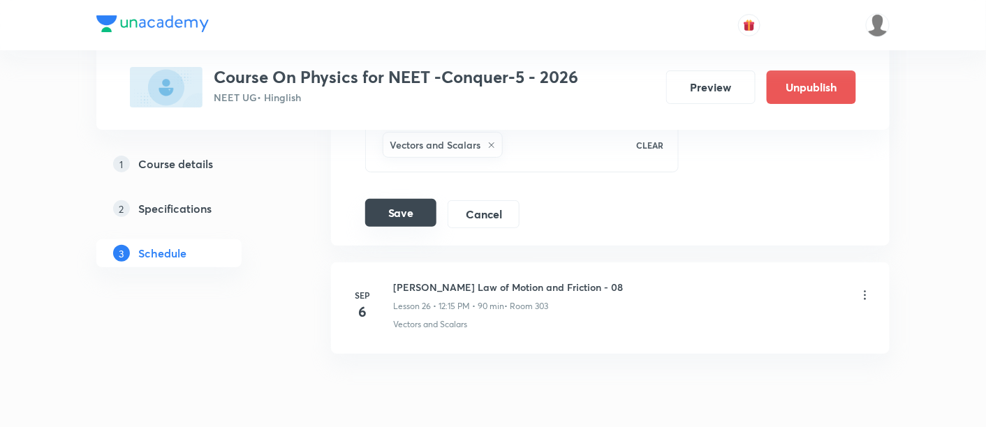
type input "[PERSON_NAME] Law of Motion and Friction - 06"
click at [392, 205] on button "Save" at bounding box center [400, 213] width 71 height 28
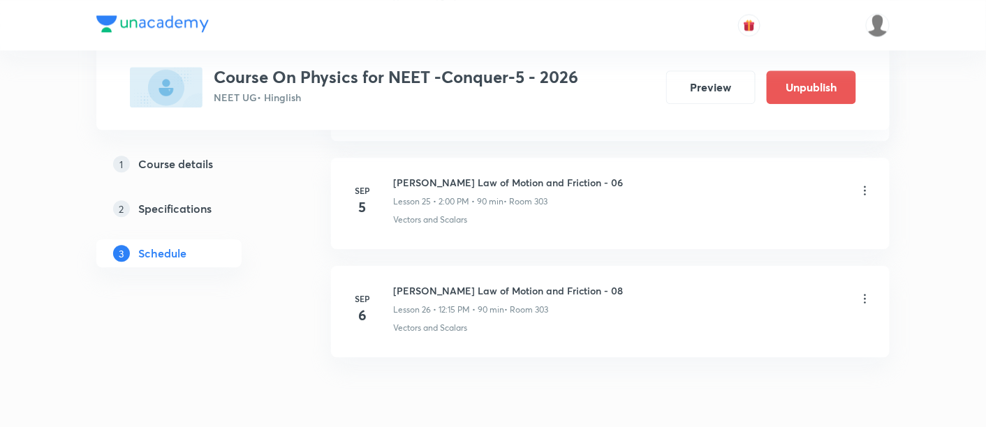
scroll to position [2804, 0]
click at [862, 290] on icon at bounding box center [865, 297] width 14 height 14
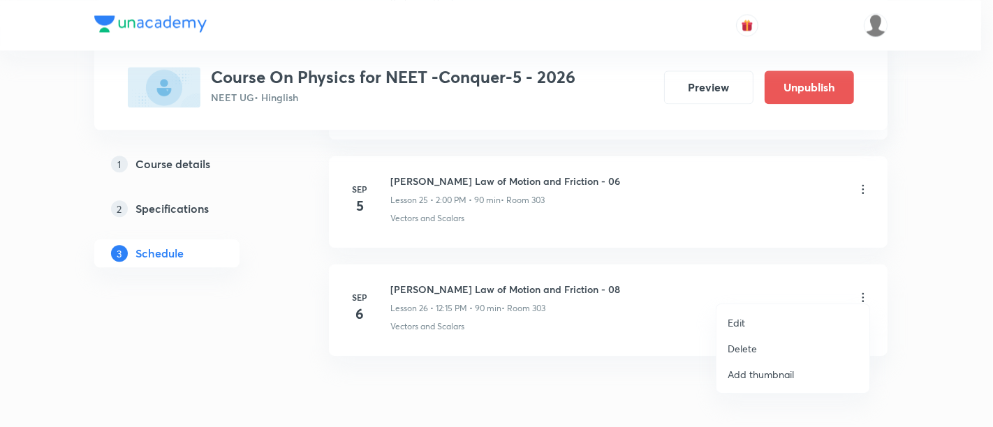
click at [734, 323] on p "Edit" at bounding box center [736, 323] width 17 height 15
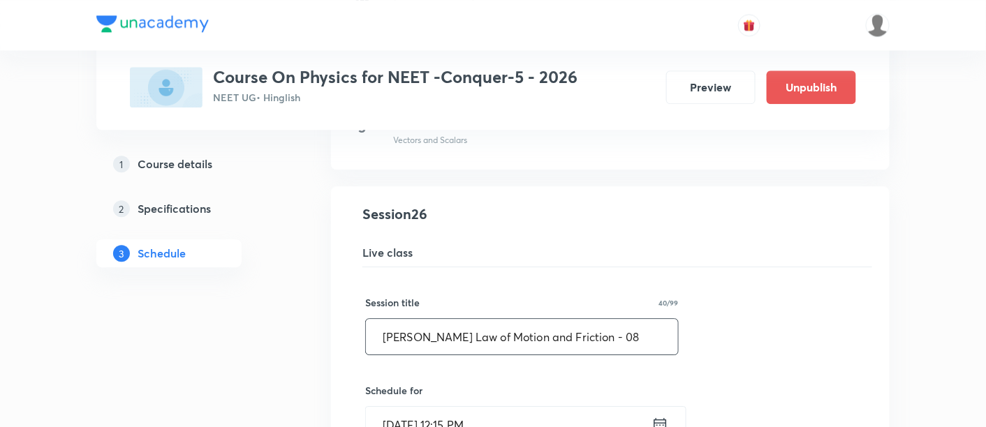
click at [605, 330] on input "[PERSON_NAME] Law of Motion and Friction - 08" at bounding box center [522, 337] width 312 height 36
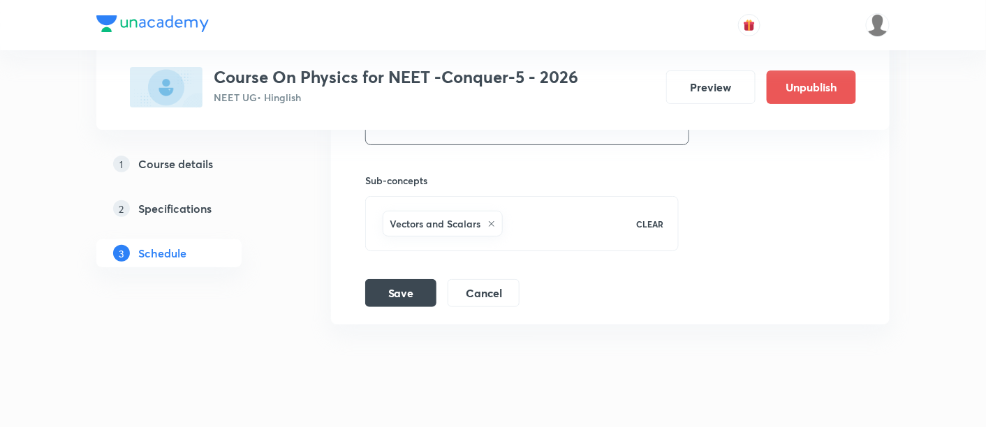
scroll to position [3388, 0]
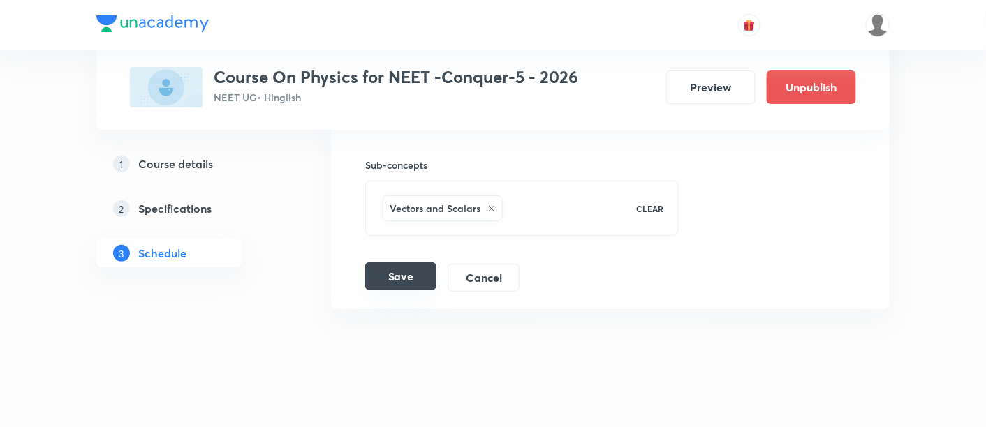
type input "[PERSON_NAME] Law of Motion and Friction - 07"
click at [415, 263] on button "Save" at bounding box center [400, 277] width 71 height 28
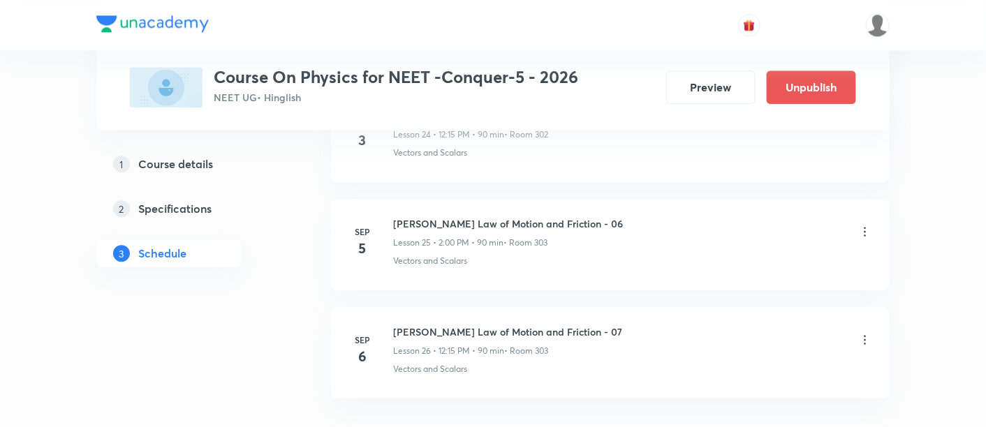
scroll to position [2768, 0]
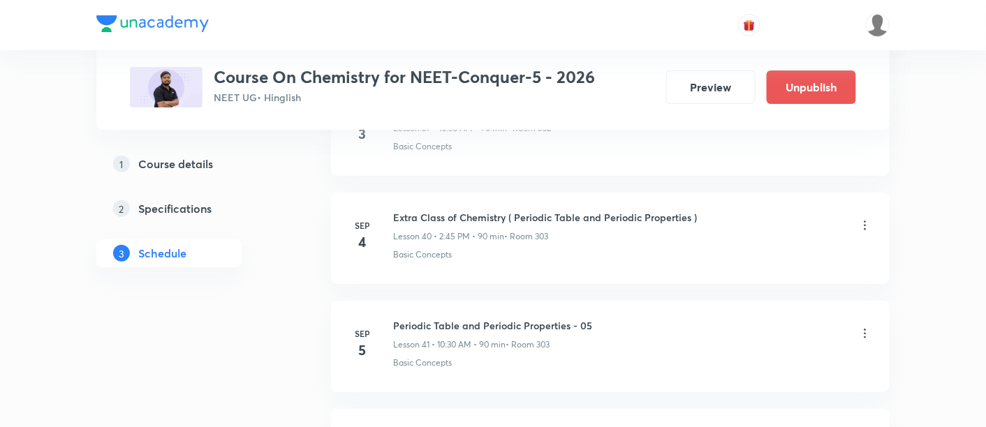
scroll to position [5034, 0]
click at [861, 325] on icon at bounding box center [865, 332] width 14 height 14
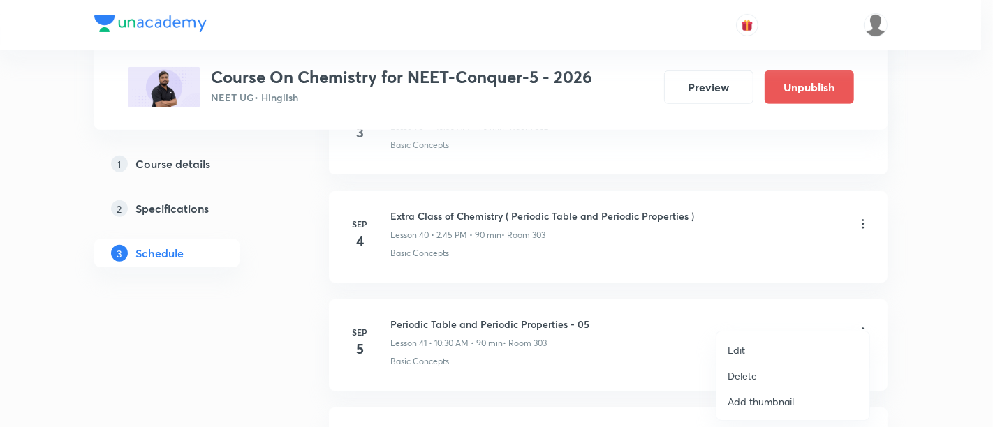
click at [737, 350] on p "Edit" at bounding box center [736, 350] width 17 height 15
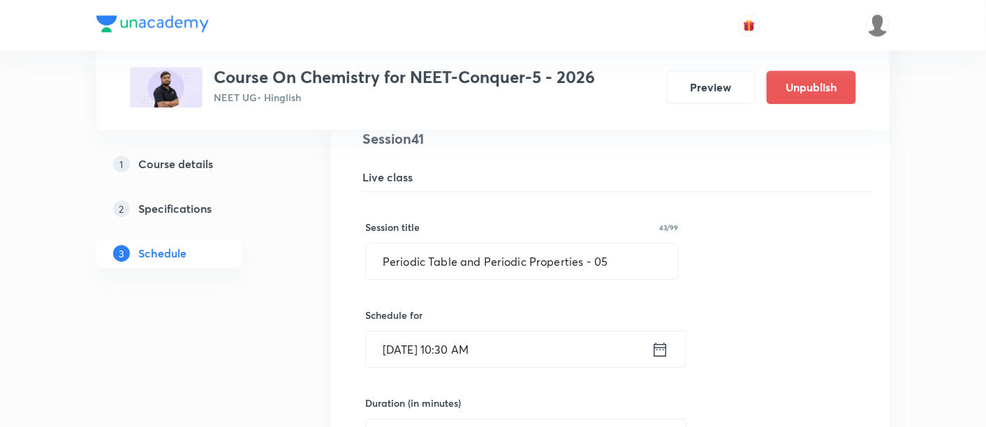
scroll to position [4486, 0]
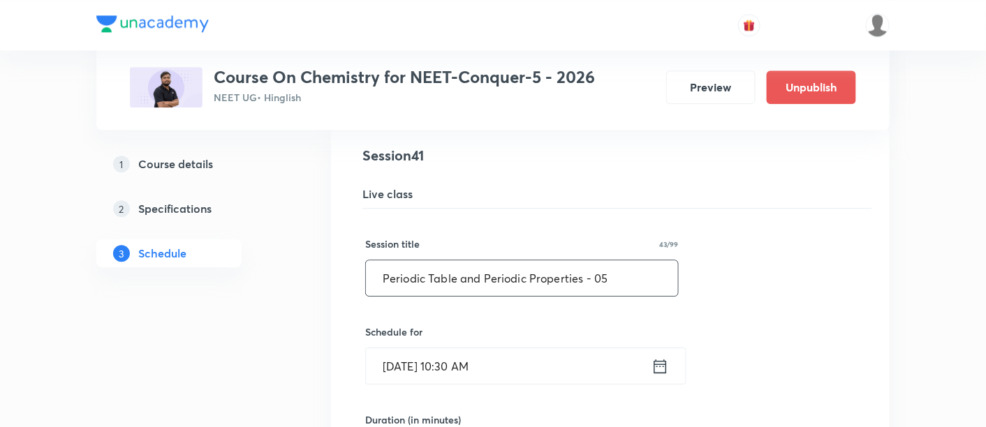
click at [626, 261] on input "Periodic Table and Periodic Properties - 05" at bounding box center [522, 278] width 312 height 36
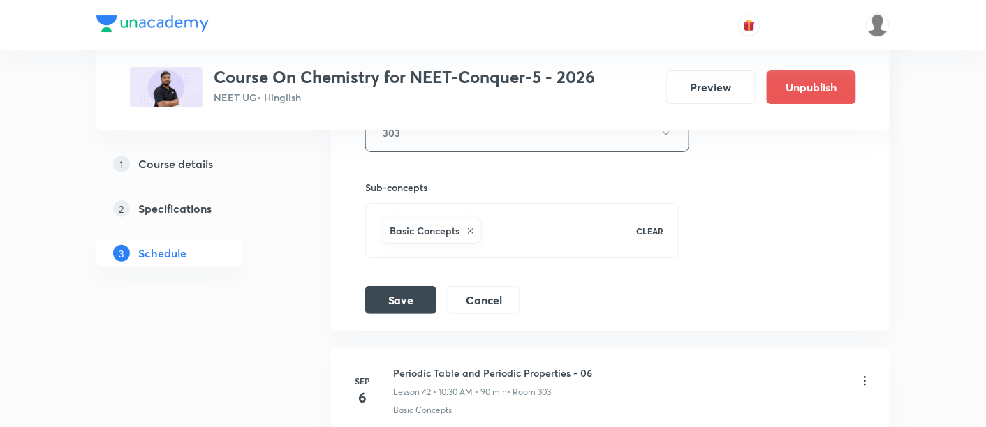
scroll to position [5001, 0]
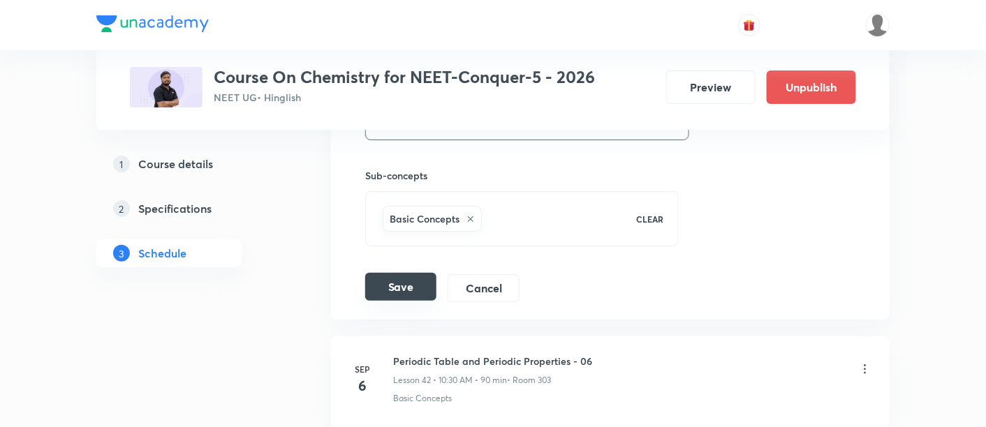
type input "Periodic Table and Periodic Properties - 04"
click at [394, 273] on button "Save" at bounding box center [400, 287] width 71 height 28
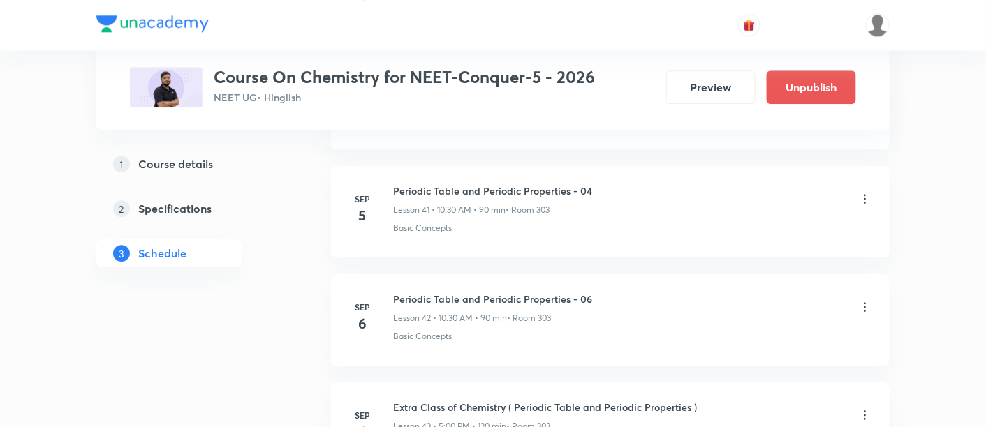
scroll to position [4542, 0]
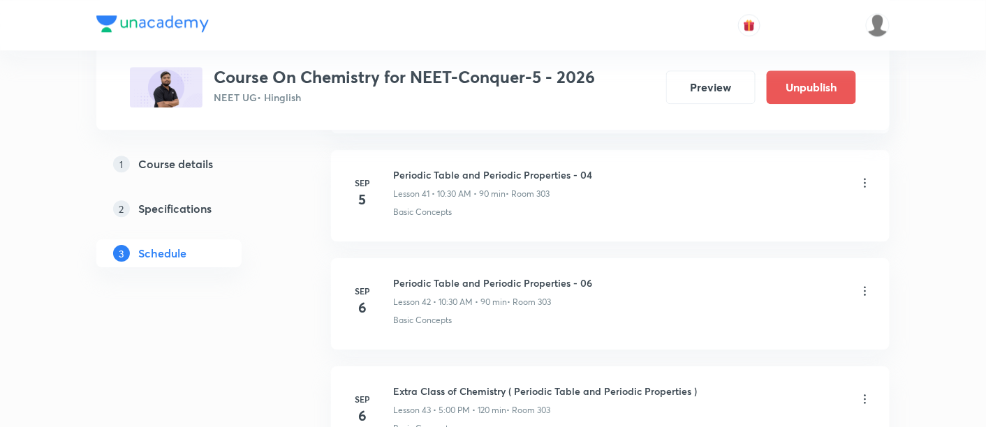
click at [866, 284] on icon at bounding box center [865, 291] width 14 height 14
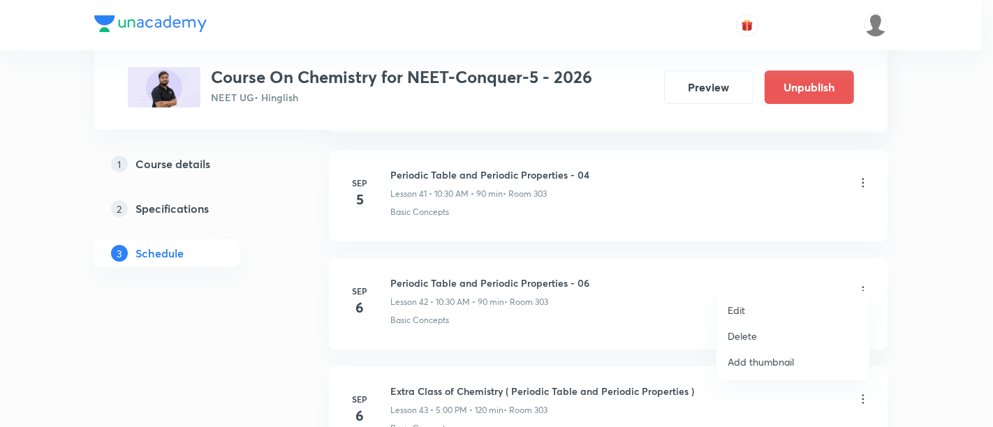
click at [734, 314] on p "Edit" at bounding box center [736, 310] width 17 height 15
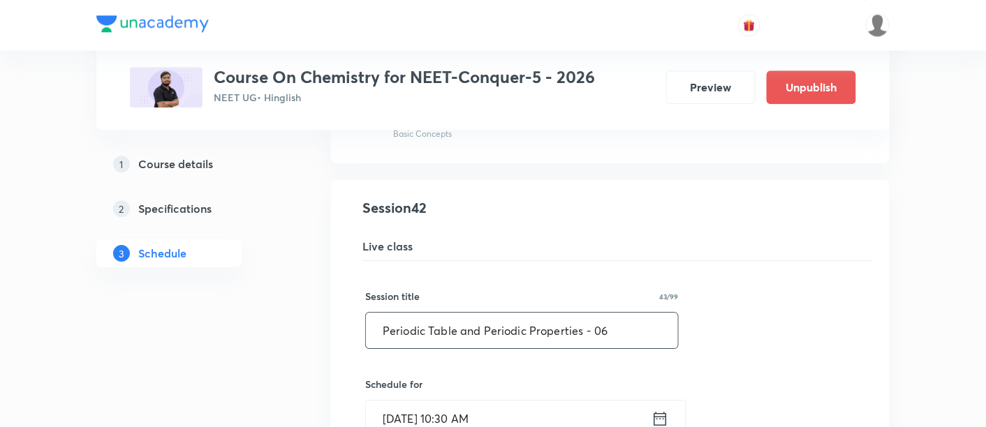
click at [640, 314] on input "Periodic Table and Periodic Properties - 06" at bounding box center [522, 331] width 312 height 36
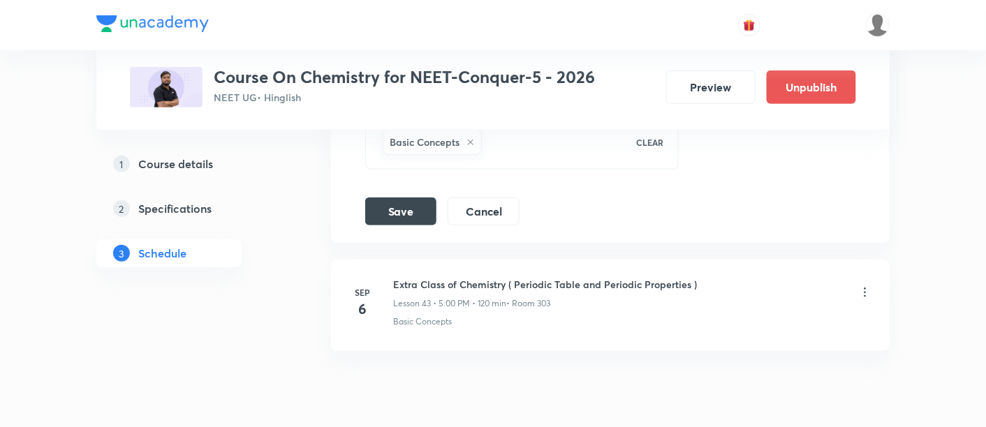
scroll to position [5209, 0]
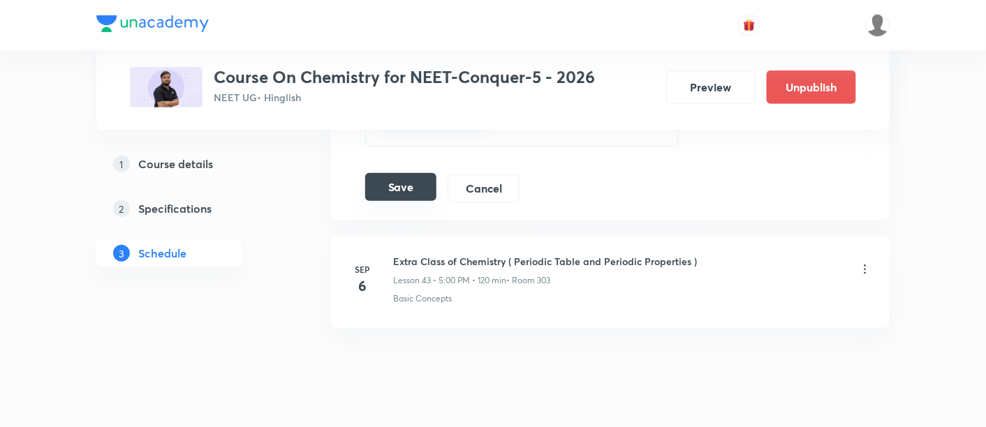
type input "Periodic Table and Periodic Properties - 05"
click at [390, 173] on button "Save" at bounding box center [400, 187] width 71 height 28
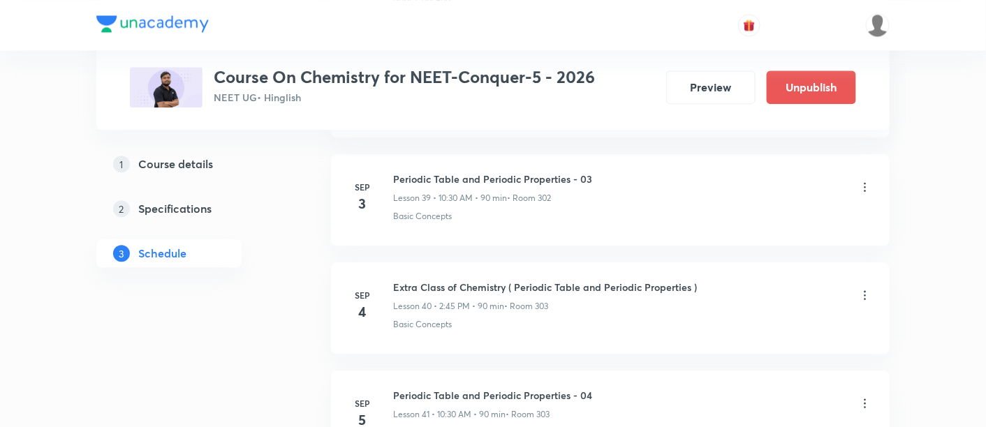
scroll to position [4311, 0]
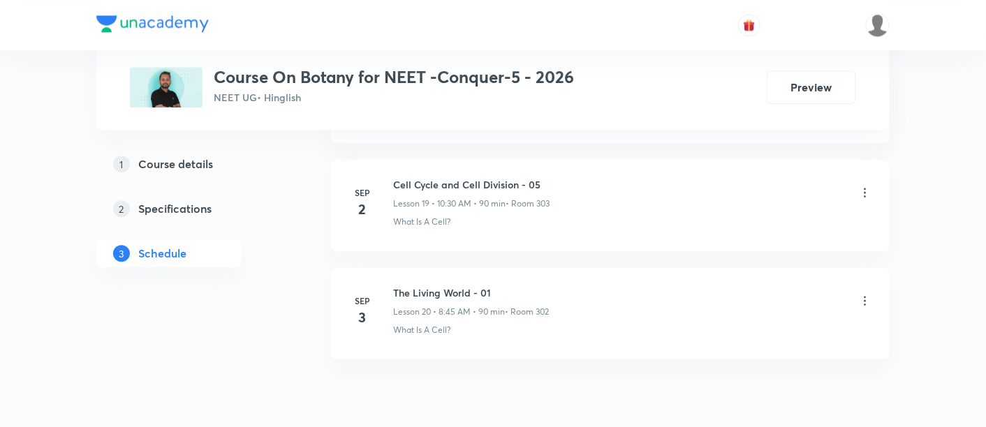
scroll to position [2794, 0]
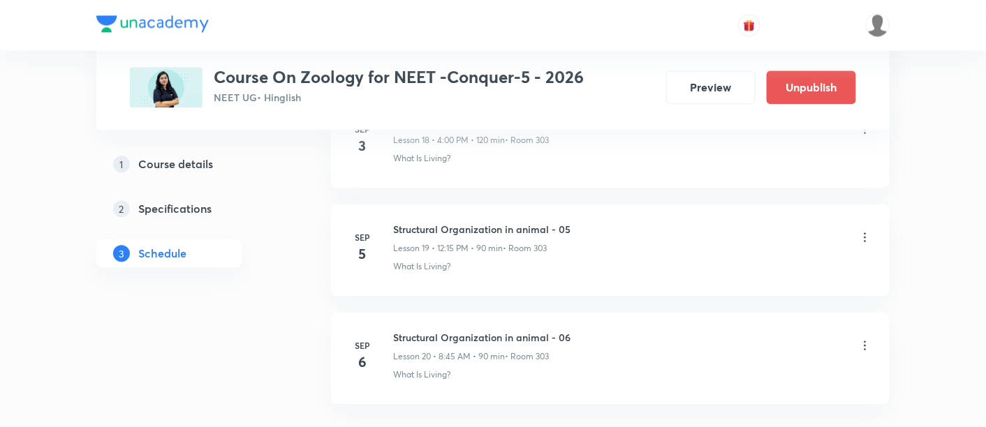
scroll to position [2755, 0]
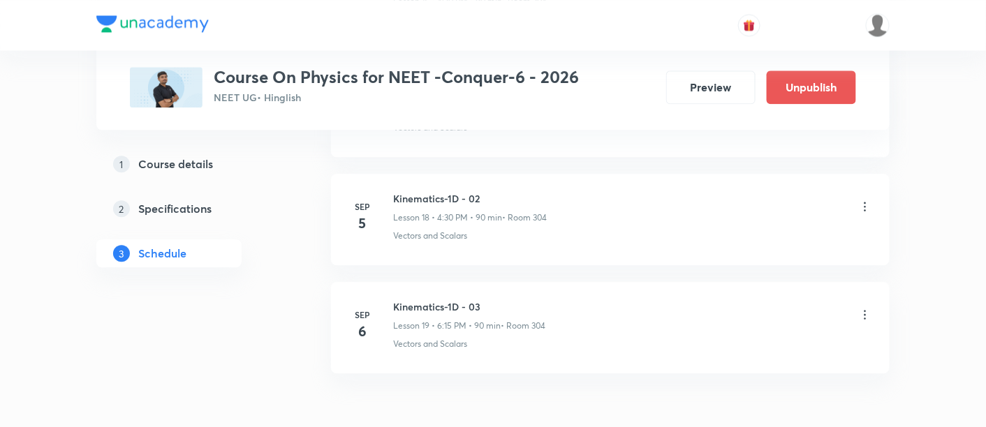
scroll to position [2689, 0]
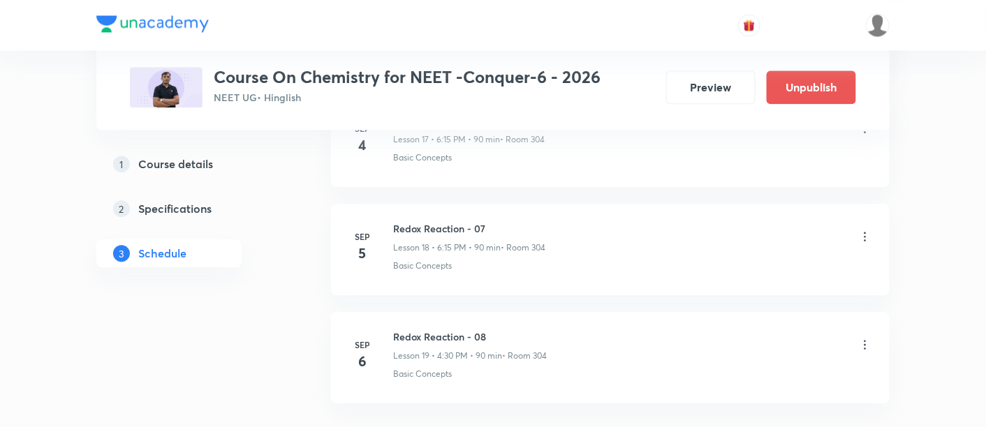
scroll to position [2738, 0]
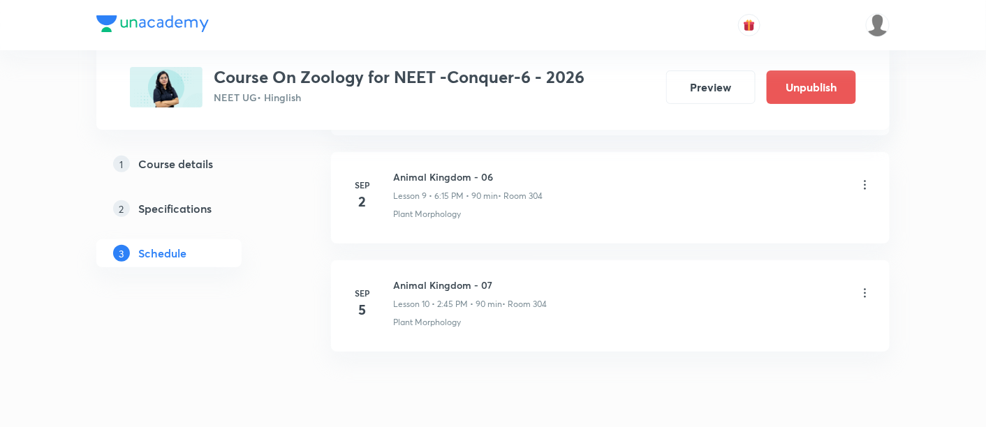
scroll to position [1716, 0]
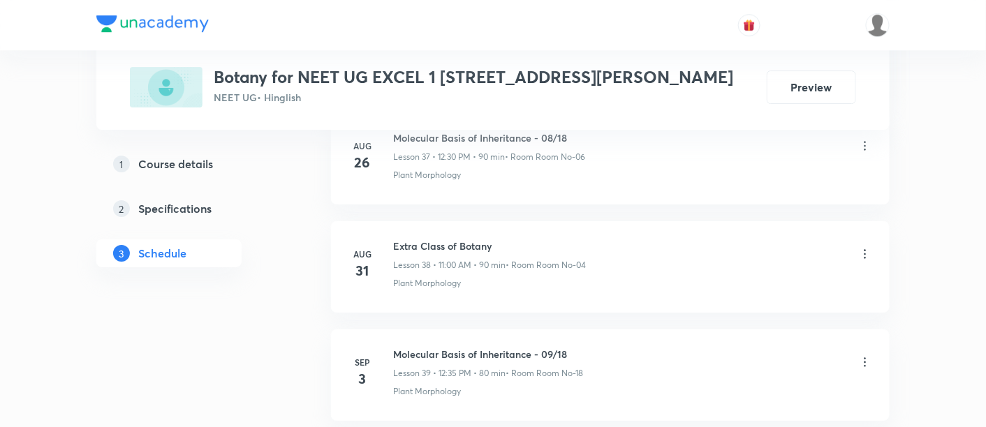
scroll to position [4895, 0]
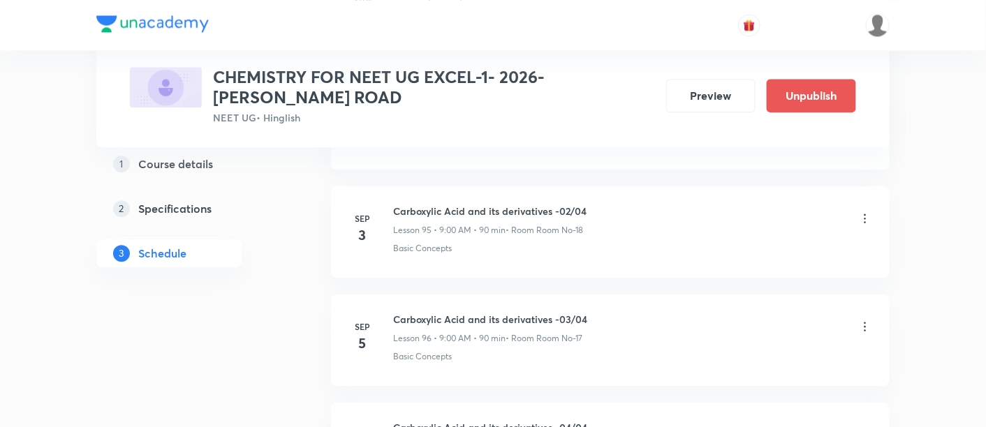
scroll to position [11027, 0]
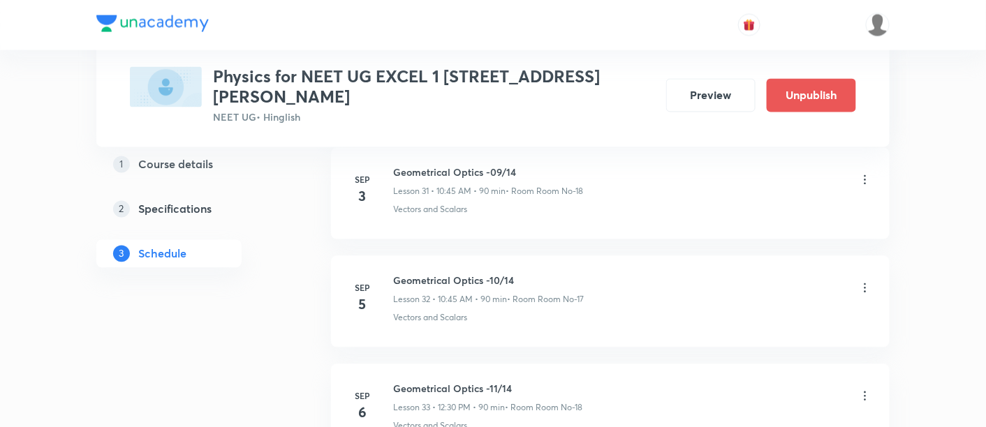
scroll to position [4116, 0]
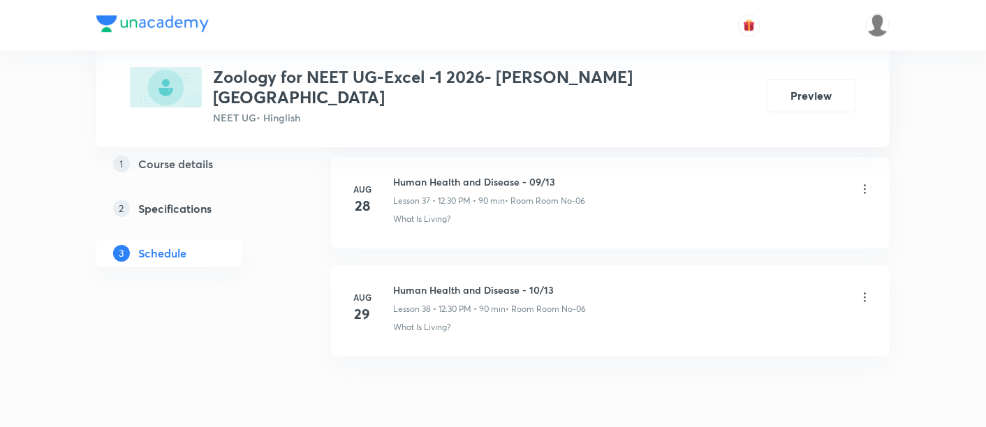
scroll to position [4787, 0]
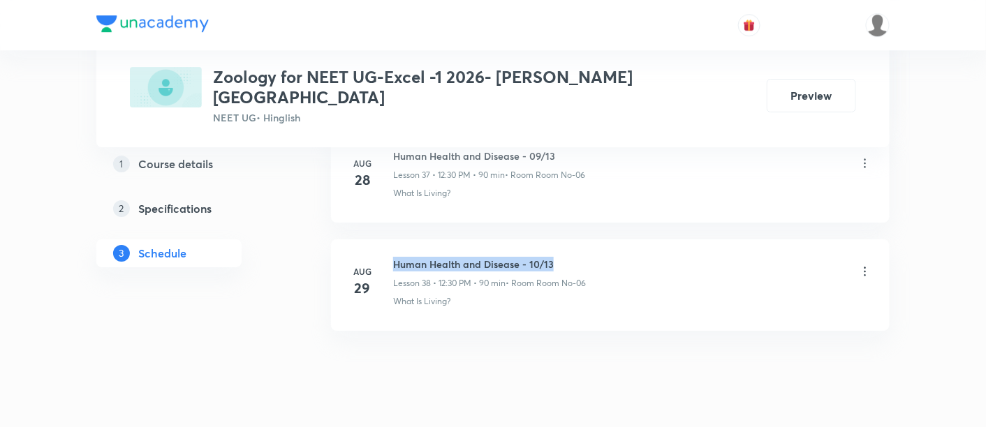
drag, startPoint x: 394, startPoint y: 230, endPoint x: 566, endPoint y: 229, distance: 172.5
click at [566, 257] on h6 "Human Health and Disease - 10/13" at bounding box center [489, 264] width 193 height 15
copy h6 "Human Health and Disease - 10/13"
click at [566, 257] on h6 "Human Health and Disease - 10/13" at bounding box center [489, 264] width 193 height 15
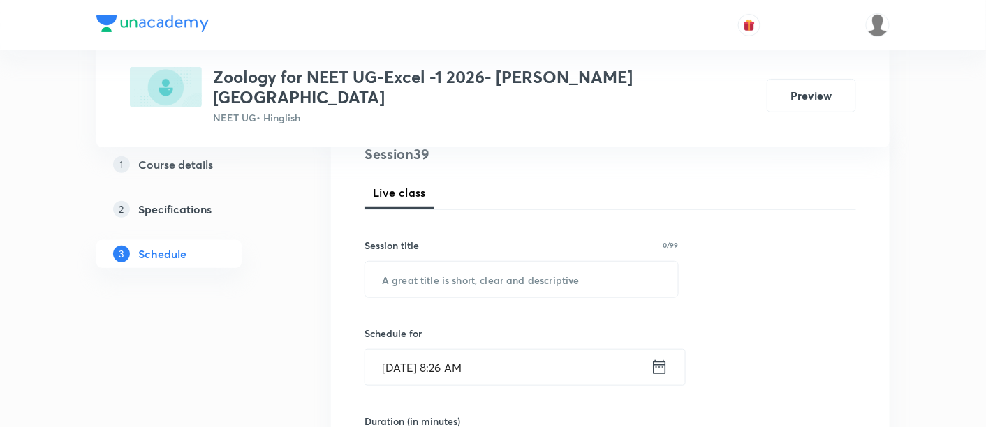
scroll to position [178, 0]
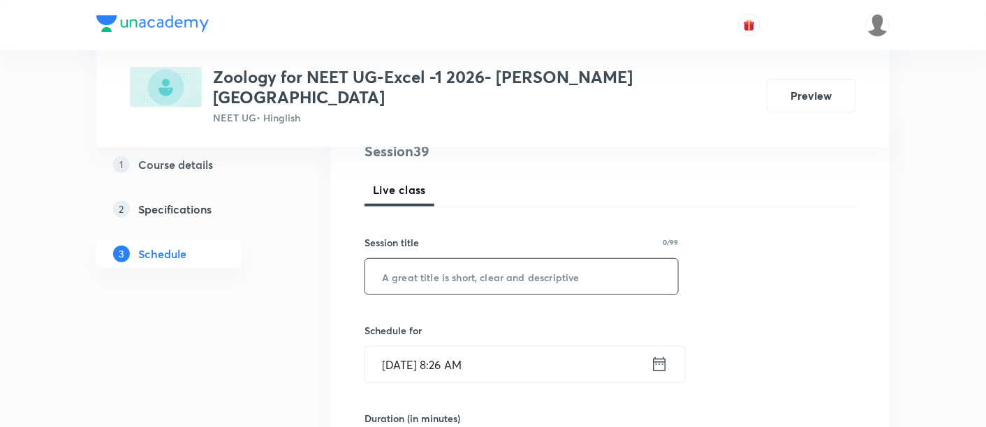
click at [529, 259] on input "text" at bounding box center [521, 277] width 313 height 36
paste input "Human Health and Disease - 10/13"
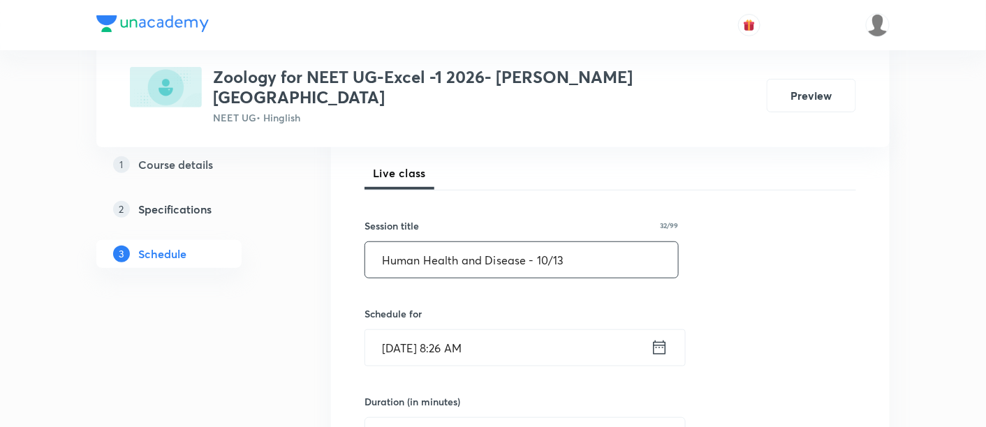
scroll to position [196, 0]
click at [545, 241] on input "Human Health and Disease - 10/13" at bounding box center [521, 259] width 313 height 36
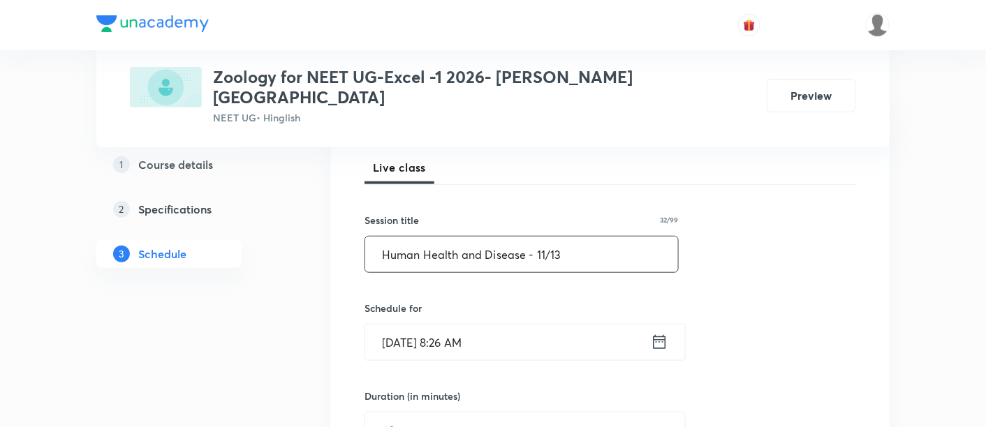
scroll to position [207, 0]
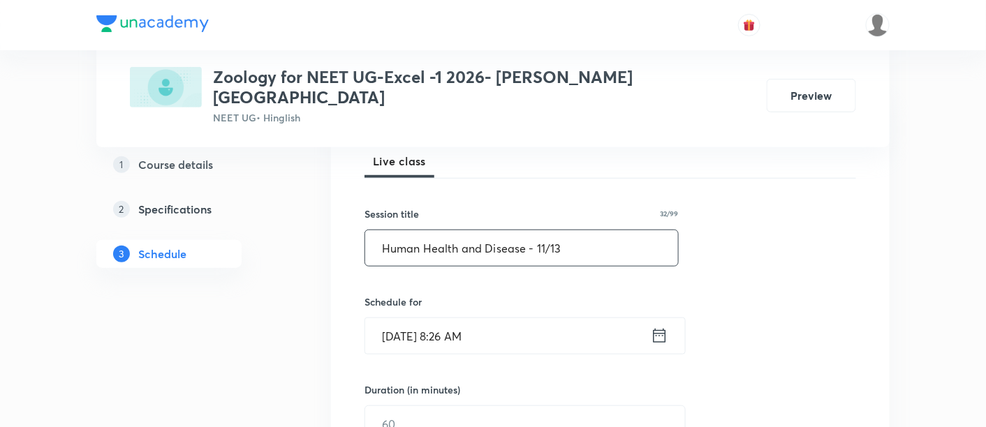
type input "Human Health and Disease - 11/13"
click at [665, 329] on icon at bounding box center [660, 336] width 13 height 14
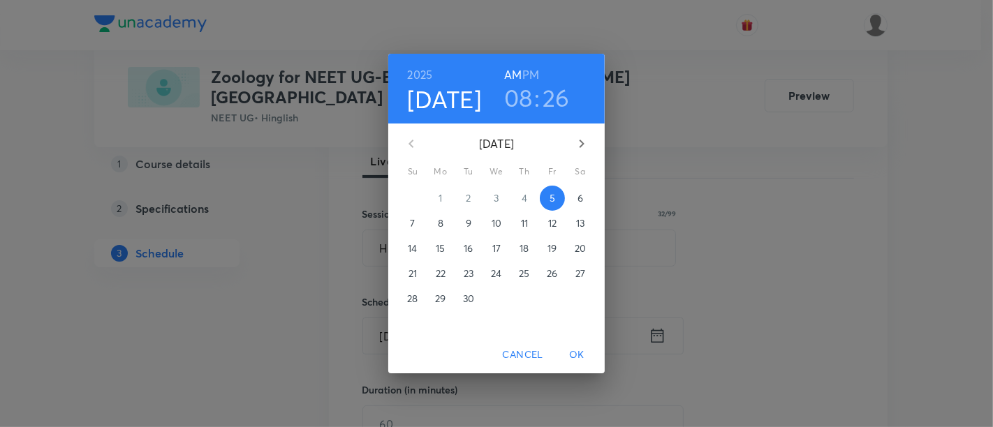
click at [536, 75] on h6 "PM" at bounding box center [530, 75] width 17 height 20
click at [519, 100] on h3 "08" at bounding box center [518, 97] width 29 height 29
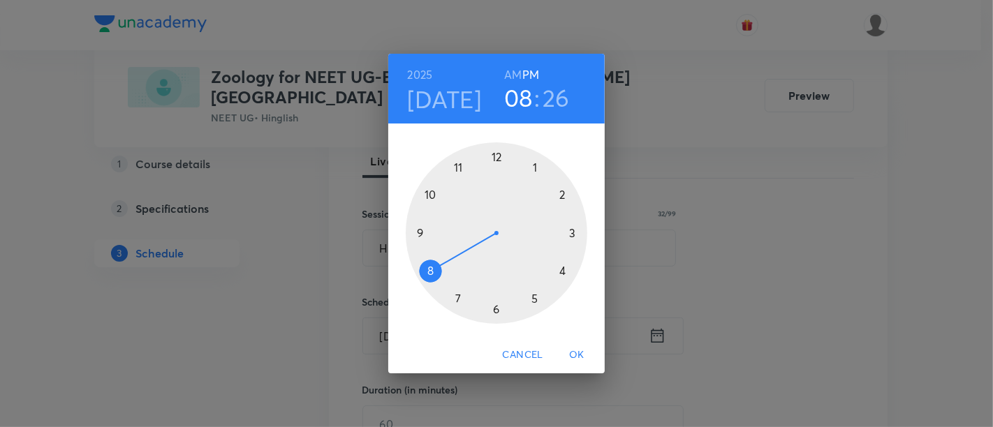
click at [494, 160] on div at bounding box center [497, 233] width 182 height 182
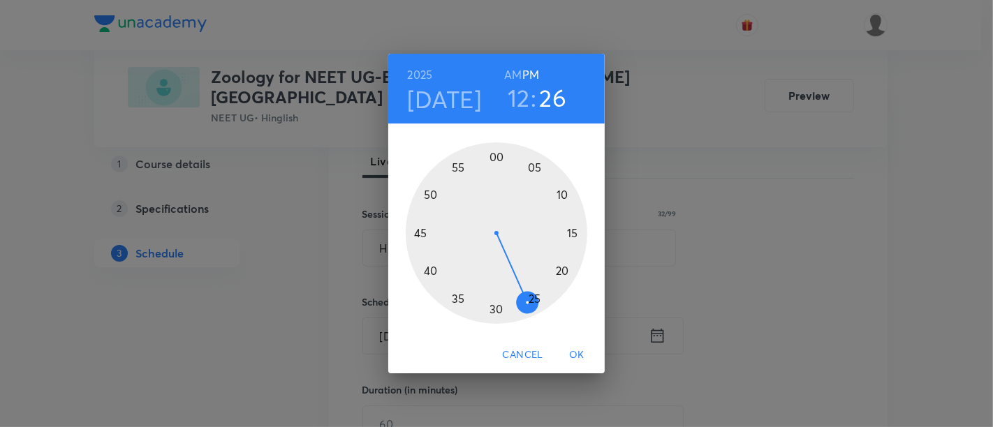
click at [496, 307] on div at bounding box center [497, 233] width 182 height 182
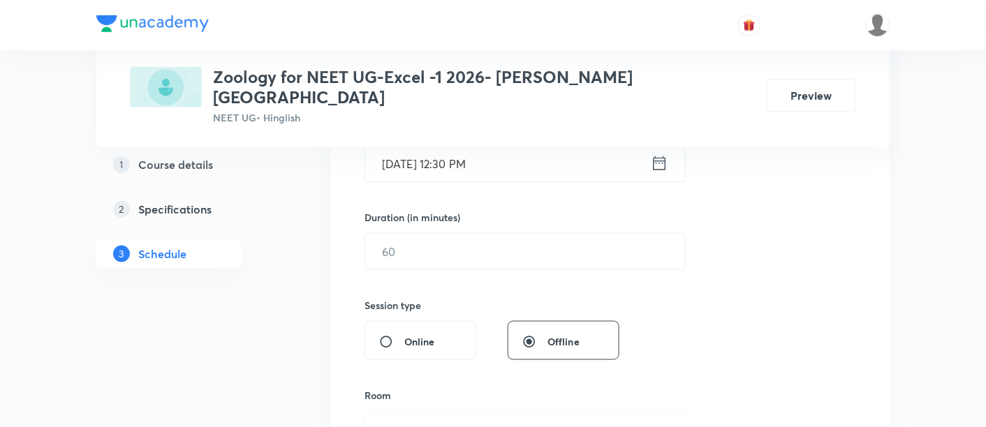
scroll to position [392, 0]
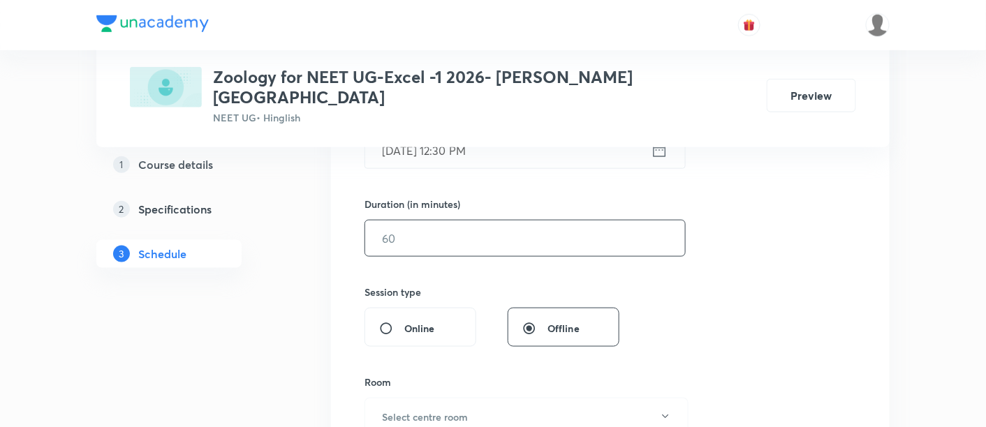
click at [615, 221] on input "text" at bounding box center [525, 239] width 320 height 36
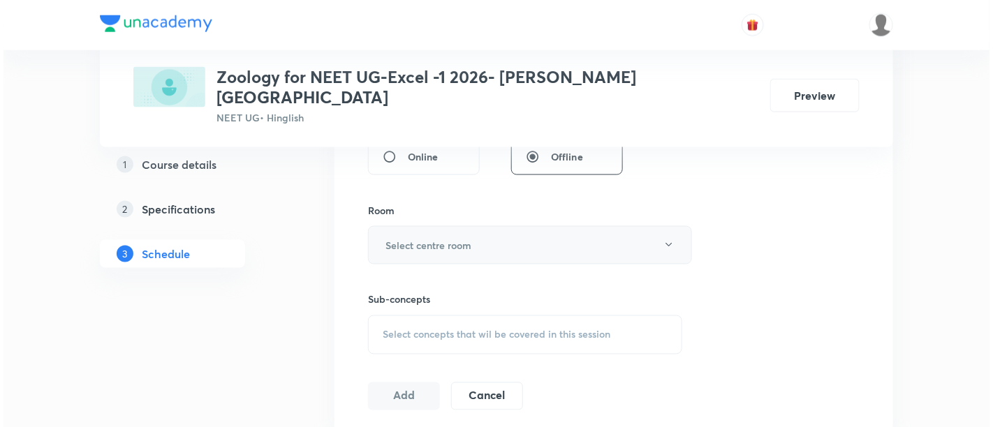
scroll to position [571, 0]
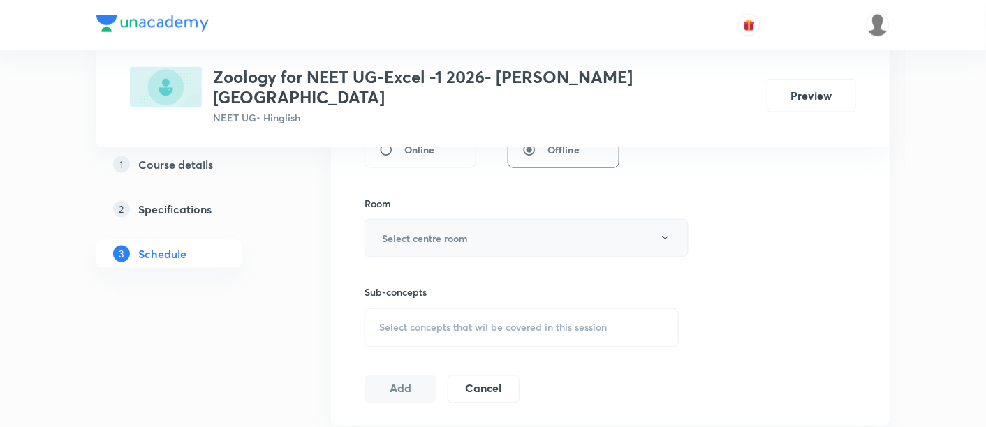
type input "90"
click at [480, 227] on button "Select centre room" at bounding box center [526, 238] width 324 height 38
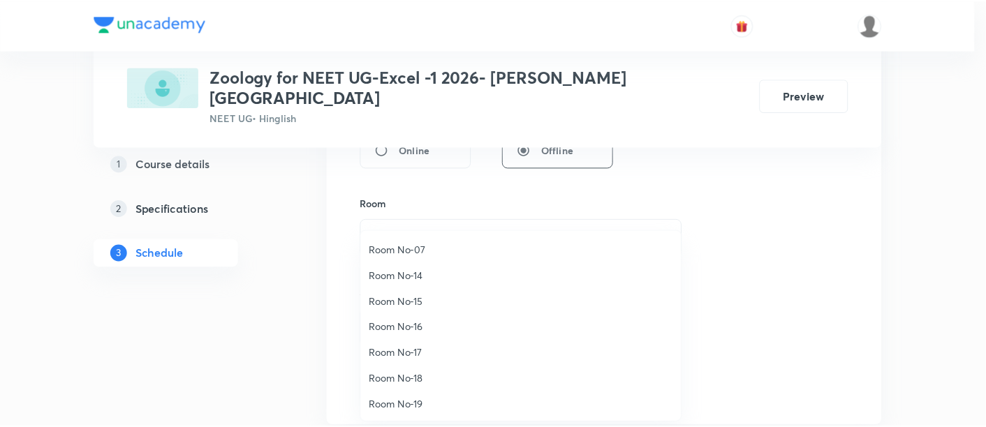
scroll to position [155, 0]
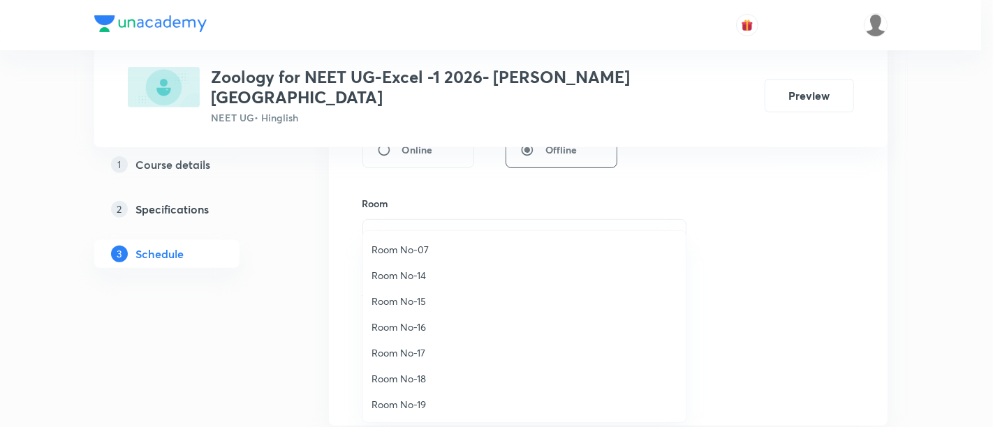
click at [421, 348] on span "Room No-17" at bounding box center [524, 353] width 306 height 15
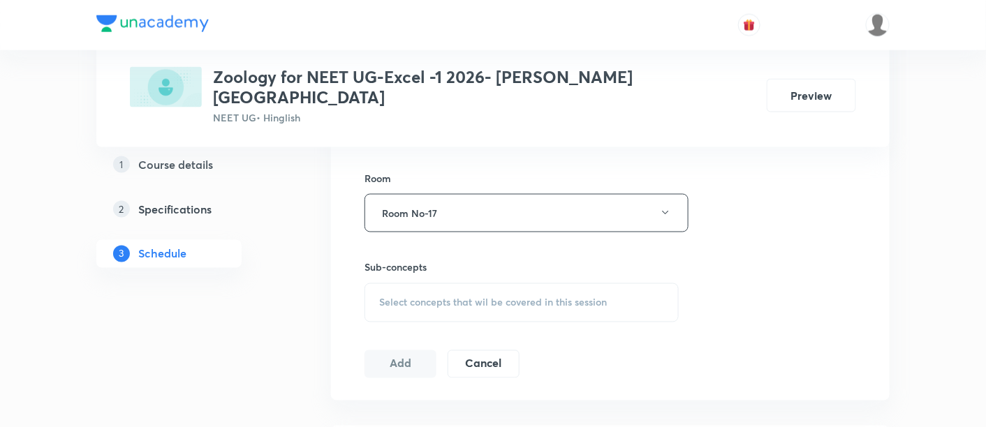
scroll to position [605, 0]
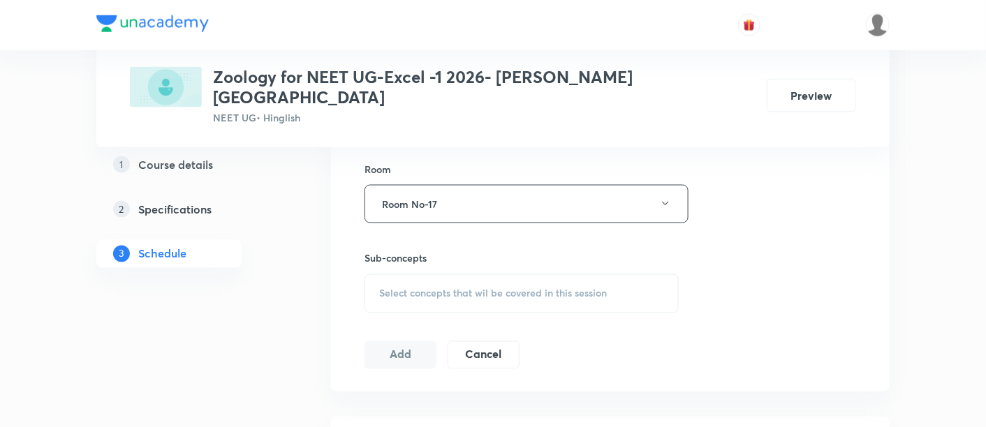
click at [530, 274] on div "Select concepts that wil be covered in this session" at bounding box center [521, 293] width 314 height 39
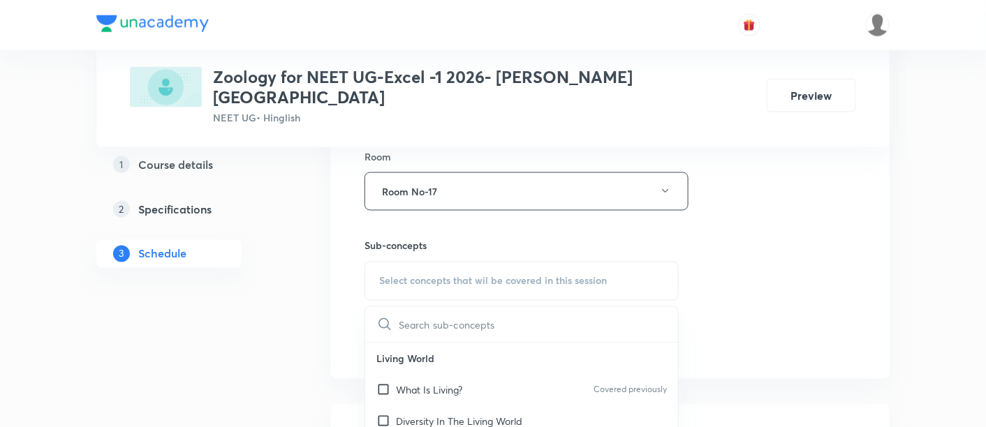
scroll to position [644, 0]
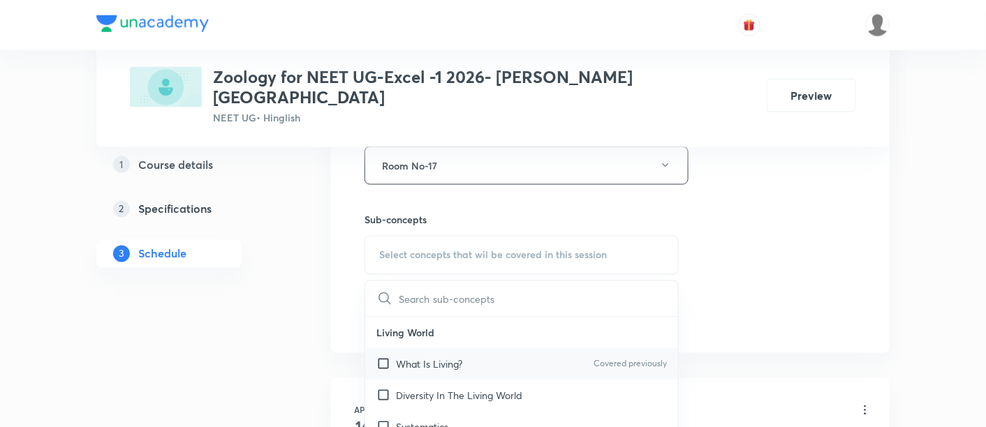
click at [448, 357] on p "What Is Living?" at bounding box center [429, 364] width 66 height 15
checkbox input "true"
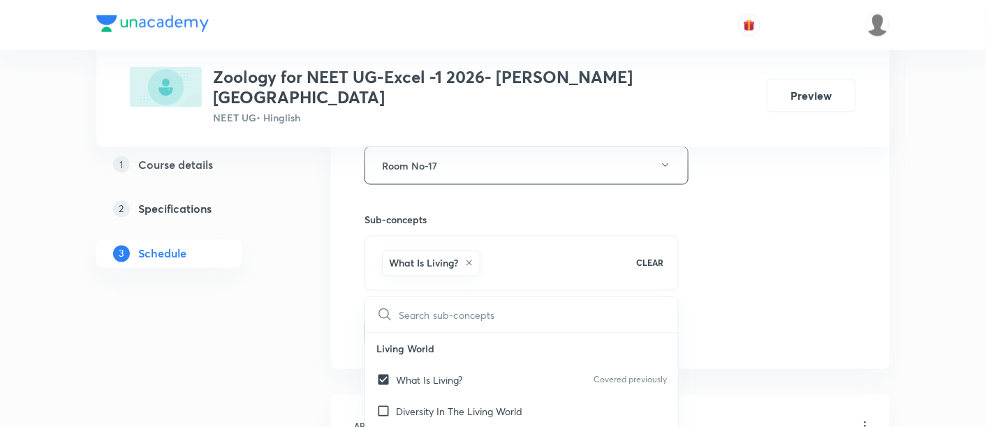
click at [730, 252] on div "Session 39 Live class Session title 32/99 Human Health and Disease - 11/13 ​ Sc…" at bounding box center [610, 11] width 492 height 672
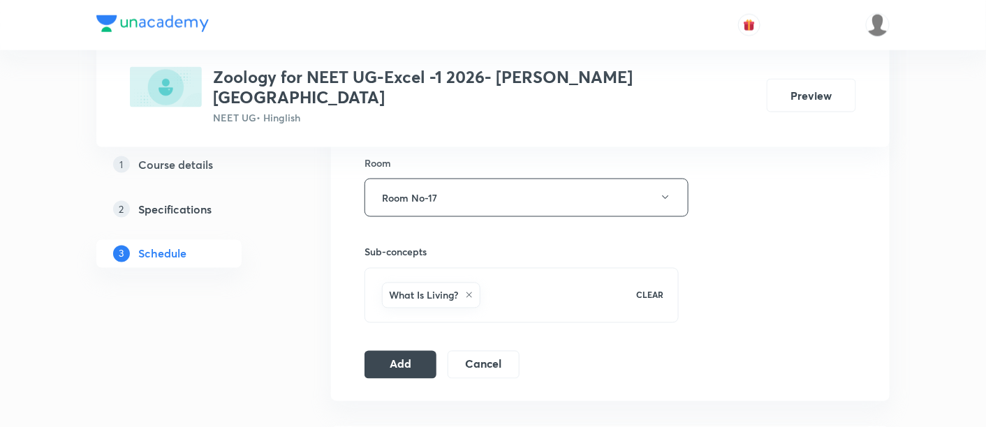
scroll to position [614, 0]
click at [391, 347] on button "Add" at bounding box center [400, 361] width 72 height 28
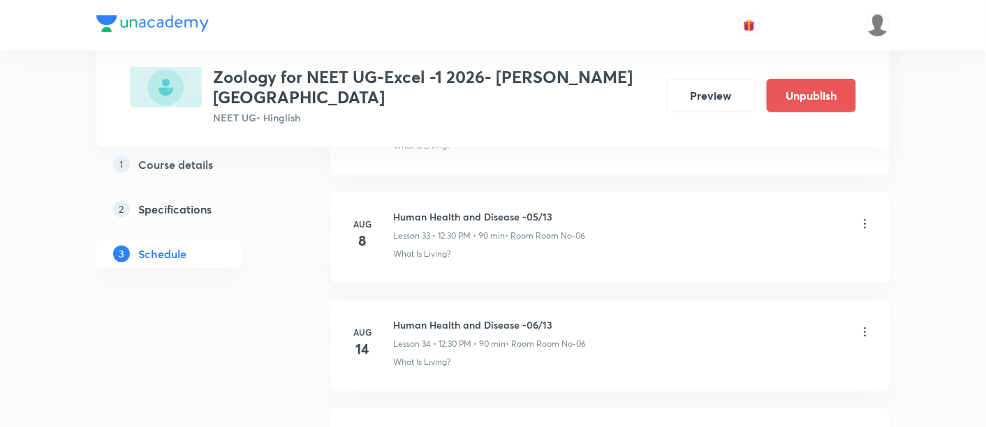
scroll to position [4255, 0]
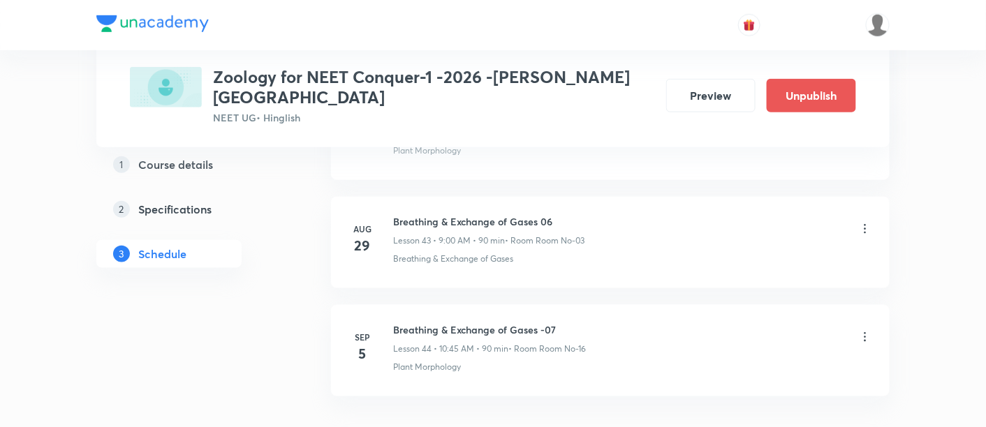
scroll to position [5434, 0]
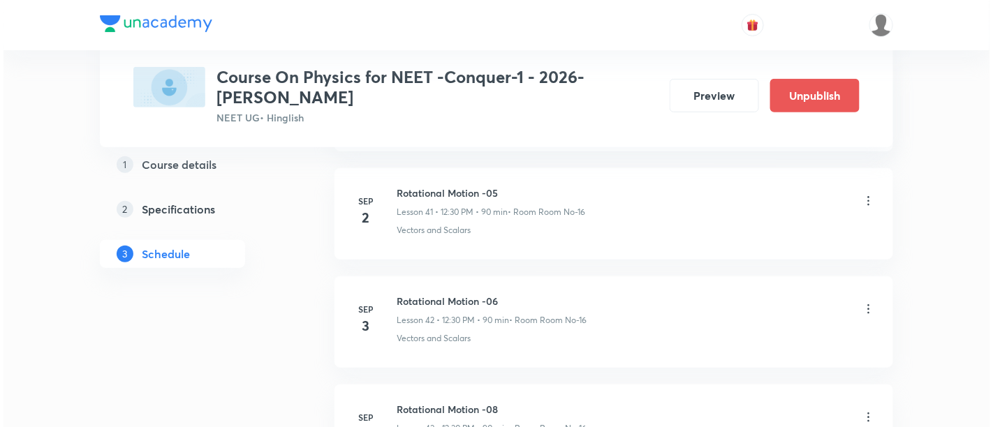
scroll to position [5254, 0]
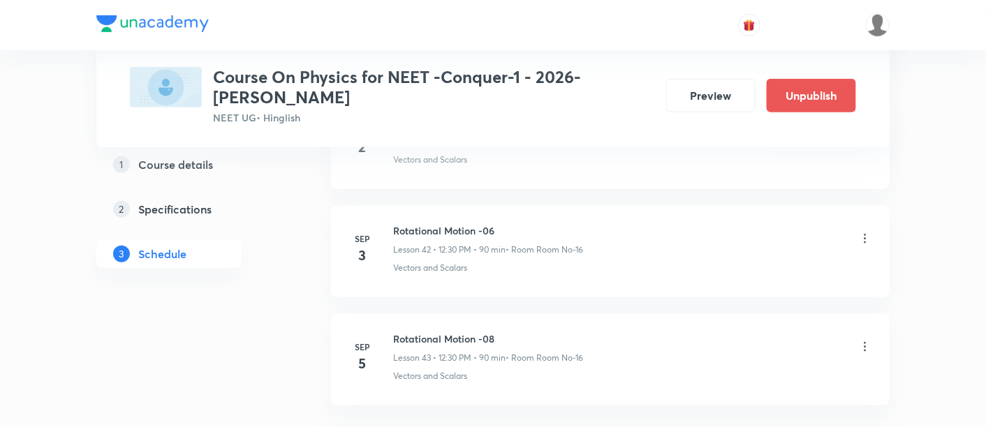
click at [864, 340] on icon at bounding box center [865, 347] width 14 height 14
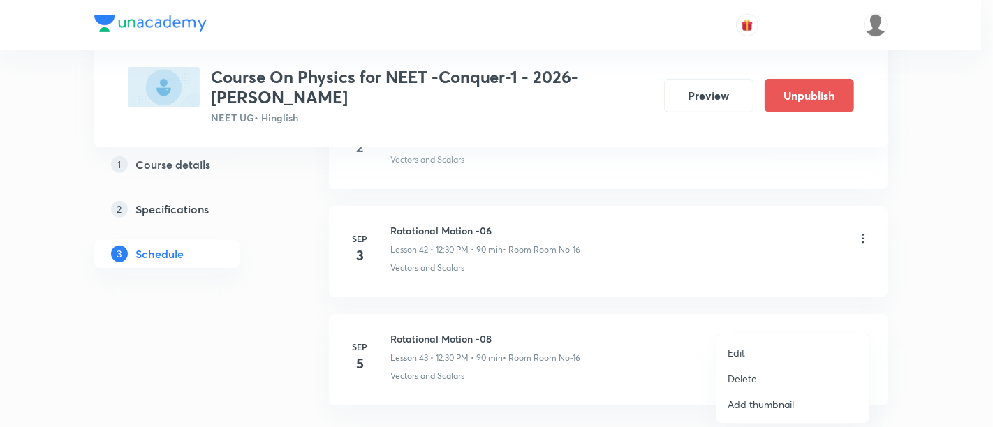
click at [734, 355] on p "Edit" at bounding box center [736, 353] width 17 height 15
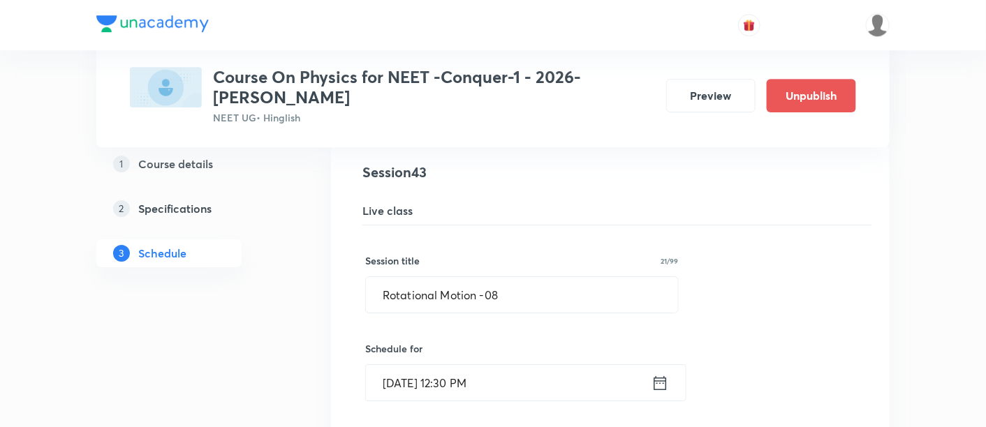
scroll to position [4693, 0]
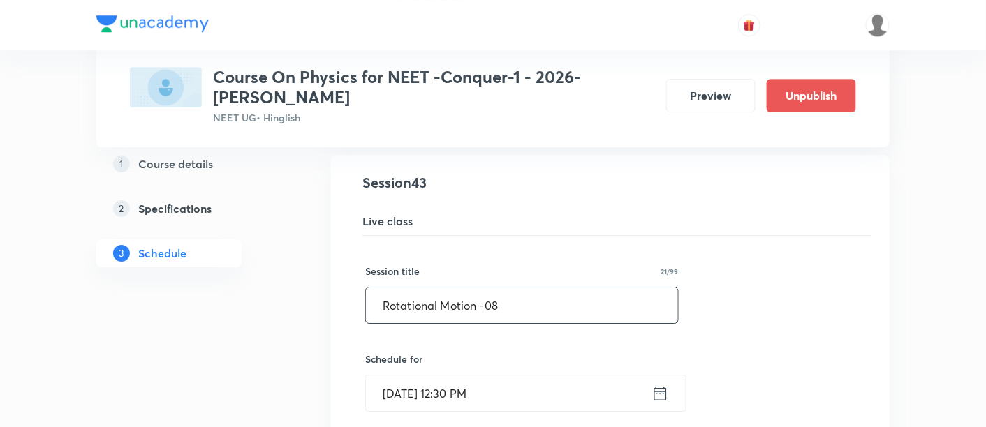
click at [531, 293] on input "Rotational Motion -08" at bounding box center [522, 306] width 312 height 36
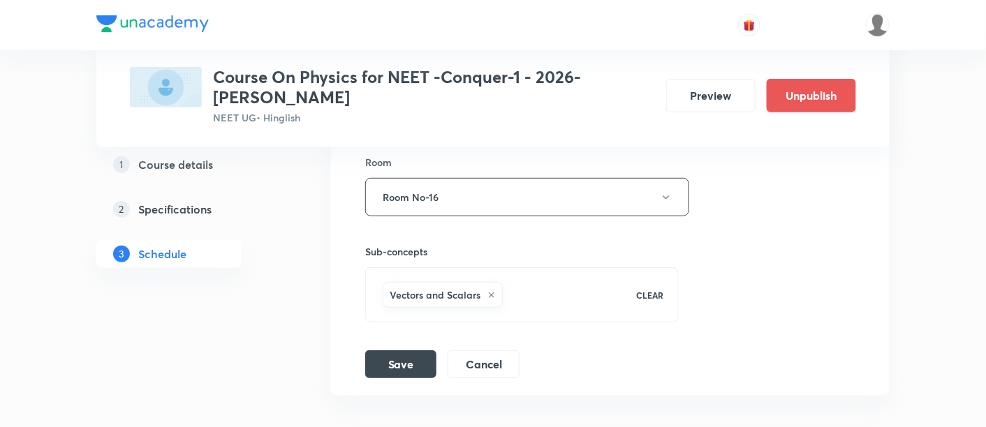
scroll to position [5239, 0]
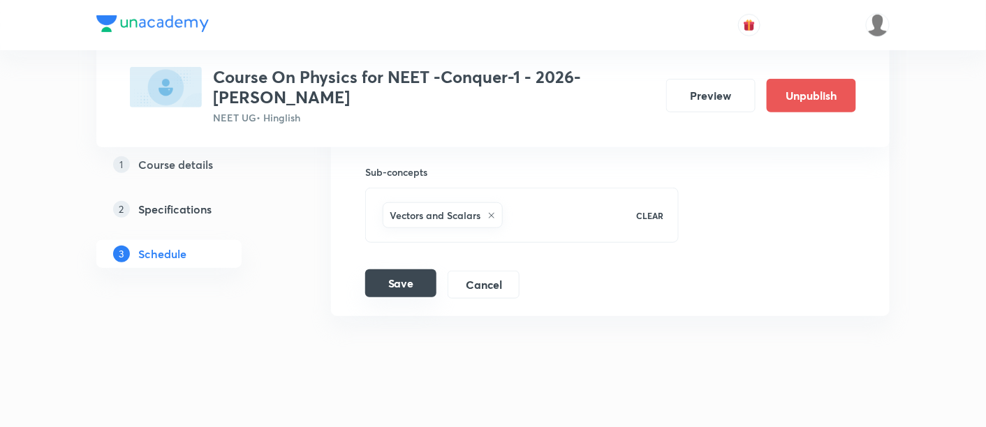
type input "Rotational Motion -07"
click at [406, 270] on button "Save" at bounding box center [400, 284] width 71 height 28
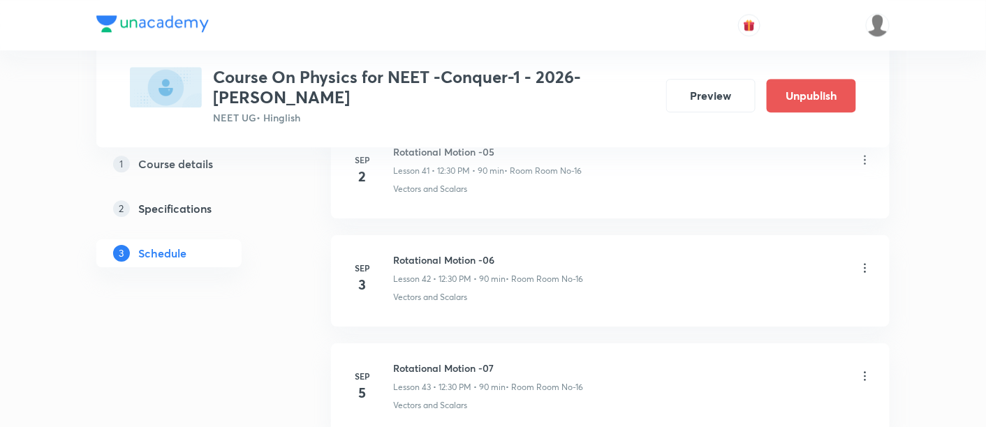
scroll to position [4580, 0]
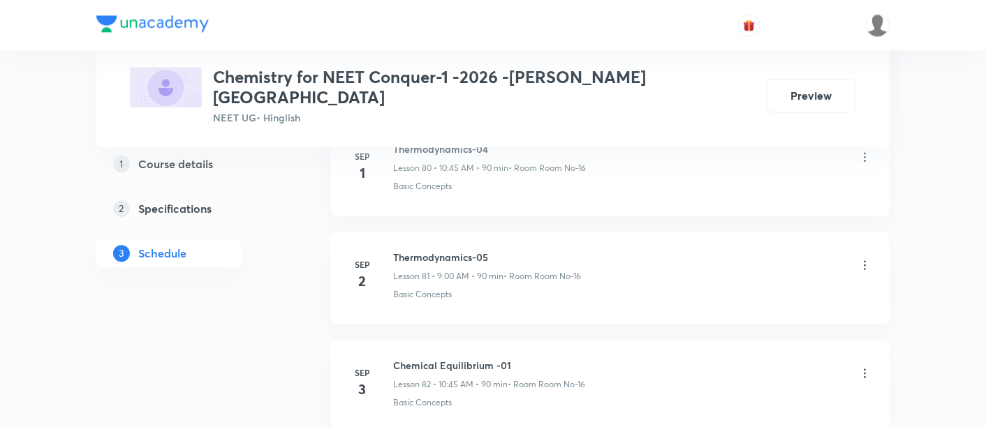
scroll to position [9452, 0]
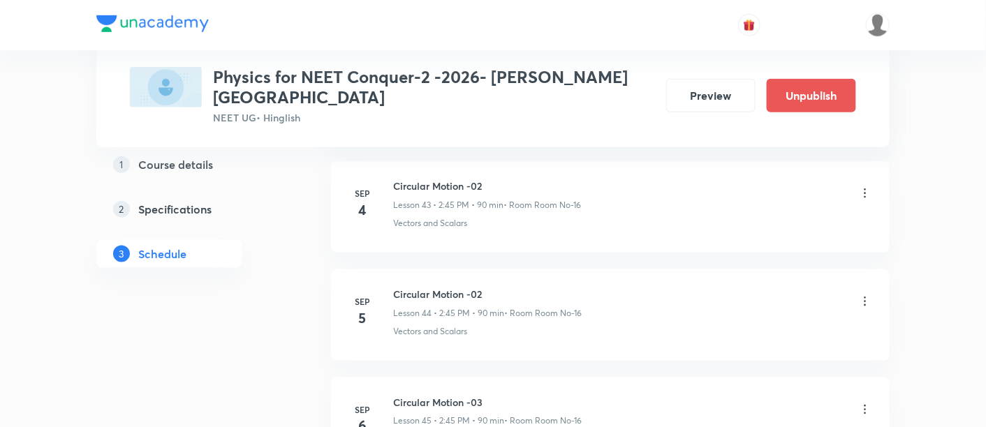
scroll to position [5409, 0]
click at [864, 296] on icon at bounding box center [865, 300] width 2 height 9
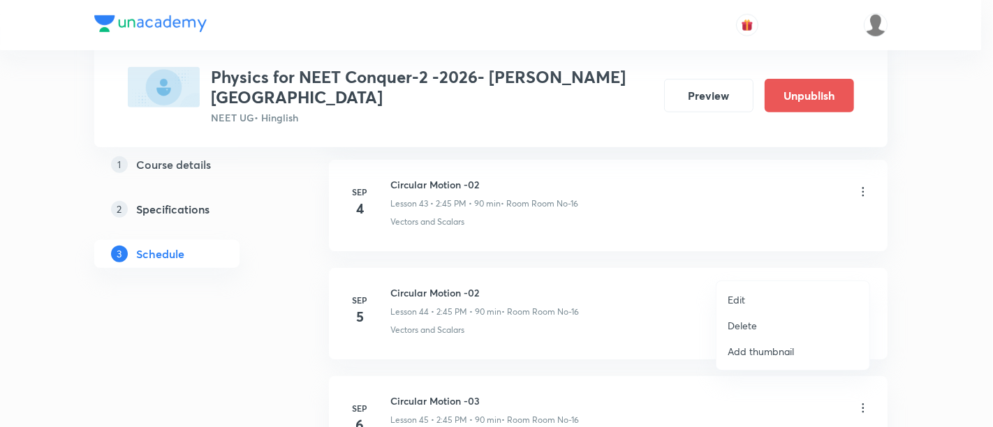
click at [736, 300] on p "Edit" at bounding box center [736, 300] width 17 height 15
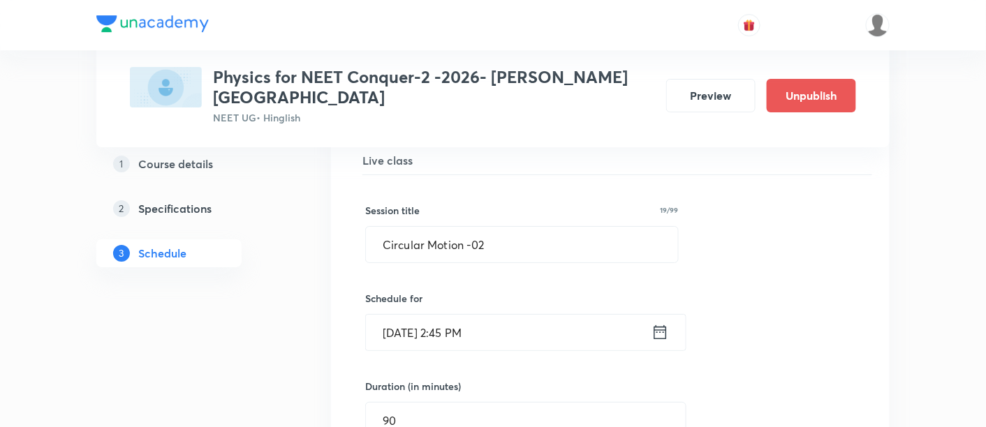
scroll to position [4861, 0]
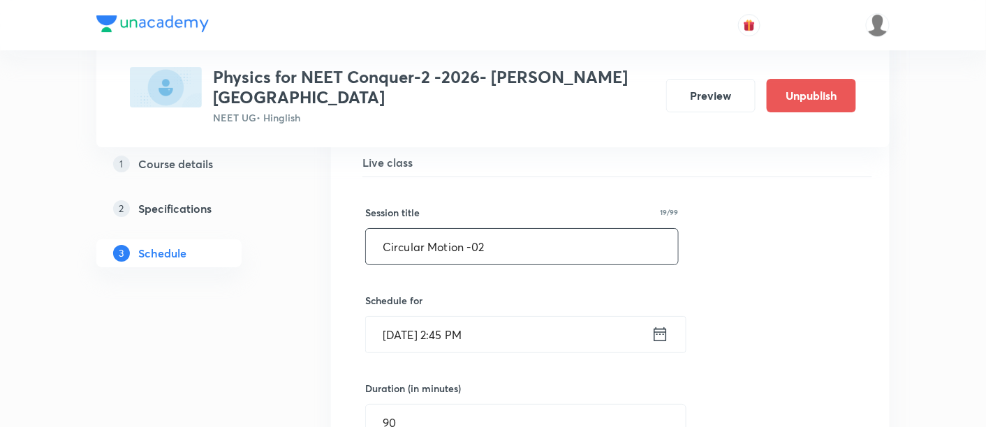
click at [526, 229] on input "Circular Motion -02" at bounding box center [522, 247] width 312 height 36
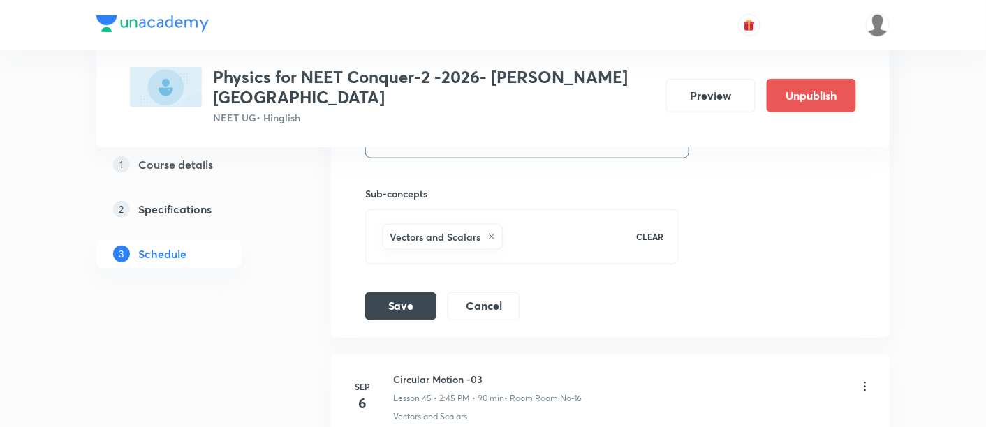
scroll to position [5329, 0]
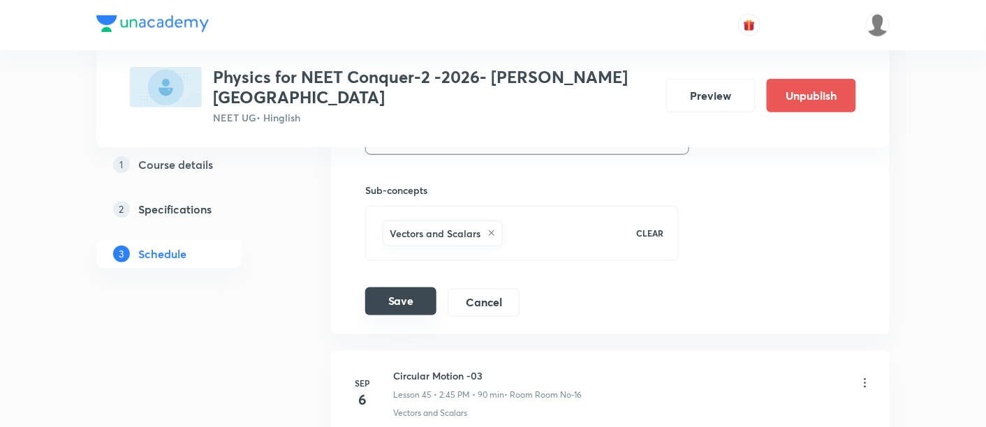
type input "Circular Motion -03"
click at [383, 288] on button "Save" at bounding box center [400, 302] width 71 height 28
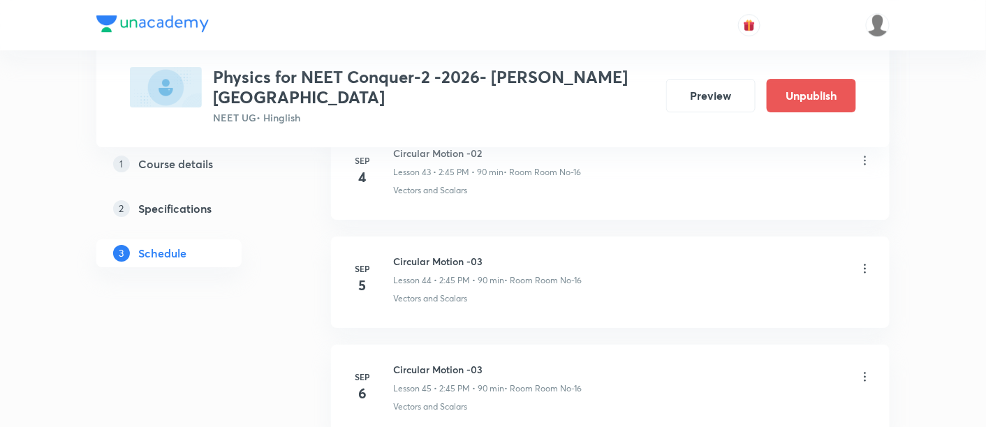
scroll to position [4802, 0]
click at [866, 367] on icon at bounding box center [865, 374] width 14 height 14
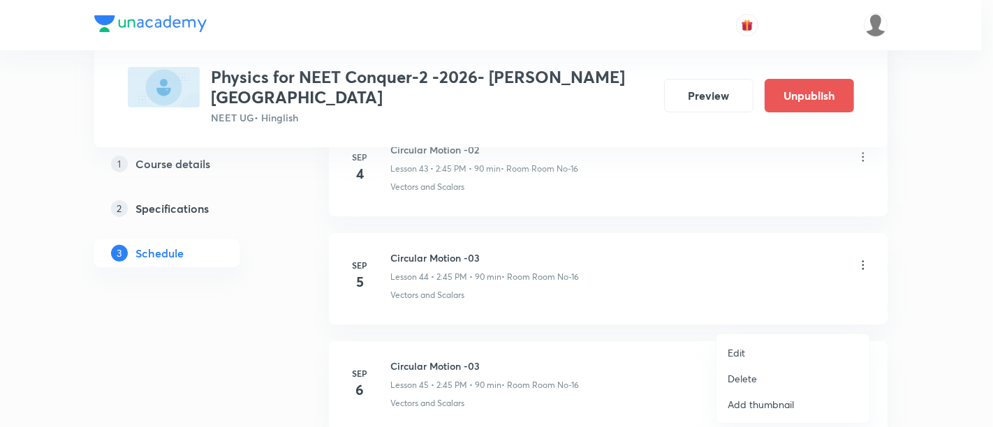
click at [741, 356] on p "Edit" at bounding box center [736, 353] width 17 height 15
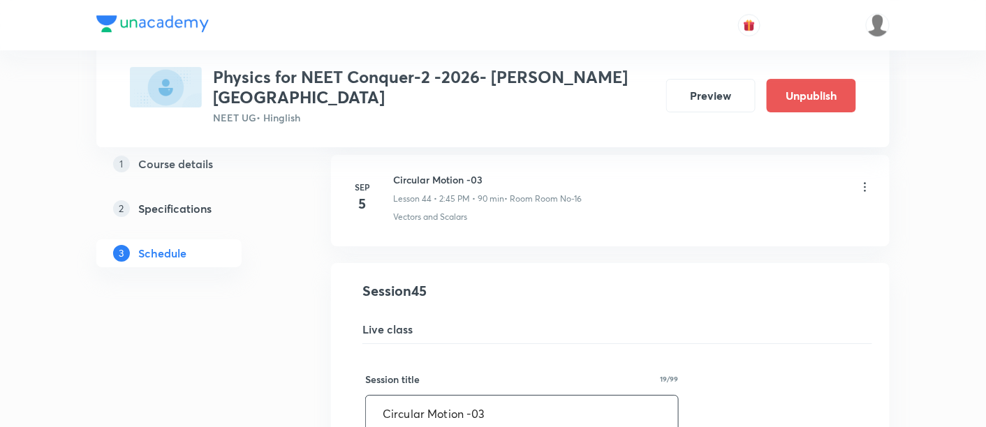
click at [503, 396] on input "Circular Motion -03" at bounding box center [522, 414] width 312 height 36
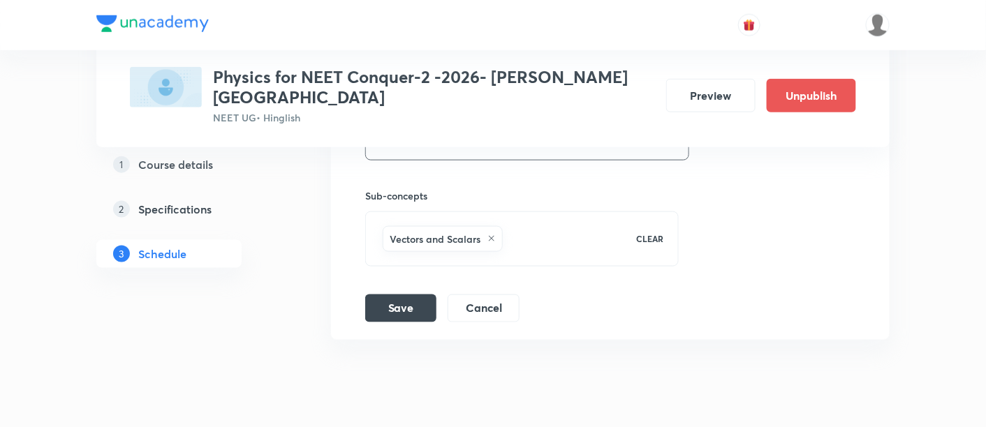
scroll to position [5434, 0]
type input "Circular Motion -04"
click at [412, 292] on button "Save" at bounding box center [400, 306] width 71 height 28
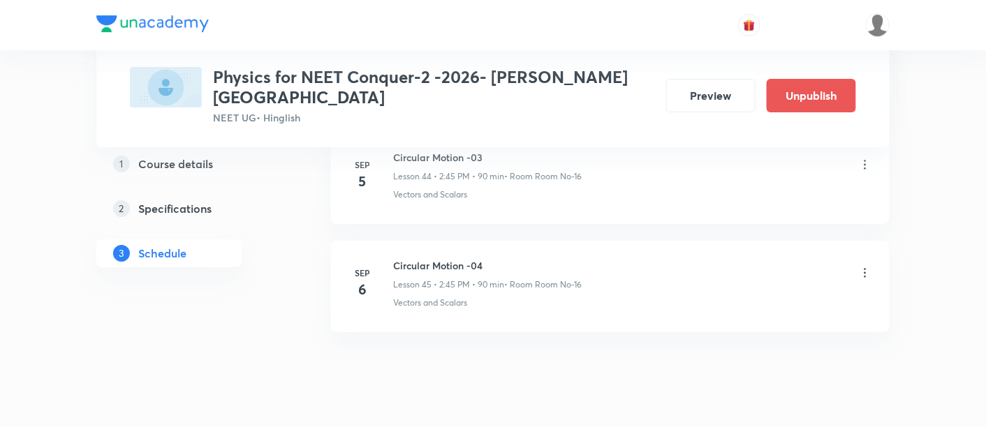
scroll to position [4903, 0]
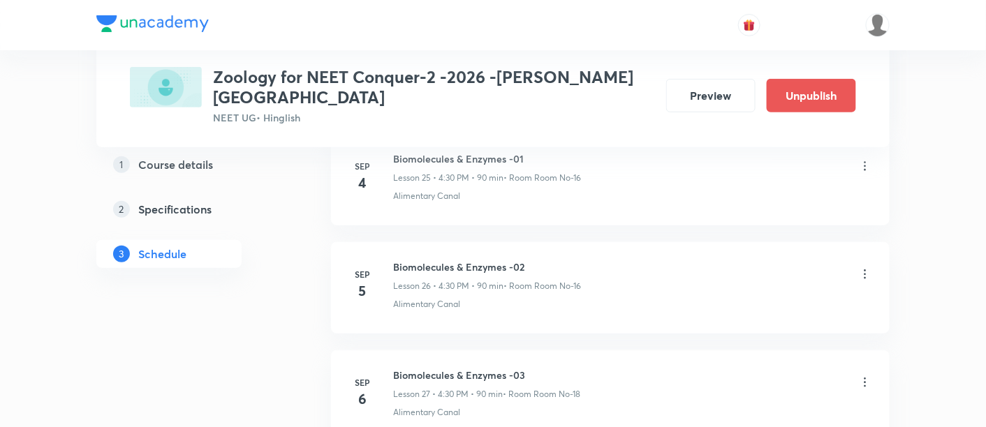
scroll to position [3490, 0]
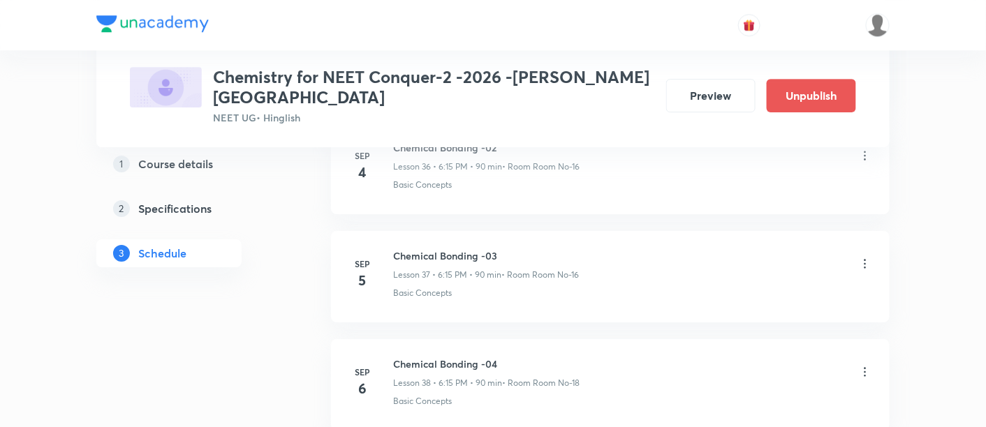
scroll to position [4693, 0]
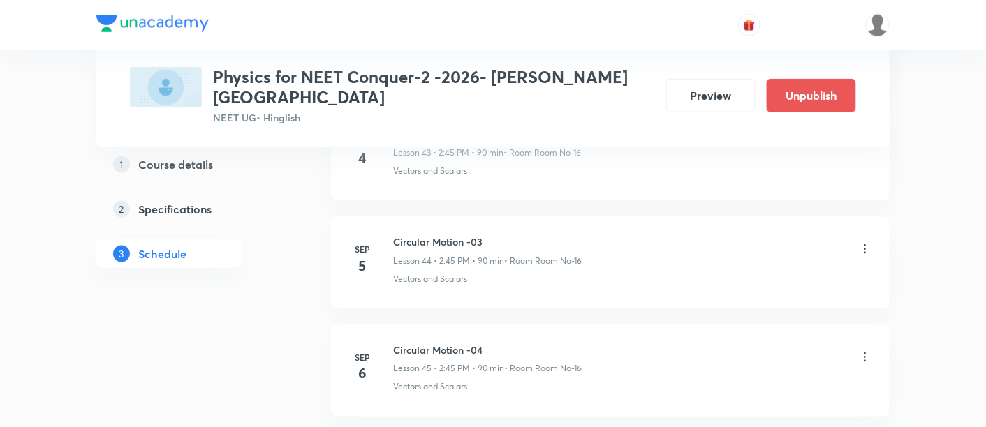
scroll to position [5461, 0]
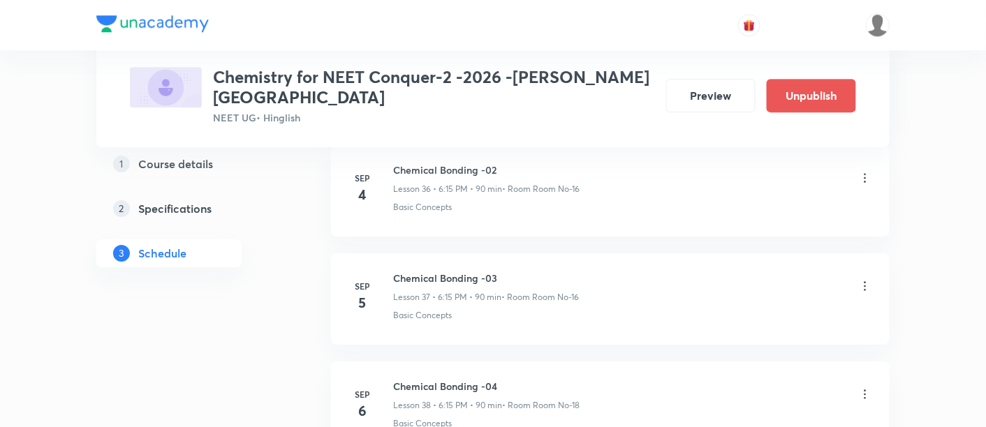
scroll to position [4664, 0]
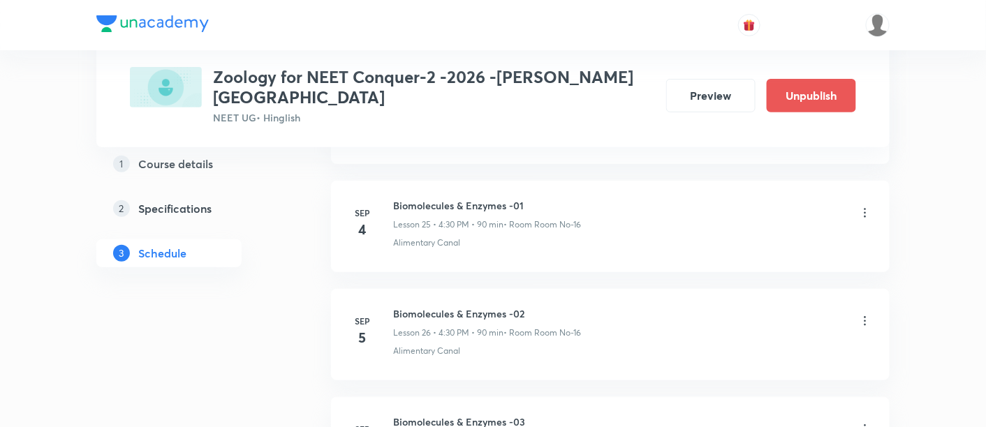
scroll to position [3446, 0]
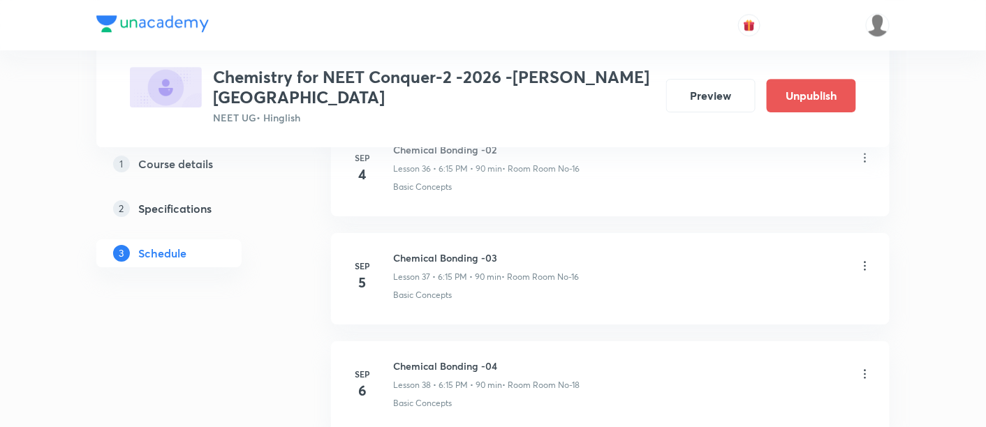
scroll to position [4698, 0]
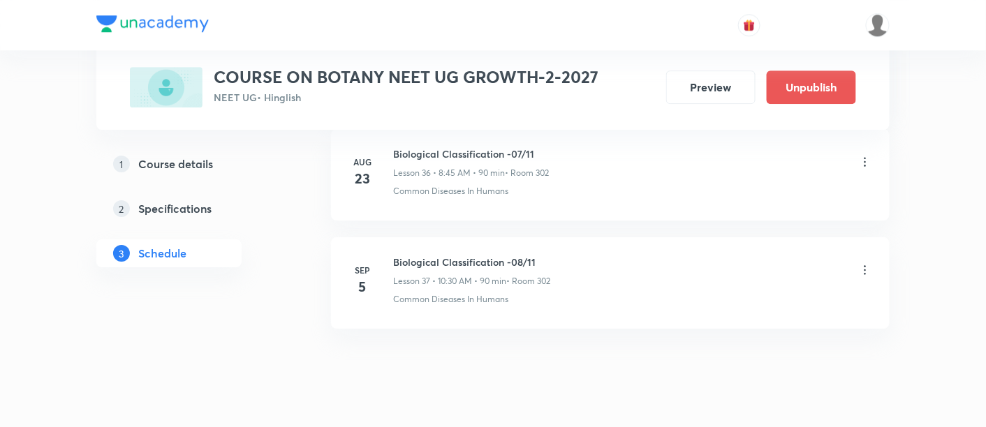
scroll to position [4679, 0]
